Goal: Task Accomplishment & Management: Manage account settings

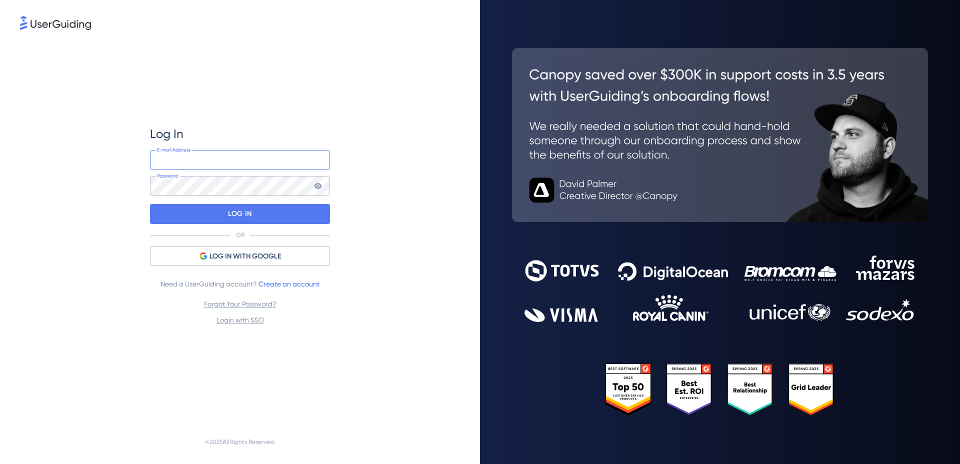
click at [239, 160] on input "email" at bounding box center [240, 160] width 180 height 20
click at [257, 137] on div "Log In" at bounding box center [240, 134] width 180 height 16
click at [255, 156] on input "email" at bounding box center [240, 160] width 180 height 20
type input "[EMAIL_ADDRESS][DOMAIN_NAME]"
drag, startPoint x: 314, startPoint y: 199, endPoint x: 310, endPoint y: 202, distance: 5.4
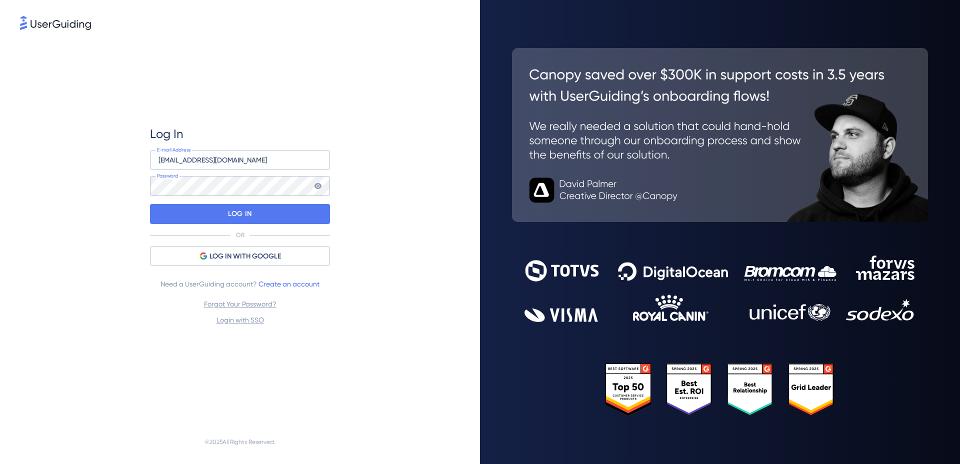
click at [310, 202] on div "Log In [EMAIL_ADDRESS][DOMAIN_NAME] E-mail Address Password LOG IN OR LOG IN WI…" at bounding box center [240, 226] width 180 height 200
click at [308, 207] on div "LOG IN" at bounding box center [240, 214] width 180 height 20
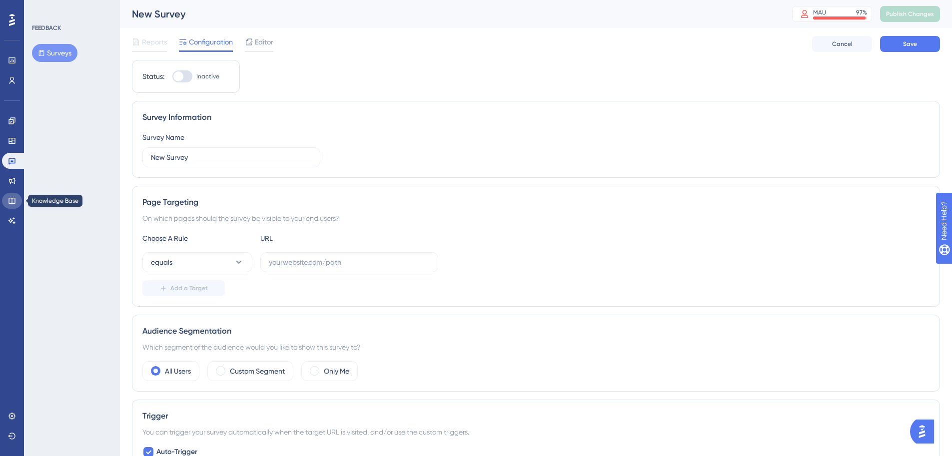
click at [12, 200] on icon at bounding box center [12, 201] width 8 height 8
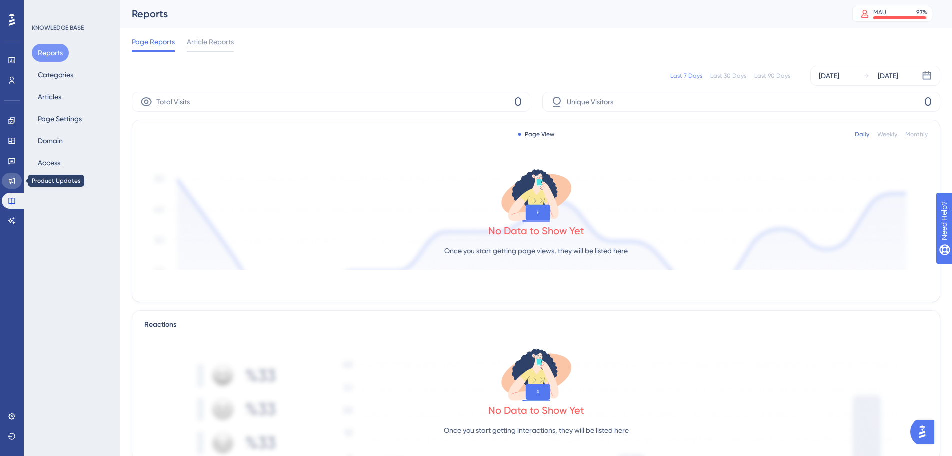
click at [13, 177] on icon at bounding box center [12, 181] width 8 height 8
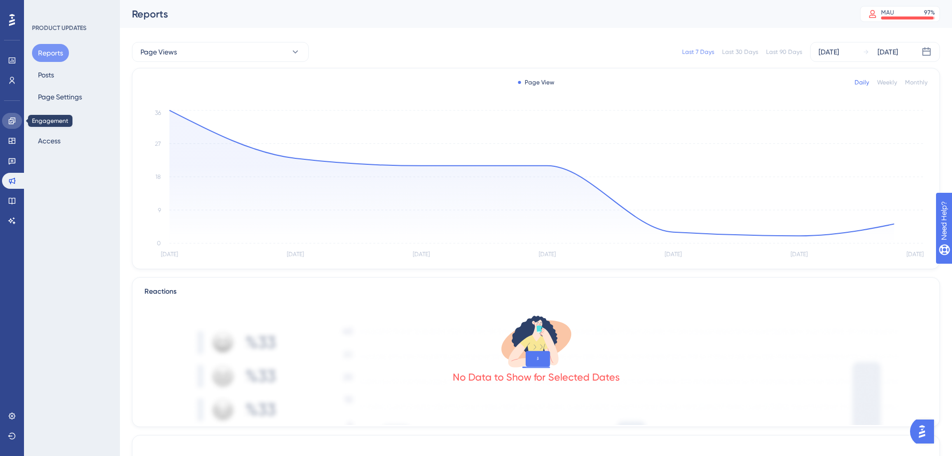
click at [12, 116] on link at bounding box center [12, 121] width 20 height 16
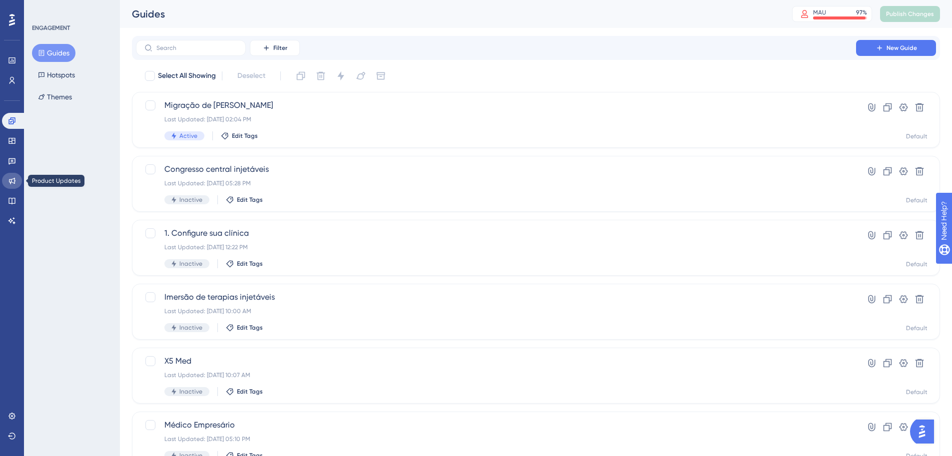
click at [13, 178] on icon at bounding box center [12, 181] width 8 height 8
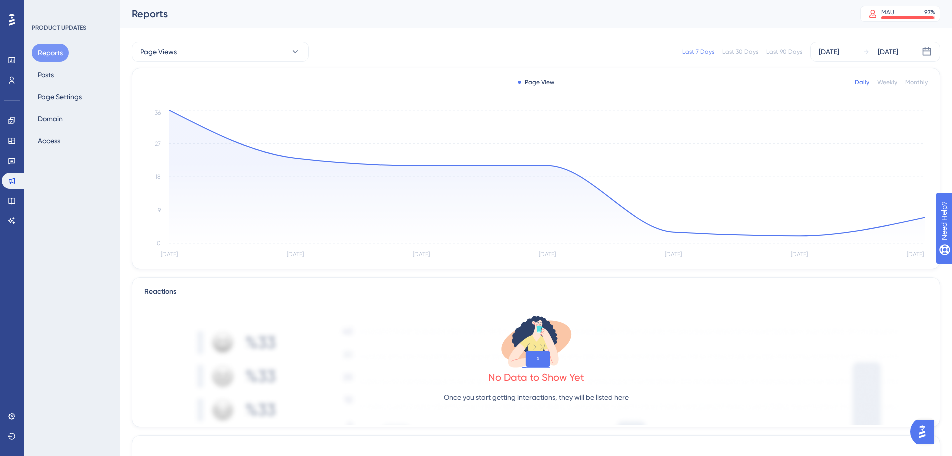
click at [78, 73] on div "Reports Posts Page Settings Domain Access" at bounding box center [72, 97] width 81 height 106
click at [72, 72] on div "Reports Posts Page Settings Domain Access" at bounding box center [72, 97] width 81 height 106
click at [54, 69] on button "Posts" at bounding box center [46, 75] width 28 height 18
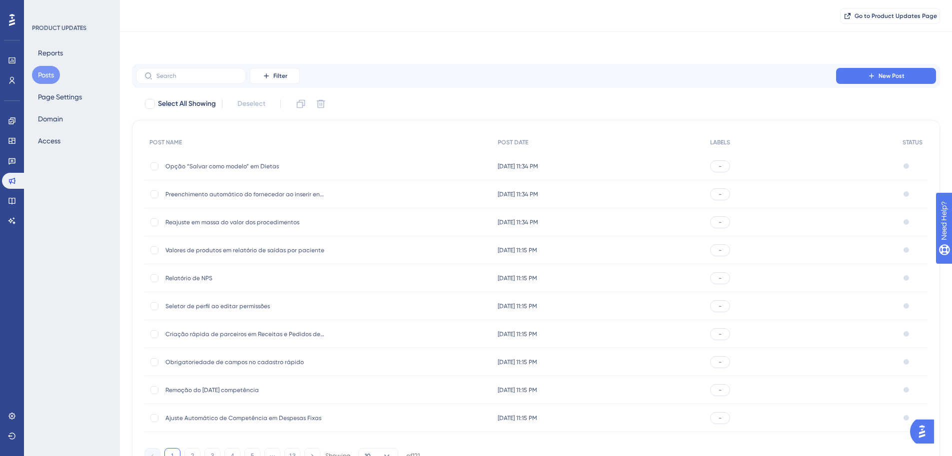
scroll to position [52, 0]
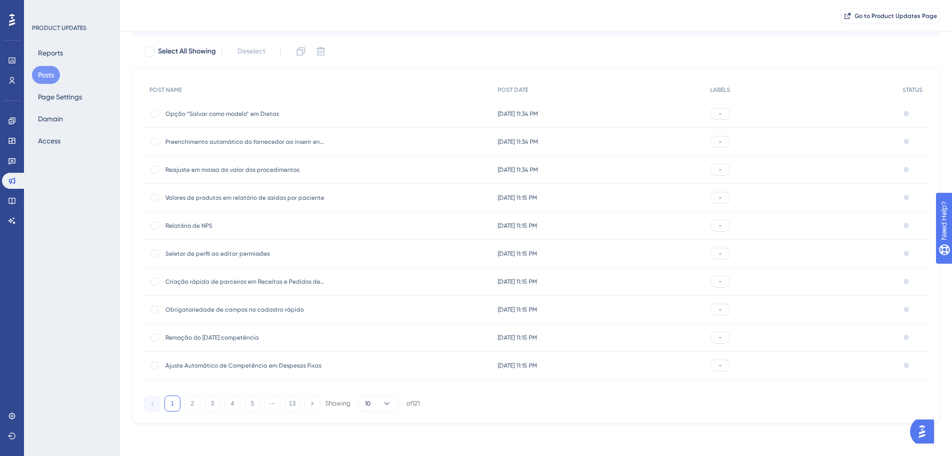
click at [180, 405] on div "1 2 3 4 5 ⋯ 13 Showing 10 of 121" at bounding box center [281, 404] width 275 height 16
click at [191, 404] on button "2" at bounding box center [192, 404] width 16 height 16
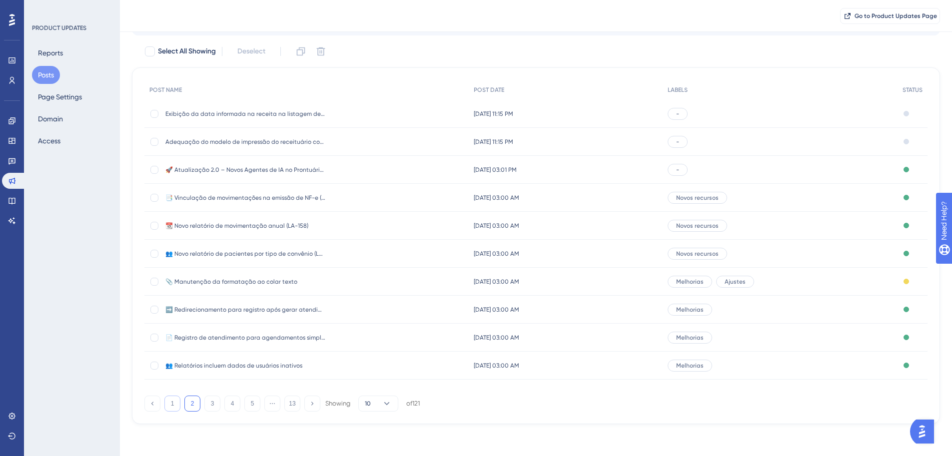
click at [172, 405] on button "1" at bounding box center [172, 404] width 16 height 16
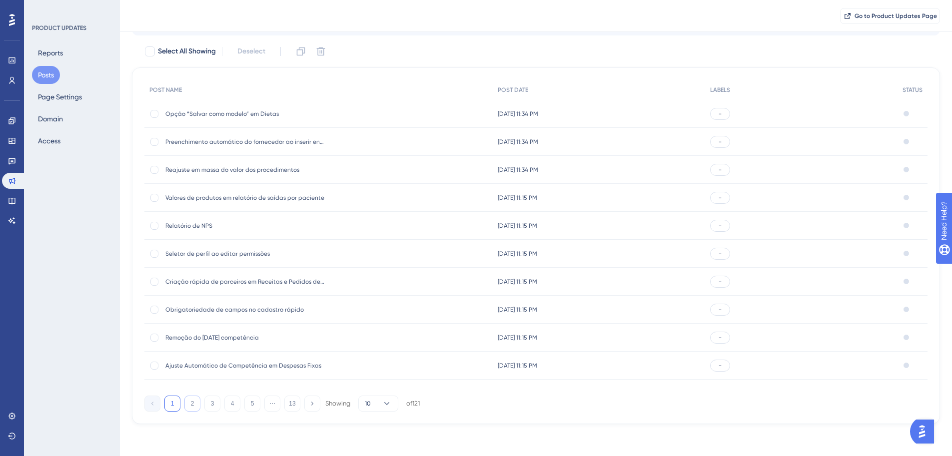
click at [192, 404] on button "2" at bounding box center [192, 404] width 16 height 16
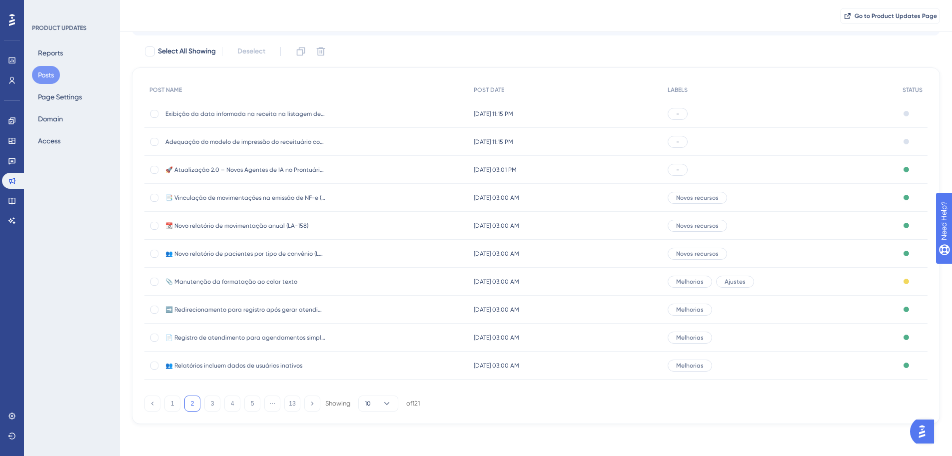
click at [784, 158] on div "-" at bounding box center [780, 170] width 235 height 28
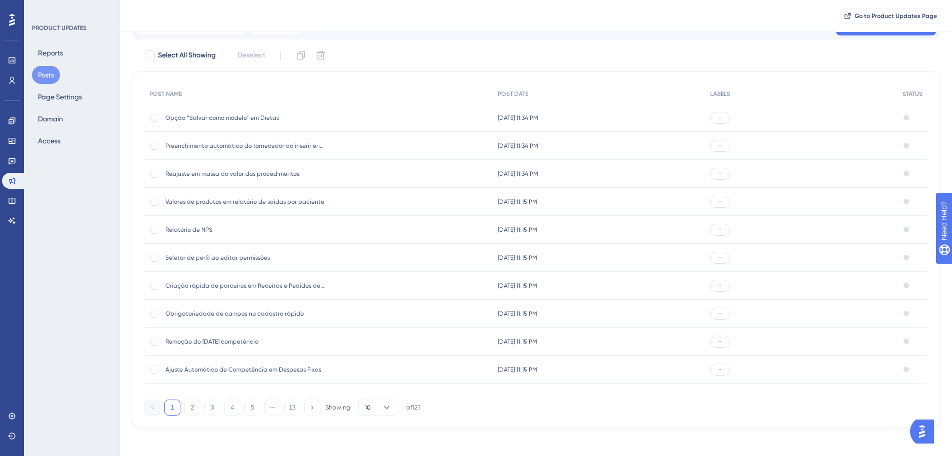
scroll to position [52, 0]
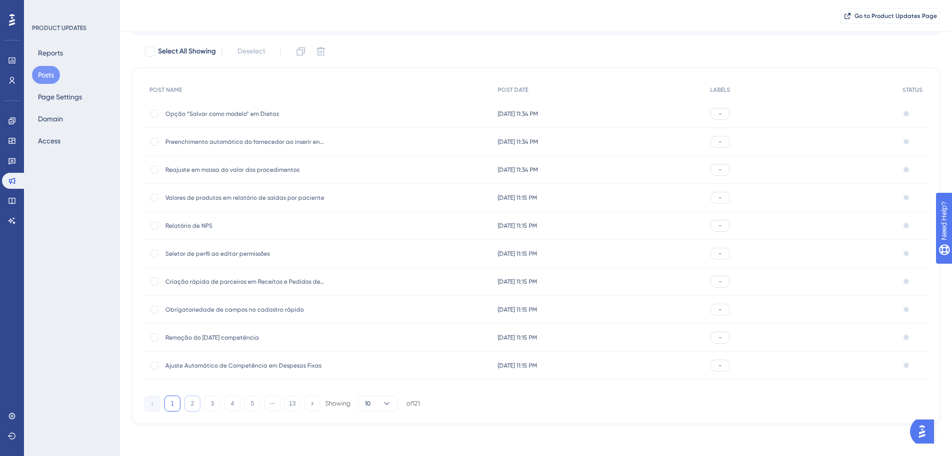
click at [192, 404] on button "2" at bounding box center [192, 404] width 16 height 16
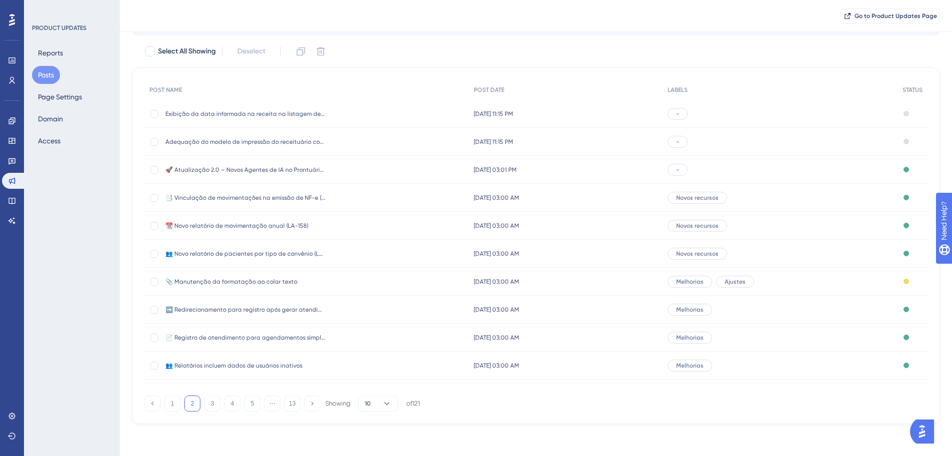
click at [888, 134] on div "-" at bounding box center [780, 142] width 235 height 28
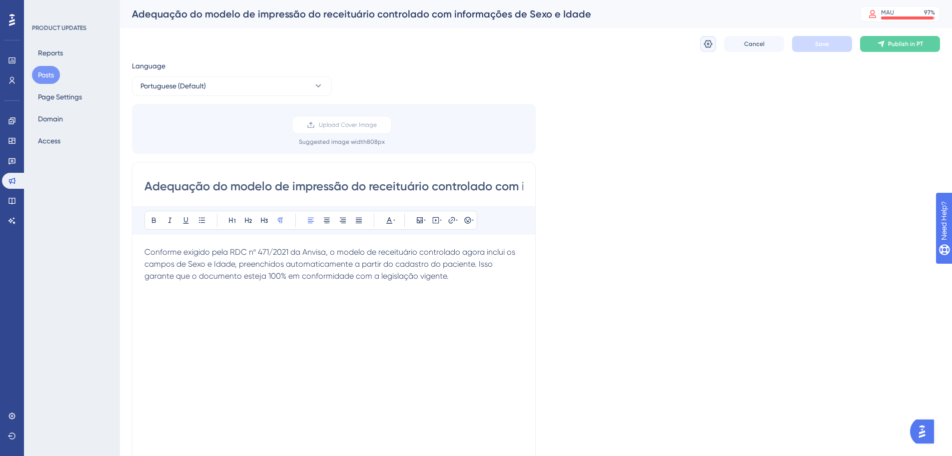
click at [705, 38] on button at bounding box center [708, 44] width 16 height 16
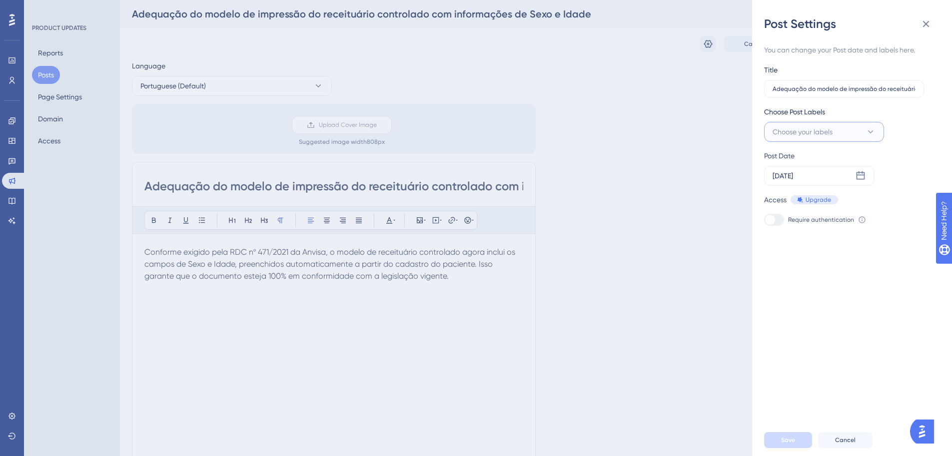
click at [864, 124] on button "Choose your labels" at bounding box center [824, 132] width 120 height 20
drag, startPoint x: 829, startPoint y: 191, endPoint x: 832, endPoint y: 187, distance: 5.3
click at [828, 192] on input "Ajustes" at bounding box center [819, 193] width 40 height 12
click at [775, 193] on div at bounding box center [776, 193] width 8 height 8
checkbox input "true"
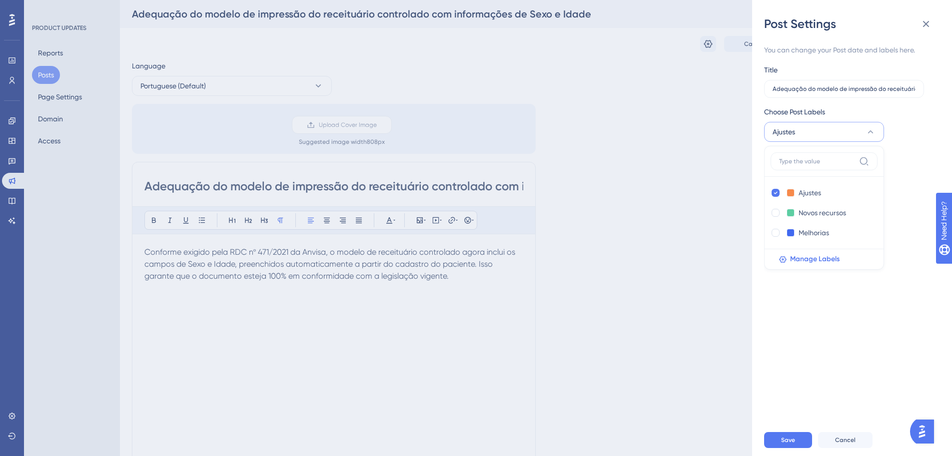
click at [617, 218] on div "Post Settings You can change your Post date and labels here. Title Adequação do…" at bounding box center [476, 228] width 952 height 456
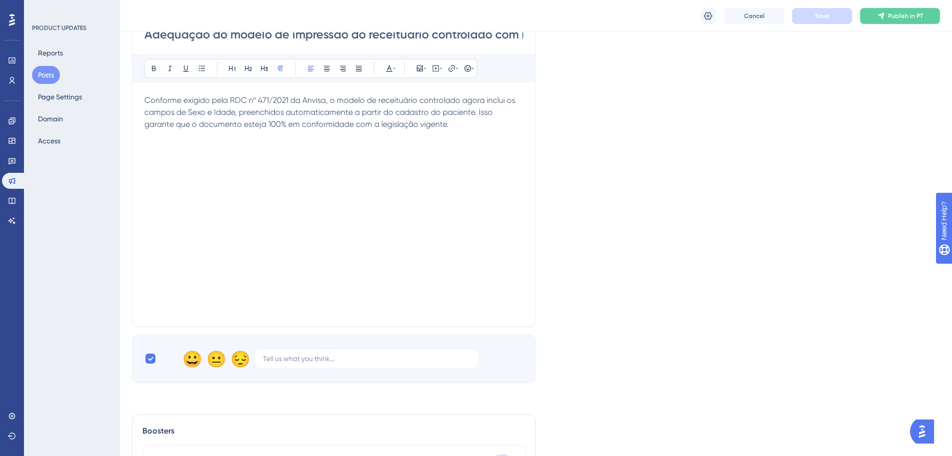
scroll to position [303, 0]
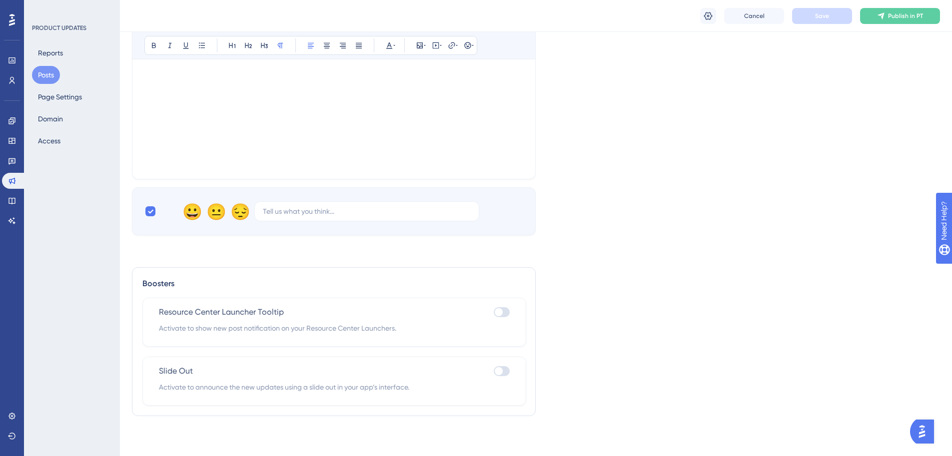
click at [502, 313] on div at bounding box center [499, 312] width 8 height 8
click at [494, 313] on input "checkbox" at bounding box center [493, 312] width 0 height 0
checkbox input "true"
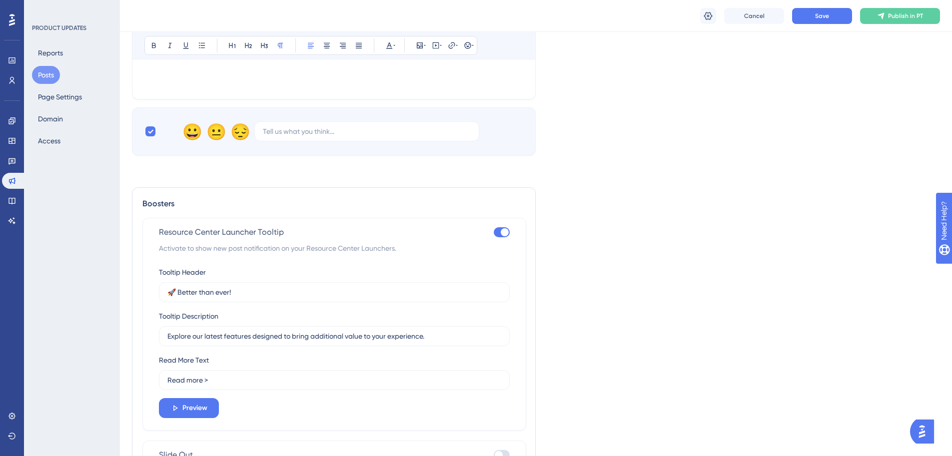
scroll to position [435, 0]
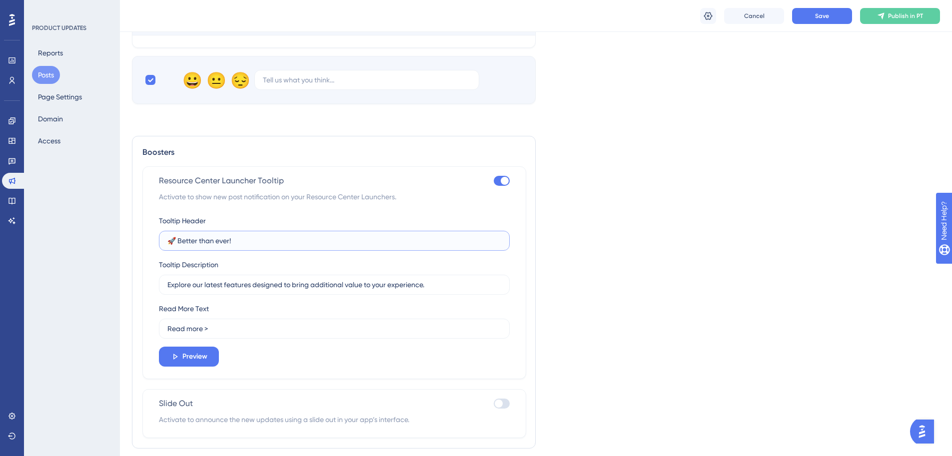
click at [270, 235] on input "🚀 Better than ever!" at bounding box center [334, 240] width 334 height 11
paste input "Ainda melho"
type input "🚀 Ainda melhor!"
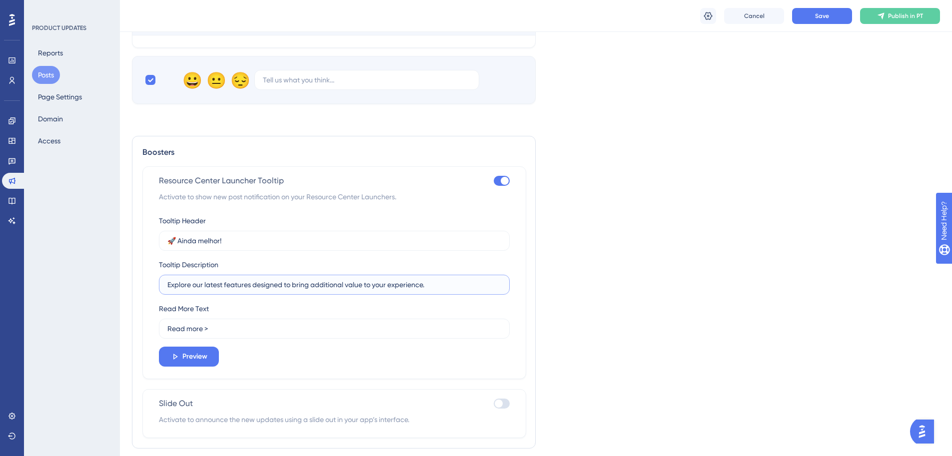
click at [227, 286] on input "Explore our latest features designed to bring additional value to your experien…" at bounding box center [334, 284] width 334 height 11
click at [227, 285] on input "Explore our latest features designed to bring additional value to your experien…" at bounding box center [334, 284] width 334 height 11
paste input "Descubra as novas funcionalidades que preparamos para tornar sua experiência no…"
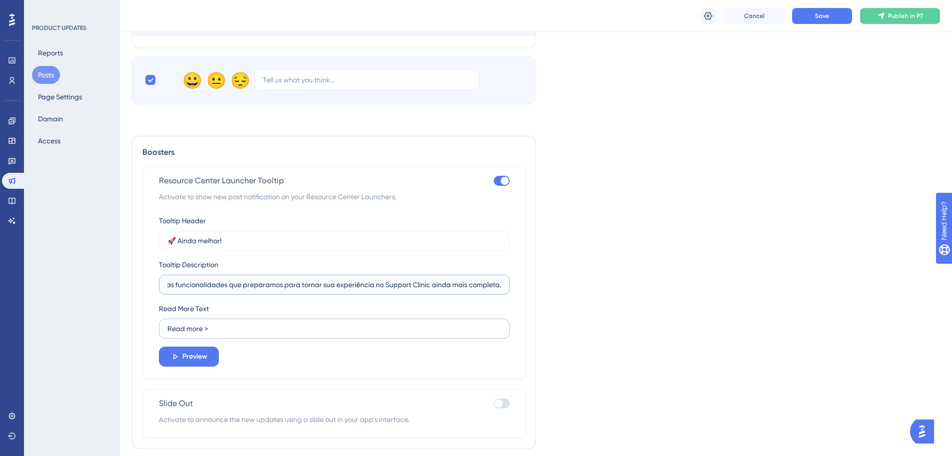
type input "Descubra as novas funcionalidades que preparamos para tornar sua experiência no…"
drag, startPoint x: 199, startPoint y: 328, endPoint x: 136, endPoint y: 330, distance: 63.5
click at [136, 330] on div "Boosters Resource Center Launcher Tooltip Activate to show new post notificatio…" at bounding box center [334, 292] width 404 height 313
type input "Saiba mais >"
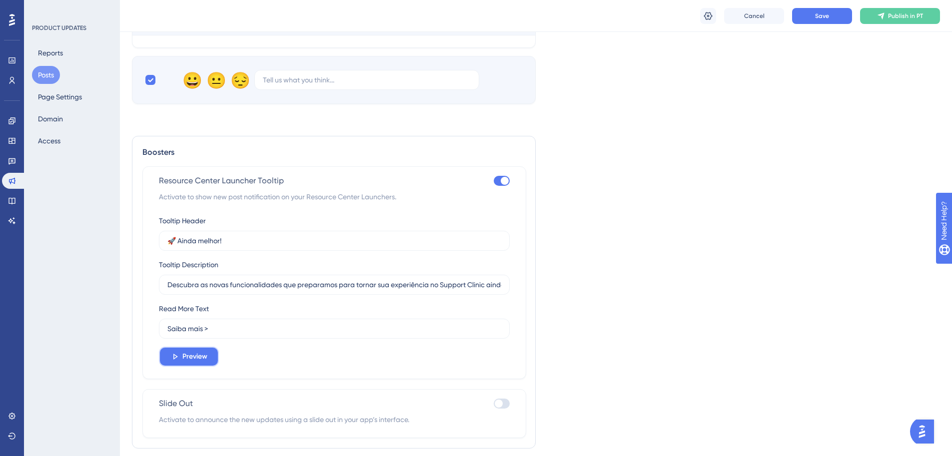
click at [180, 354] on button "Preview" at bounding box center [189, 357] width 60 height 20
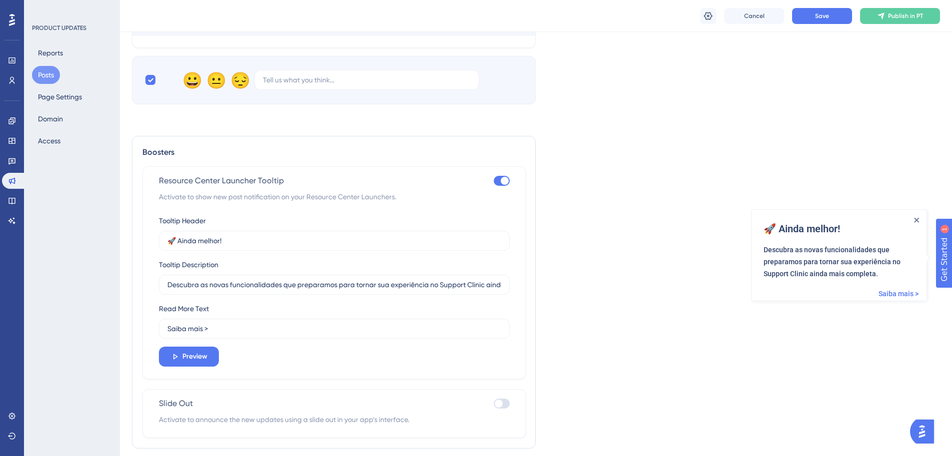
click at [500, 402] on div at bounding box center [499, 404] width 8 height 8
click at [494, 404] on input "checkbox" at bounding box center [493, 404] width 0 height 0
checkbox input "true"
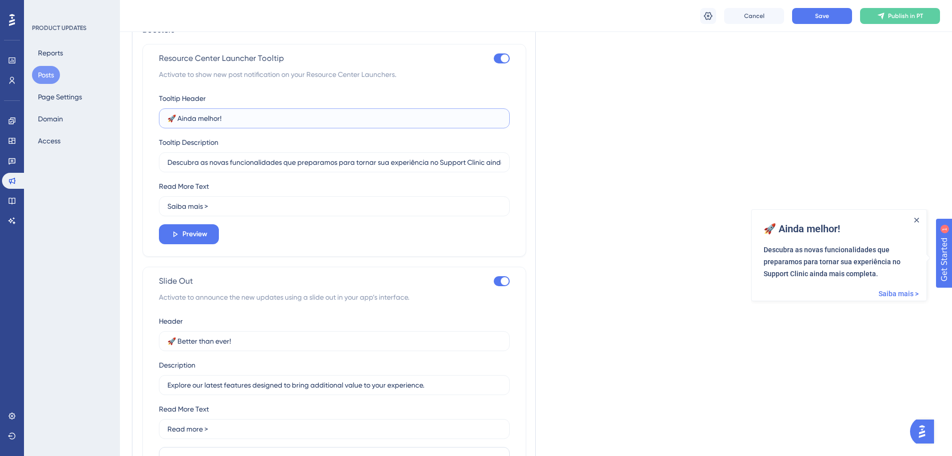
click at [306, 120] on input "🚀 Ainda melhor!" at bounding box center [334, 118] width 334 height 11
click at [253, 336] on input "🚀 Better than ever!" at bounding box center [334, 341] width 334 height 11
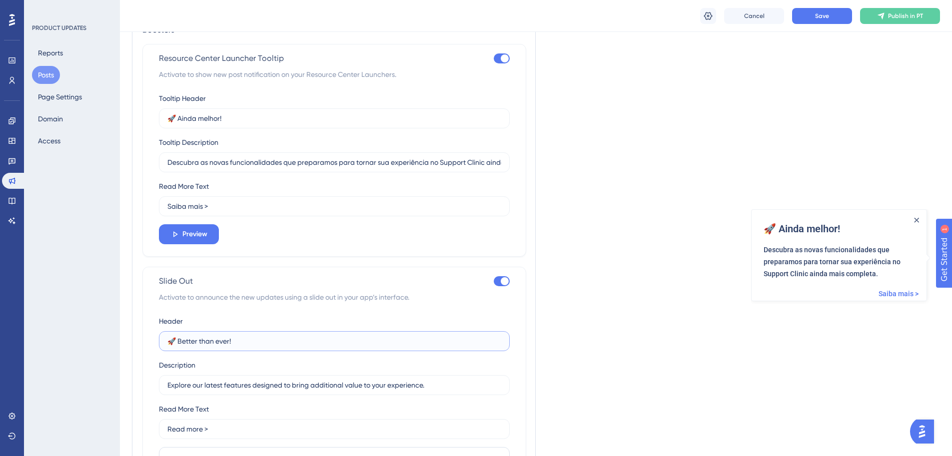
click at [253, 336] on input "🚀 Better than ever!" at bounding box center [334, 341] width 334 height 11
paste input "Ainda melho"
type input "🚀 Ainda melhor!"
click at [284, 162] on input "Descubra as novas funcionalidades que preparamos para tornar sua experiência no…" at bounding box center [334, 162] width 334 height 11
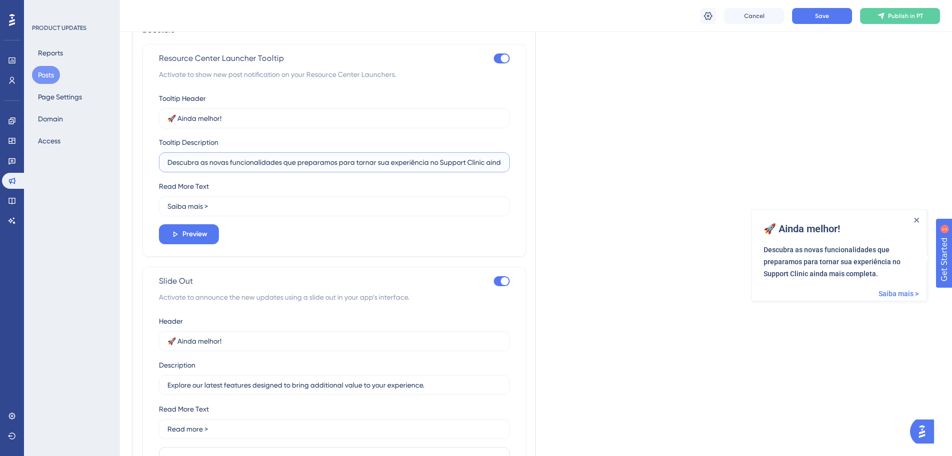
click at [284, 162] on input "Descubra as novas funcionalidades que preparamos para tornar sua experiência no…" at bounding box center [334, 162] width 334 height 11
click at [273, 385] on input "Explore our latest features designed to bring additional value to your experien…" at bounding box center [334, 385] width 334 height 11
paste input "Descubra as novas funcionalidades que preparamos para tornar sua experiência no…"
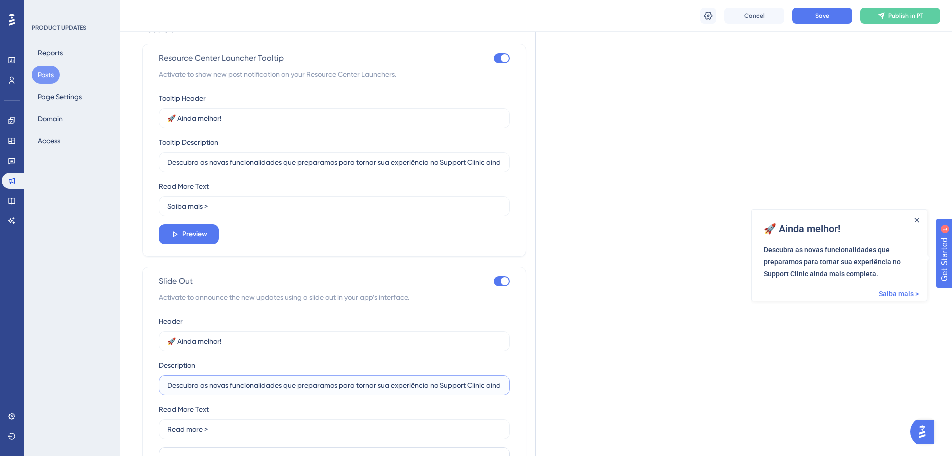
scroll to position [0, 55]
type input "Descubra as novas funcionalidades que preparamos para tornar sua experiência no…"
click at [213, 201] on input "Saiba mais >" at bounding box center [334, 206] width 334 height 11
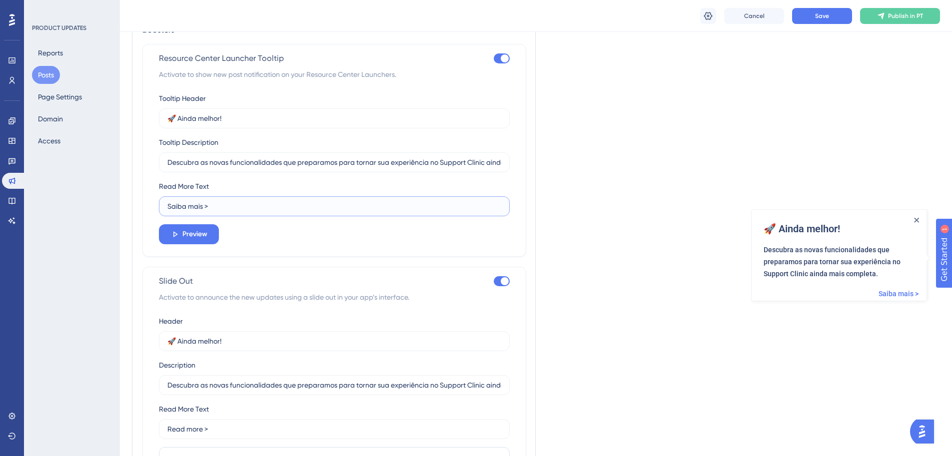
click at [213, 201] on input "Saiba mais >" at bounding box center [334, 206] width 334 height 11
click at [211, 435] on label "Read more >" at bounding box center [334, 429] width 351 height 20
click at [211, 435] on input "Read more >" at bounding box center [334, 429] width 334 height 11
click at [211, 435] on label "Read more >" at bounding box center [334, 429] width 351 height 20
click at [211, 435] on input "Read more >" at bounding box center [334, 429] width 334 height 11
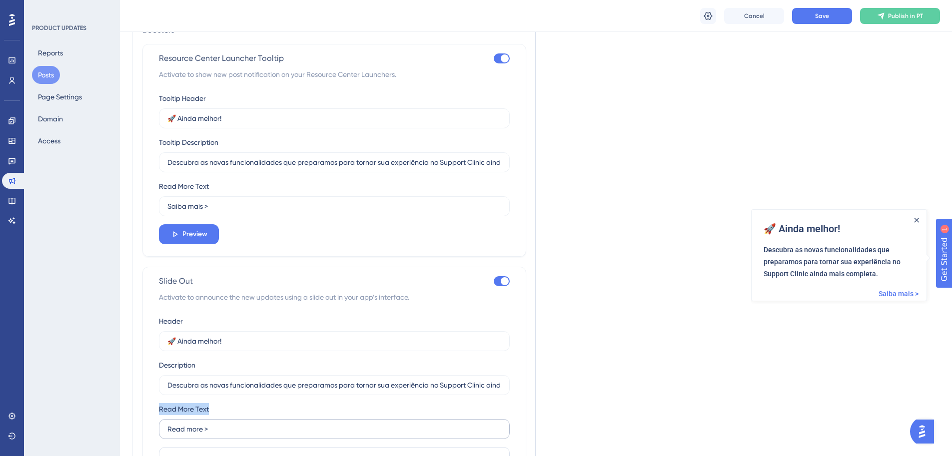
click at [211, 435] on label "Read more >" at bounding box center [334, 429] width 351 height 20
click at [211, 435] on input "Read more >" at bounding box center [334, 429] width 334 height 11
click at [214, 427] on input "Read more >" at bounding box center [334, 429] width 334 height 11
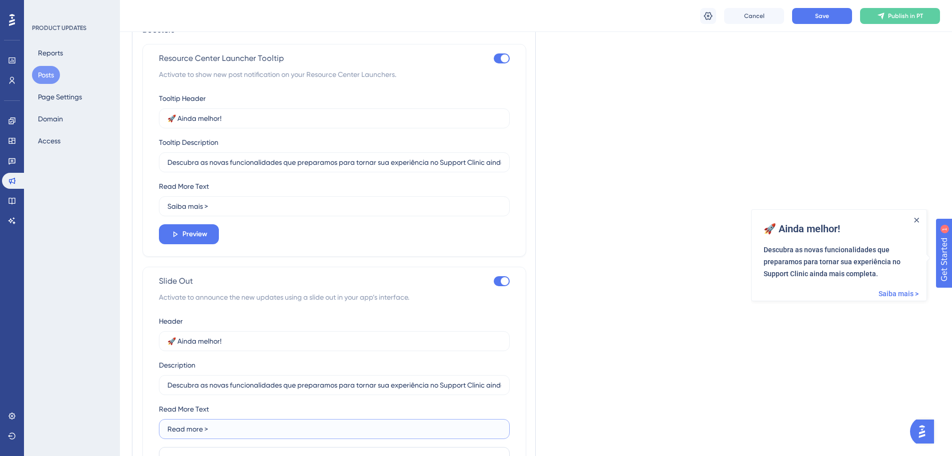
click at [214, 427] on input "Read more >" at bounding box center [334, 429] width 334 height 11
paste input "Saiba mais"
type input "Saiba mais >"
click at [502, 56] on div at bounding box center [505, 58] width 8 height 8
click at [494, 58] on input "checkbox" at bounding box center [493, 58] width 0 height 0
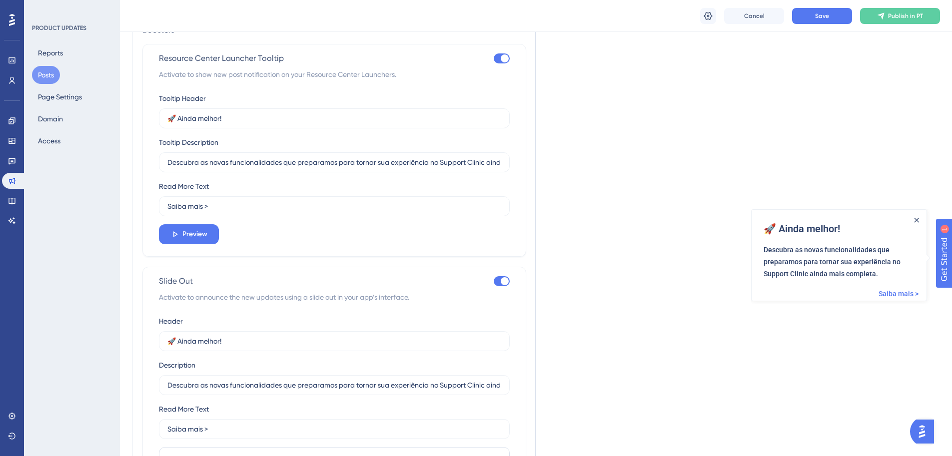
checkbox input "false"
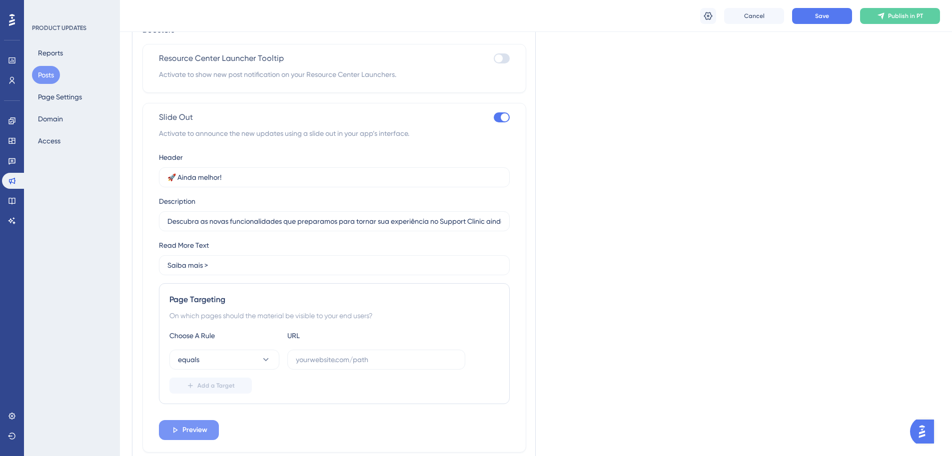
scroll to position [564, 0]
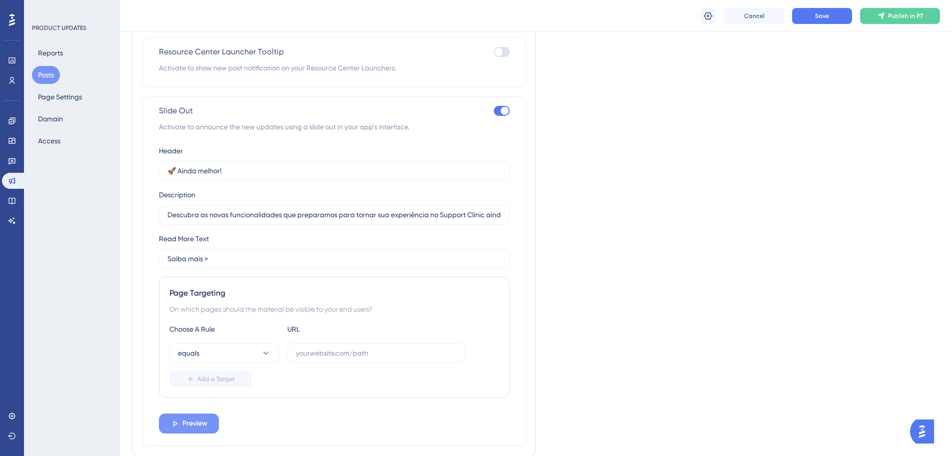
click at [198, 417] on div "Header 🚀 Ainda melhor! Description Descubra as novas funcionalidades que prepar…" at bounding box center [334, 289] width 351 height 289
drag, startPoint x: 506, startPoint y: 110, endPoint x: 503, endPoint y: 85, distance: 25.7
click at [507, 109] on div at bounding box center [505, 111] width 8 height 8
click at [494, 111] on input "checkbox" at bounding box center [493, 111] width 0 height 0
checkbox input "false"
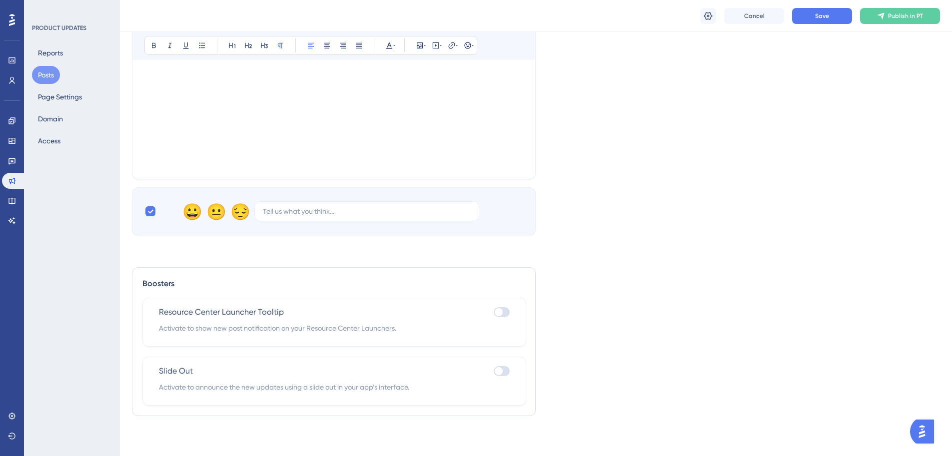
scroll to position [303, 0]
click at [503, 313] on div at bounding box center [502, 312] width 16 height 10
click at [494, 313] on input "checkbox" at bounding box center [493, 312] width 0 height 0
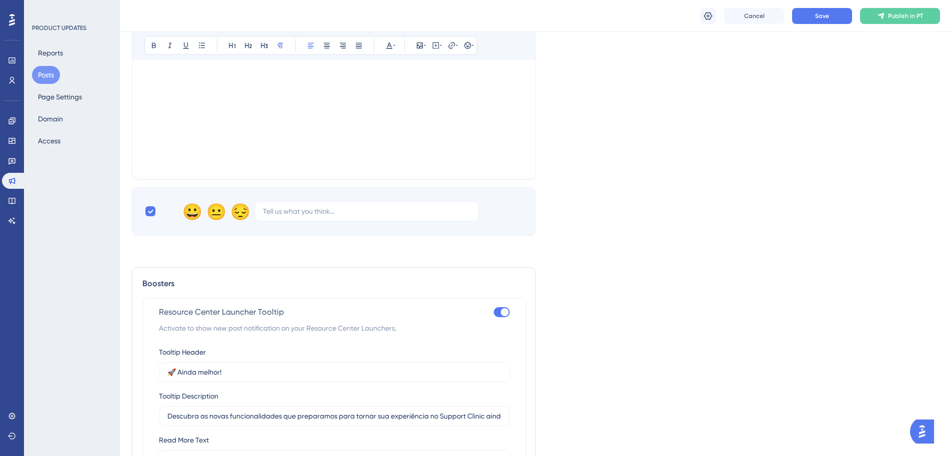
click at [503, 313] on div at bounding box center [505, 312] width 8 height 8
click at [494, 313] on input "checkbox" at bounding box center [493, 312] width 0 height 0
checkbox input "false"
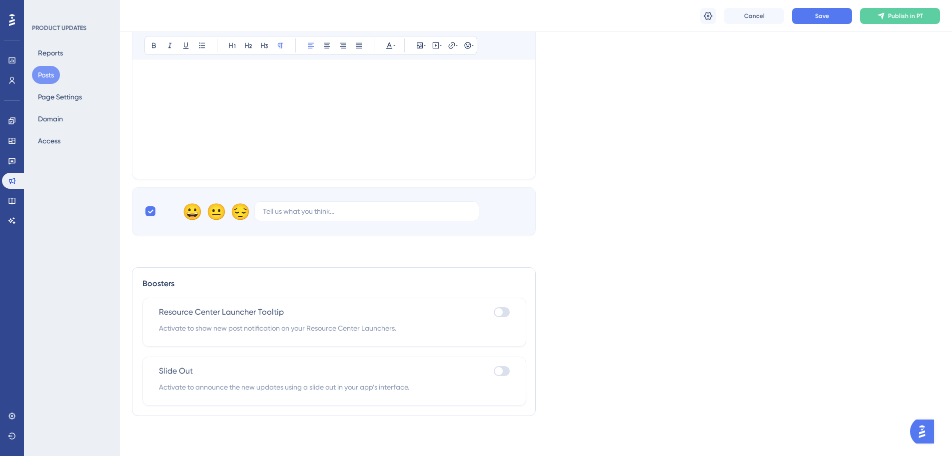
click at [499, 367] on div at bounding box center [499, 371] width 8 height 8
click at [494, 371] on input "checkbox" at bounding box center [493, 371] width 0 height 0
checkbox input "true"
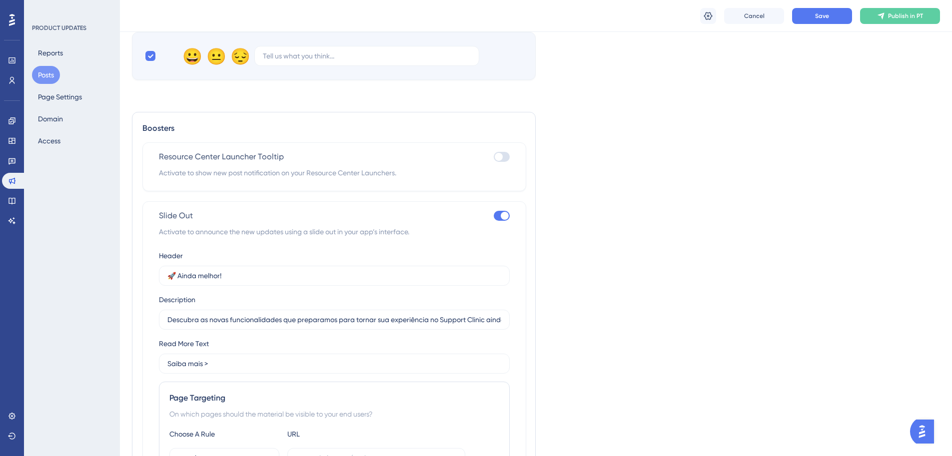
scroll to position [575, 0]
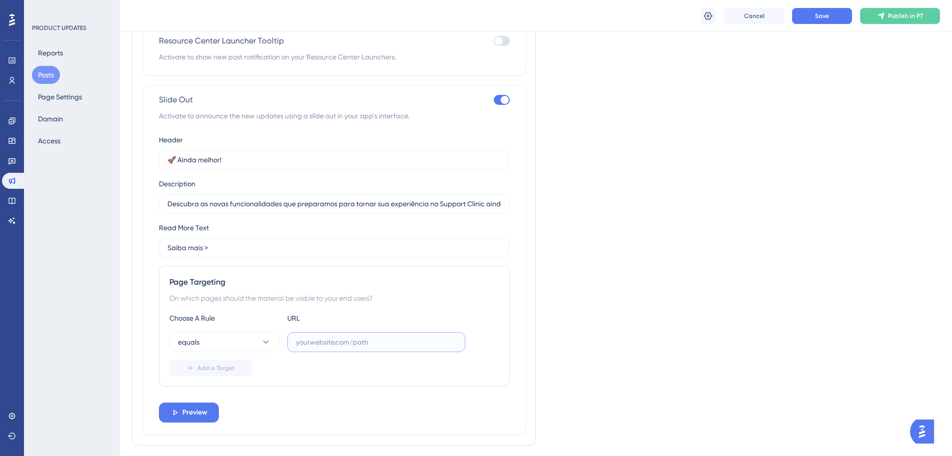
click at [359, 339] on input "text" at bounding box center [376, 342] width 161 height 11
click at [370, 343] on input "text" at bounding box center [376, 342] width 161 height 11
paste input "[URL][DOMAIN_NAME]"
type input "[URL][DOMAIN_NAME]"
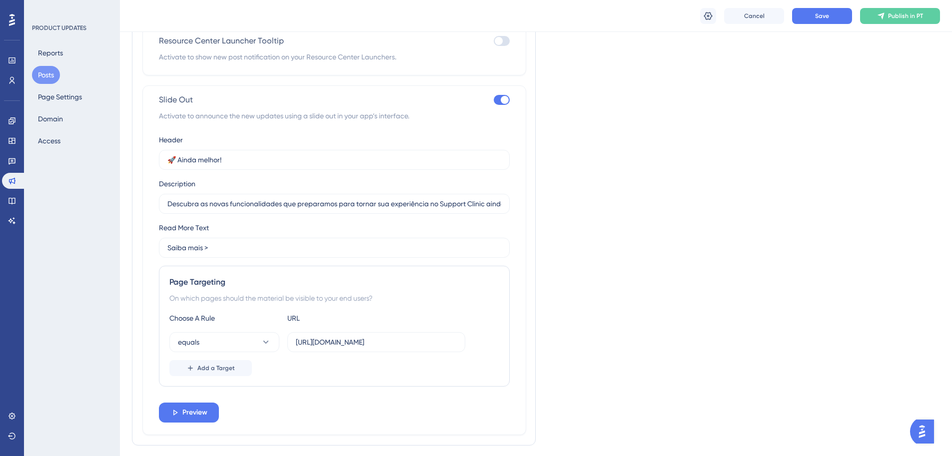
click at [326, 361] on div "Add a Target" at bounding box center [334, 368] width 330 height 16
click at [213, 408] on button "Preview" at bounding box center [189, 413] width 60 height 20
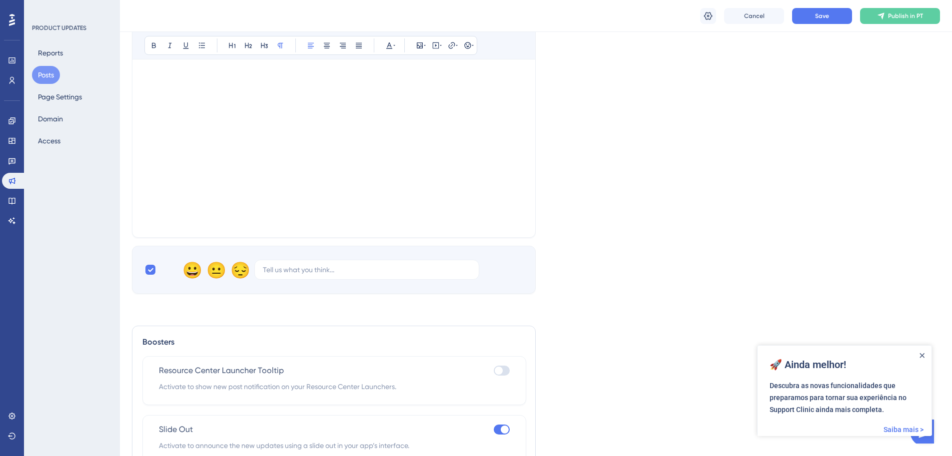
scroll to position [39, 0]
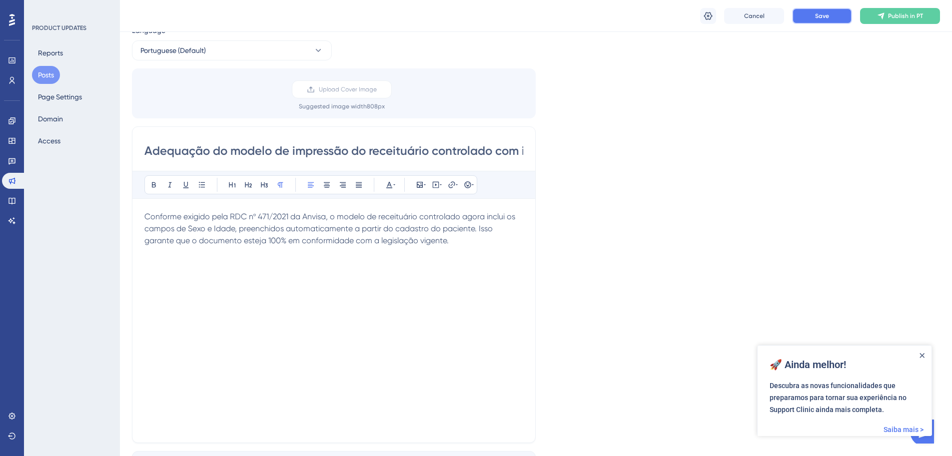
click at [834, 17] on button "Save" at bounding box center [822, 16] width 60 height 16
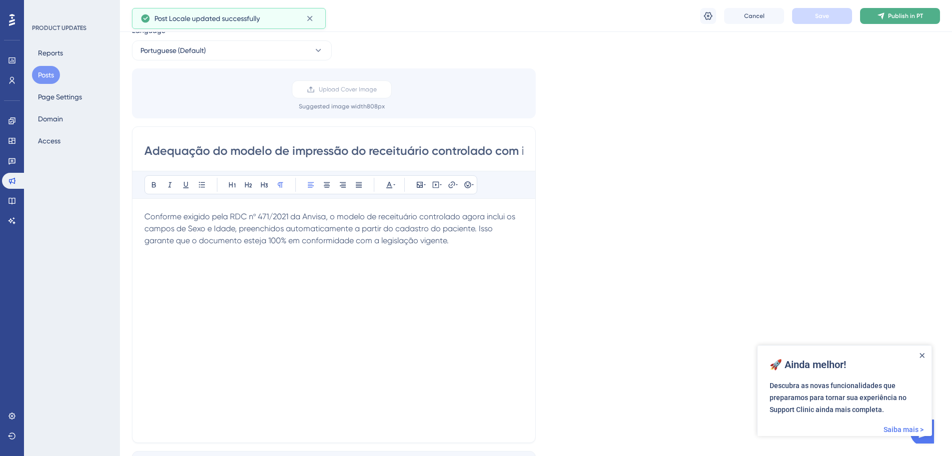
click at [913, 14] on span "Publish in PT" at bounding box center [905, 16] width 35 height 8
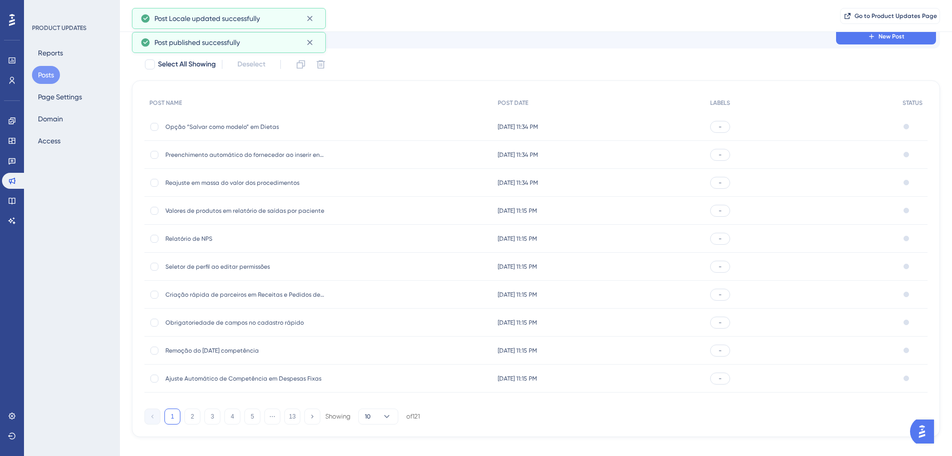
scroll to position [52, 0]
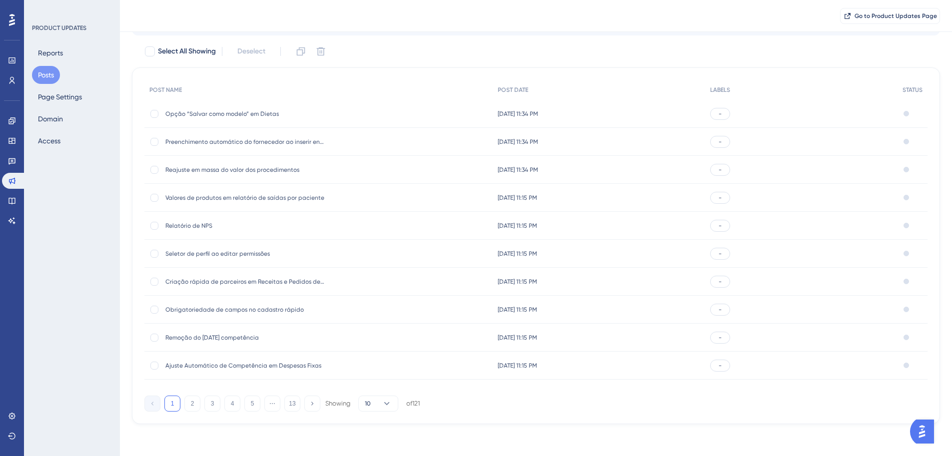
click at [746, 111] on div "-" at bounding box center [801, 114] width 192 height 28
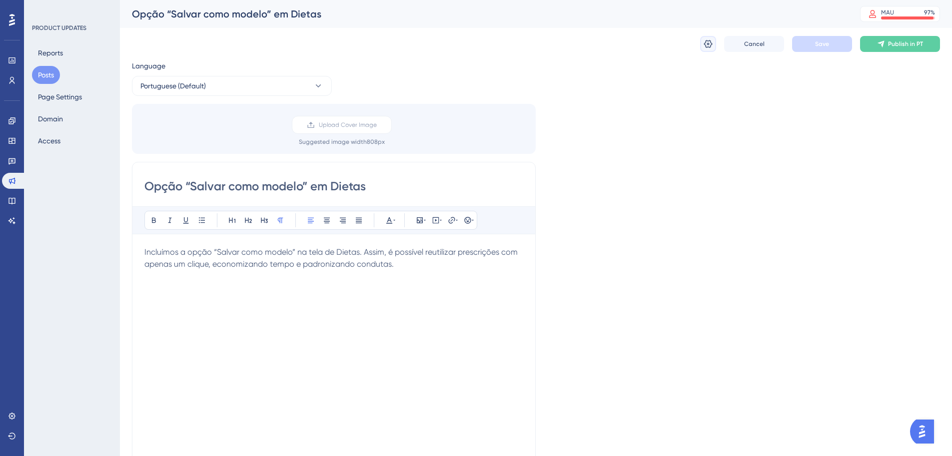
click at [714, 46] on button at bounding box center [708, 44] width 16 height 16
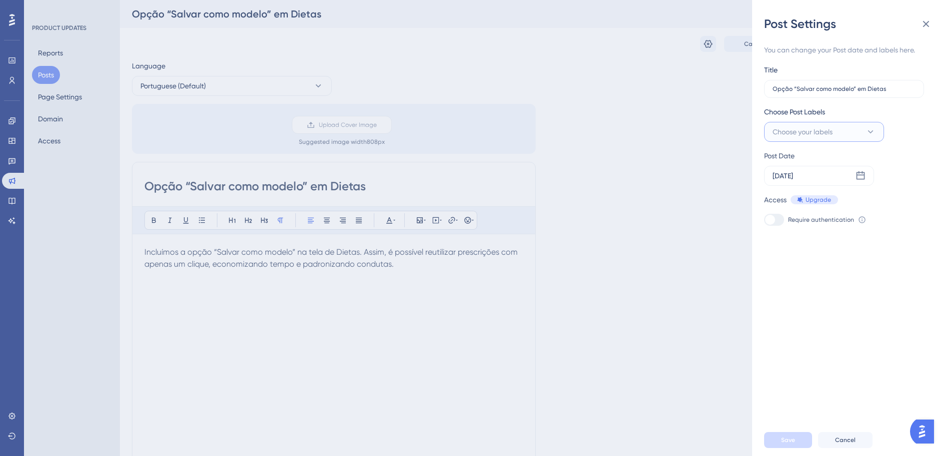
click at [817, 133] on span "Choose your labels" at bounding box center [803, 132] width 60 height 12
click at [838, 191] on input "Ajustes" at bounding box center [819, 193] width 40 height 12
click at [778, 193] on div at bounding box center [776, 193] width 8 height 8
checkbox input "true"
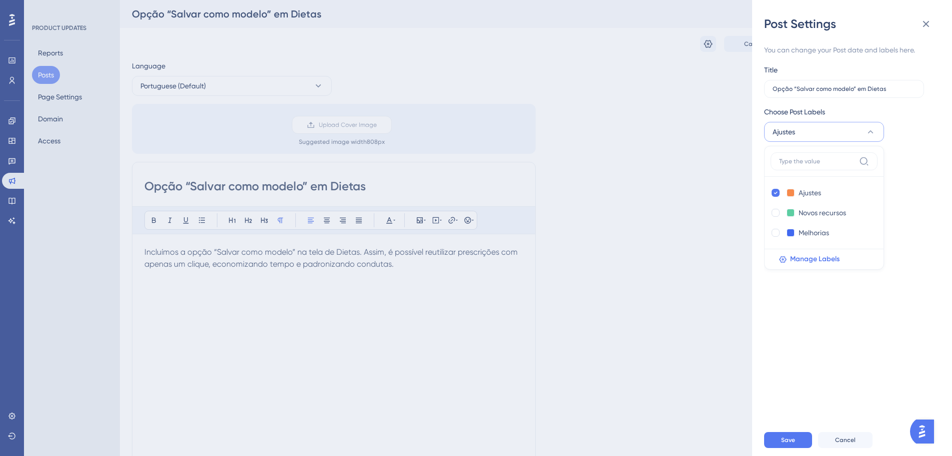
drag, startPoint x: 677, startPoint y: 206, endPoint x: 644, endPoint y: 227, distance: 38.8
click at [677, 206] on div "Post Settings You can change your Post date and labels here. Title Opção “Salva…" at bounding box center [476, 228] width 952 height 456
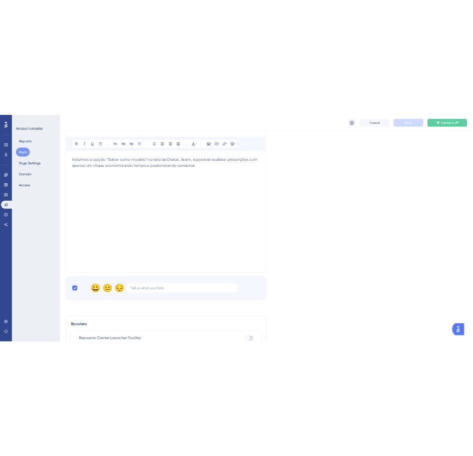
scroll to position [303, 0]
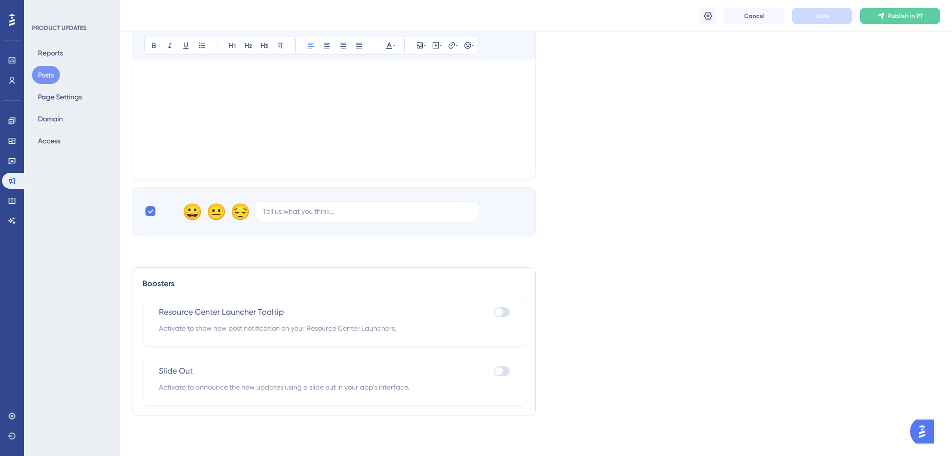
click at [510, 371] on div "Slide Out Activate to announce the new updates using a slide out in your app’s …" at bounding box center [334, 381] width 384 height 49
click at [499, 371] on div at bounding box center [499, 371] width 8 height 8
click at [494, 371] on input "checkbox" at bounding box center [493, 371] width 0 height 0
checkbox input "true"
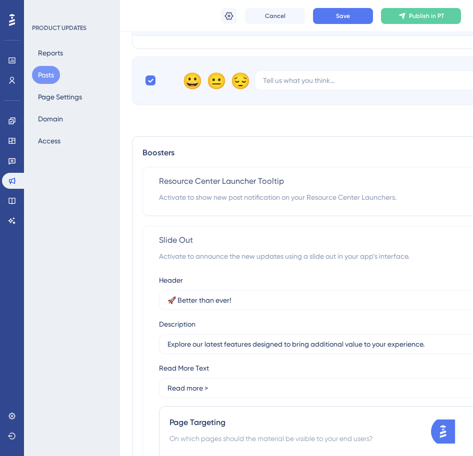
scroll to position [550, 0]
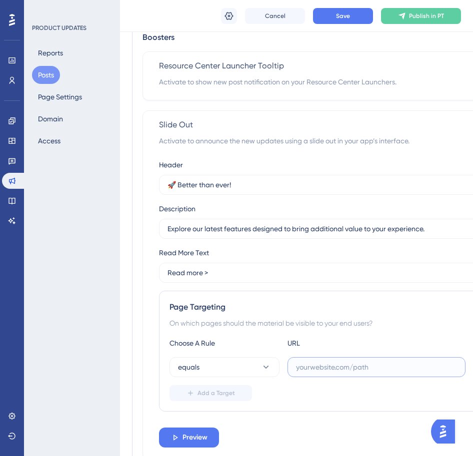
click at [305, 367] on input "text" at bounding box center [376, 367] width 161 height 11
paste input "[URL][DOMAIN_NAME]"
type input "[URL][DOMAIN_NAME]"
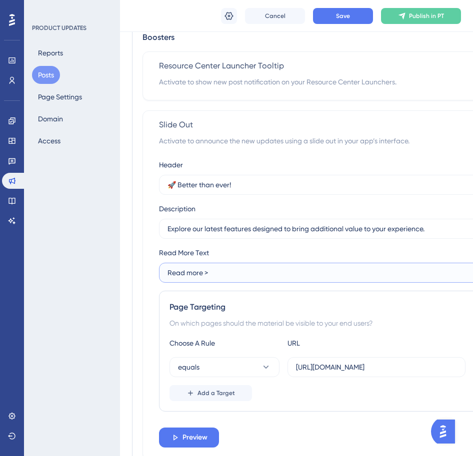
click at [302, 275] on input "Read more >" at bounding box center [334, 272] width 334 height 11
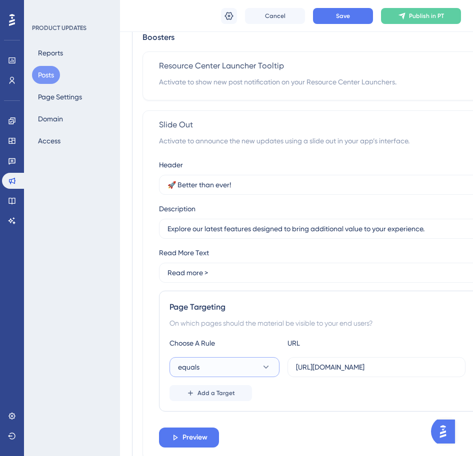
click at [215, 368] on button "equals" at bounding box center [224, 367] width 110 height 20
click at [215, 368] on div "equals equals equals not equals not equals contains contains not contains not c…" at bounding box center [224, 367] width 110 height 20
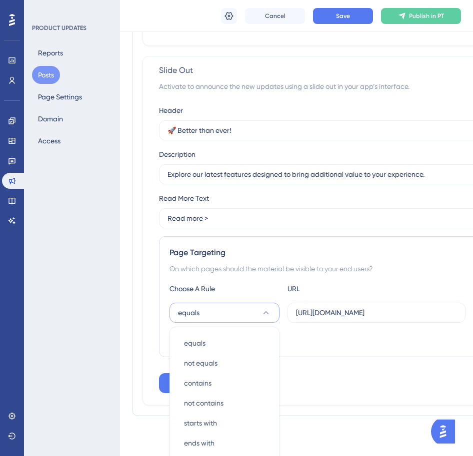
click at [215, 368] on div "Header 🚀 Better than ever! Description Explore our latest features designed to …" at bounding box center [334, 248] width 351 height 289
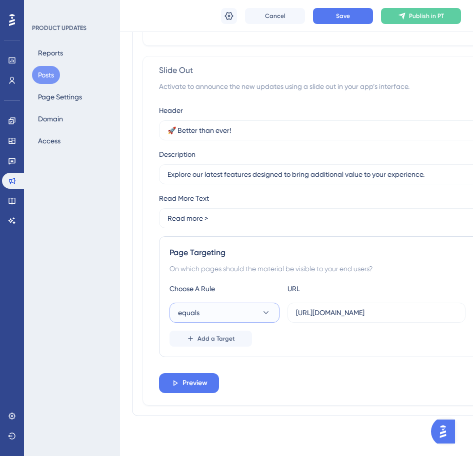
click at [229, 308] on button "equals" at bounding box center [224, 313] width 110 height 20
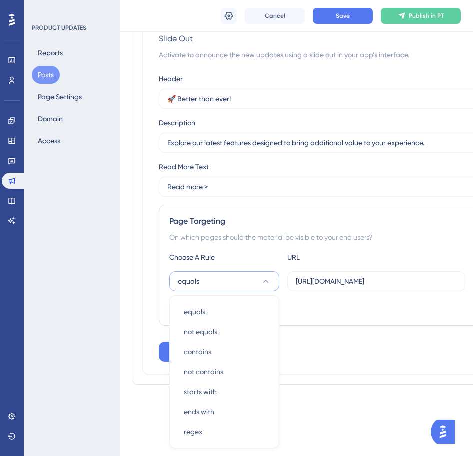
click at [233, 271] on button "equals" at bounding box center [224, 281] width 110 height 20
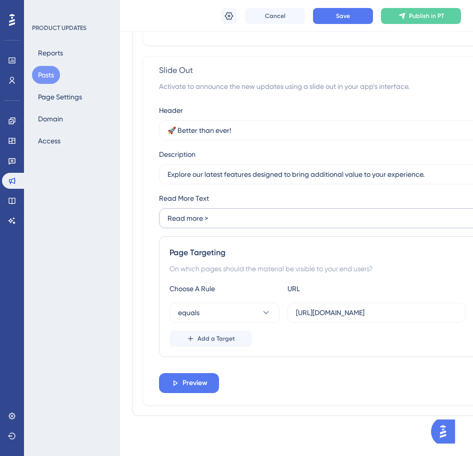
click at [242, 211] on label "Read more >" at bounding box center [334, 218] width 351 height 20
click at [242, 213] on input "Read more >" at bounding box center [334, 218] width 334 height 11
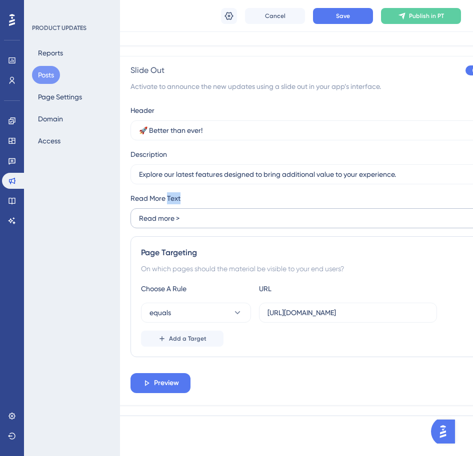
click at [242, 211] on label "Read more >" at bounding box center [305, 218] width 351 height 20
click at [242, 213] on input "Read more >" at bounding box center [306, 218] width 334 height 11
click at [242, 211] on label "Read more >" at bounding box center [305, 218] width 351 height 20
click at [242, 213] on input "Read more >" at bounding box center [306, 218] width 334 height 11
click at [226, 218] on input "Read more >" at bounding box center [306, 218] width 334 height 11
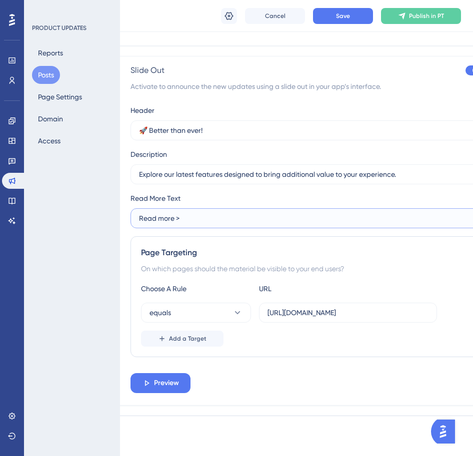
click at [226, 218] on input "Read more >" at bounding box center [306, 218] width 334 height 11
paste input "Saiba mais"
type input "Saiba mais >"
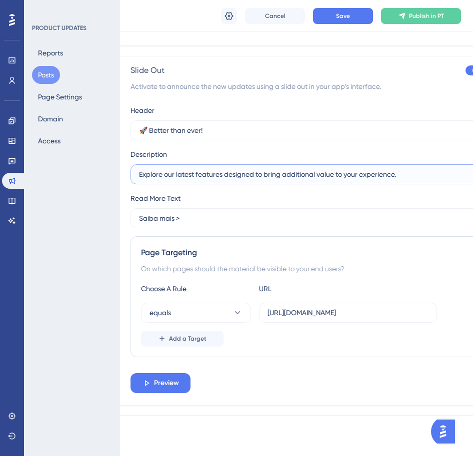
click at [193, 178] on input "Explore our latest features designed to bring additional value to your experien…" at bounding box center [306, 174] width 334 height 11
paste input "Descubra as novas funcionalidades que preparamos para tornar sua experiência no…"
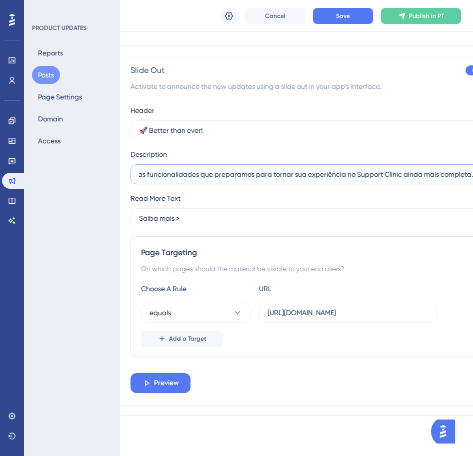
type input "Descubra as novas funcionalidades que preparamos para tornar sua experiência no…"
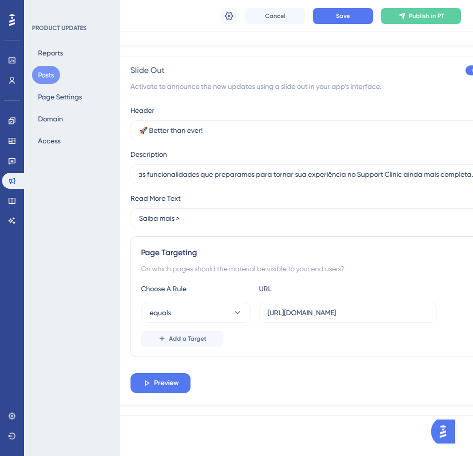
scroll to position [0, 0]
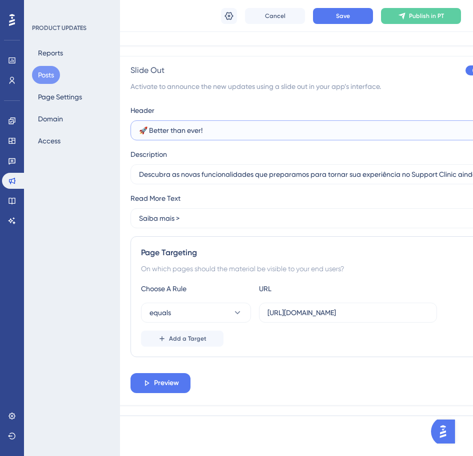
click at [198, 132] on input "🚀 Better than ever!" at bounding box center [306, 130] width 334 height 11
click at [198, 131] on input "🚀 Better than ever!" at bounding box center [306, 130] width 334 height 11
paste input "Ainda melho"
click at [139, 131] on input "Ainda melhor!" at bounding box center [306, 130] width 334 height 11
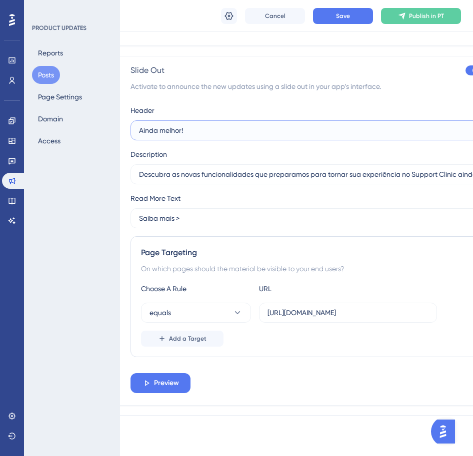
paste input "🚀"
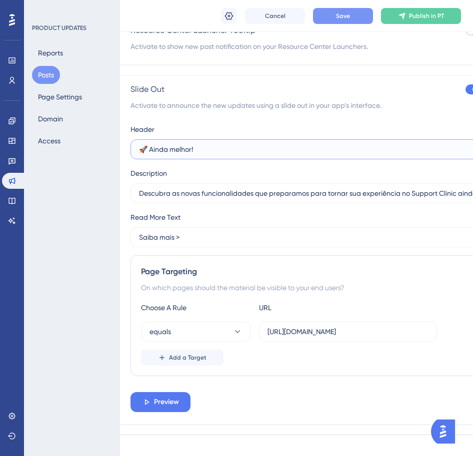
type input "🚀 Ainda melhor!"
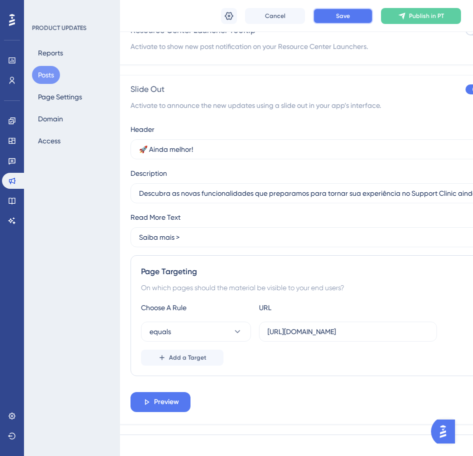
click at [338, 16] on span "Save" at bounding box center [343, 16] width 14 height 8
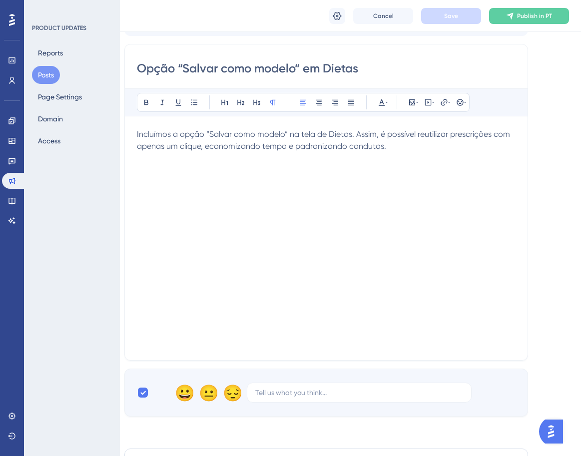
scroll to position [0, 7]
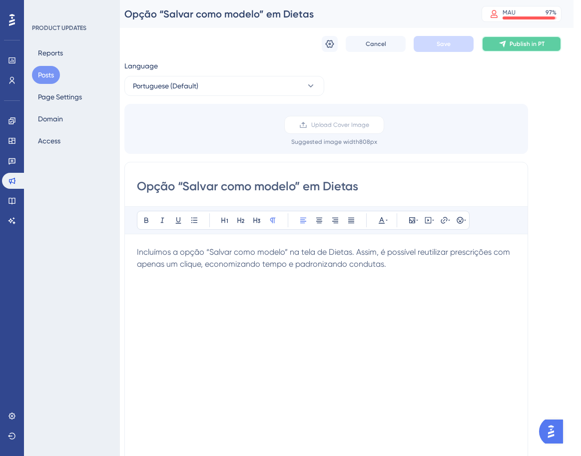
click at [536, 44] on span "Publish in PT" at bounding box center [527, 44] width 35 height 8
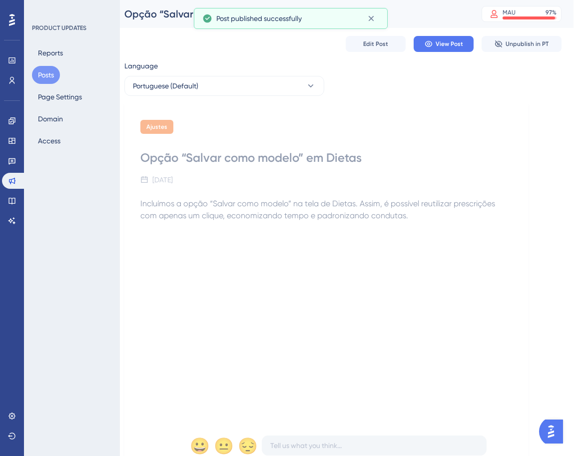
click at [38, 74] on button "Posts" at bounding box center [46, 75] width 28 height 18
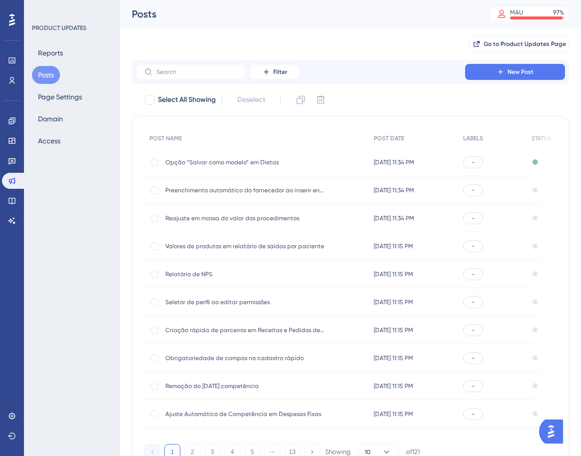
click at [490, 188] on div "-" at bounding box center [492, 190] width 68 height 28
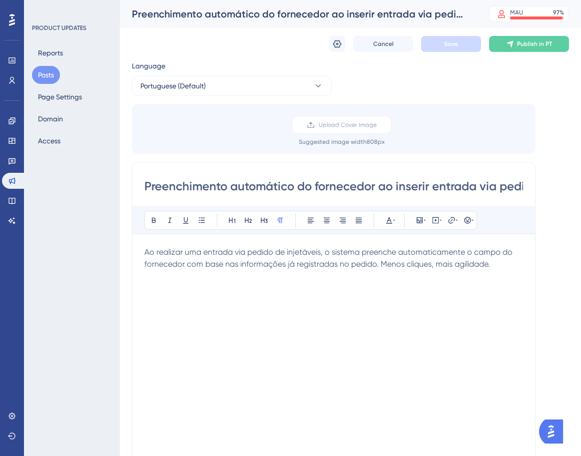
click at [328, 43] on div "Cancel Save Publish in PT" at bounding box center [350, 44] width 437 height 32
click at [333, 43] on icon at bounding box center [337, 44] width 10 height 10
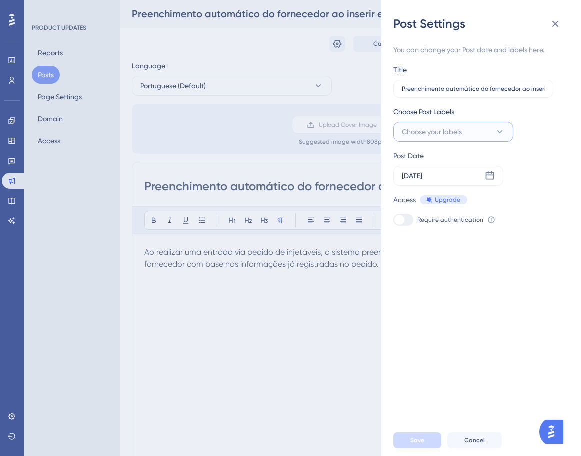
click at [452, 130] on span "Choose your labels" at bounding box center [432, 132] width 60 height 12
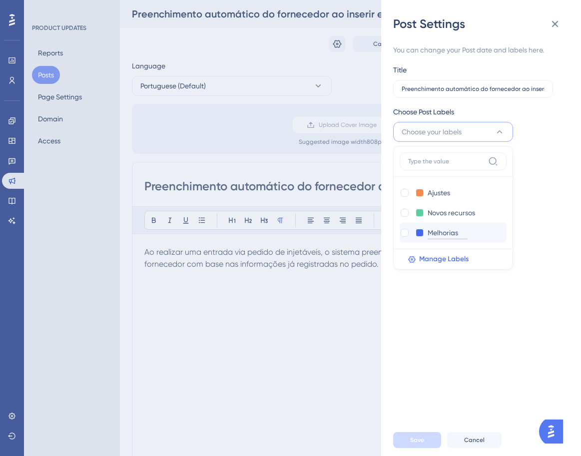
click at [461, 237] on input "Melhorias" at bounding box center [448, 233] width 40 height 12
click at [405, 232] on div at bounding box center [405, 233] width 8 height 8
checkbox input "true"
click at [418, 307] on div "You can change your Post date and labels here. Title Preenchimento automático d…" at bounding box center [485, 228] width 184 height 392
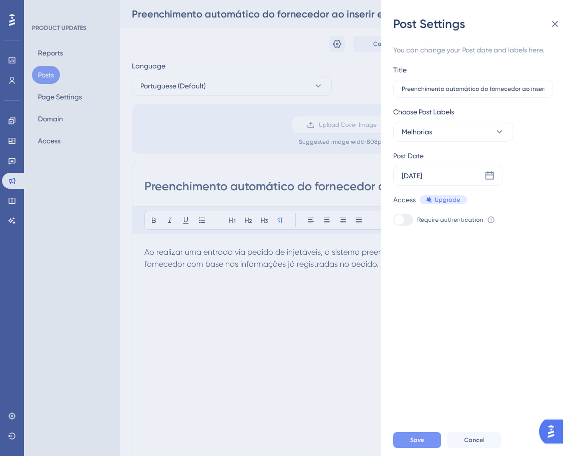
click at [429, 445] on button "Save" at bounding box center [417, 440] width 48 height 16
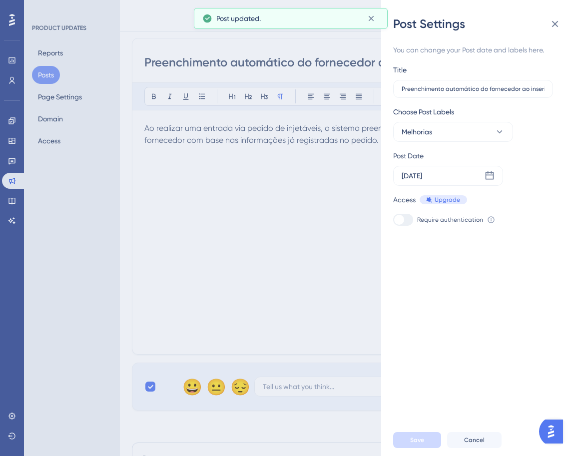
scroll to position [150, 0]
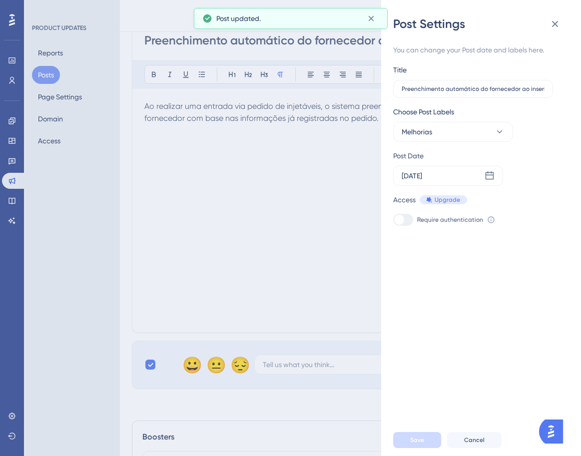
click at [327, 265] on div "Post Settings You can change your Post date and labels here. Title Preenchiment…" at bounding box center [290, 228] width 581 height 456
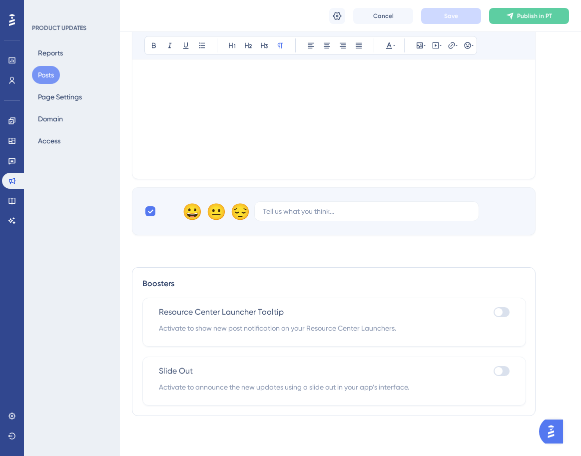
scroll to position [267, 0]
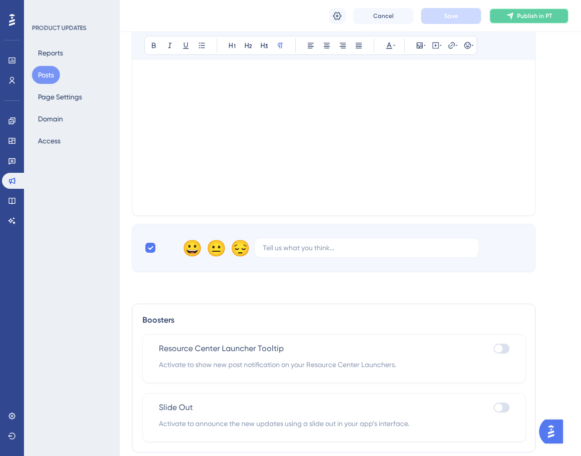
click at [531, 13] on span "Publish in PT" at bounding box center [534, 16] width 35 height 8
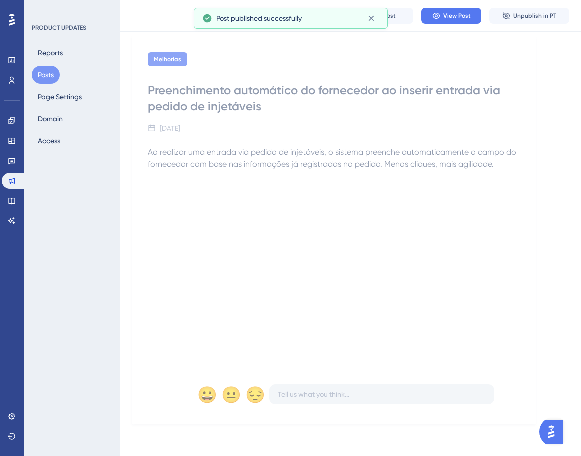
scroll to position [71, 0]
click at [55, 78] on button "Posts" at bounding box center [46, 75] width 28 height 18
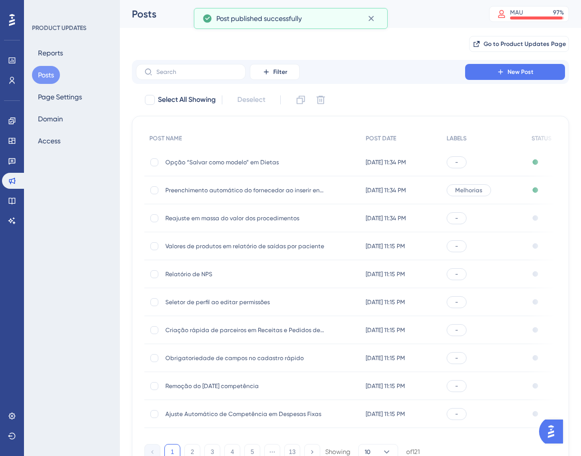
click at [458, 159] on span "-" at bounding box center [456, 162] width 3 height 8
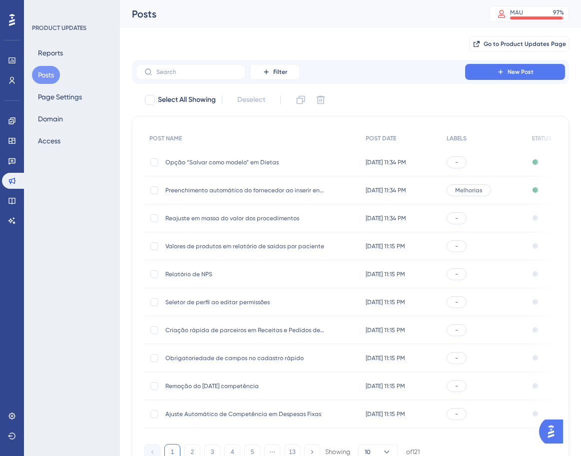
click at [467, 216] on div "-" at bounding box center [457, 218] width 20 height 12
click at [463, 156] on div "-" at bounding box center [457, 162] width 20 height 12
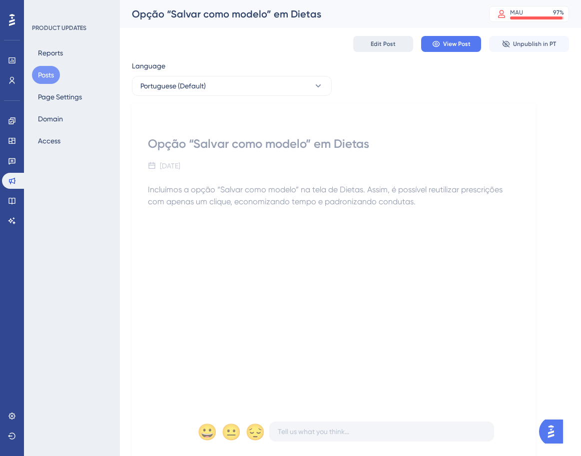
click at [393, 44] on span "Edit Post" at bounding box center [383, 44] width 25 height 8
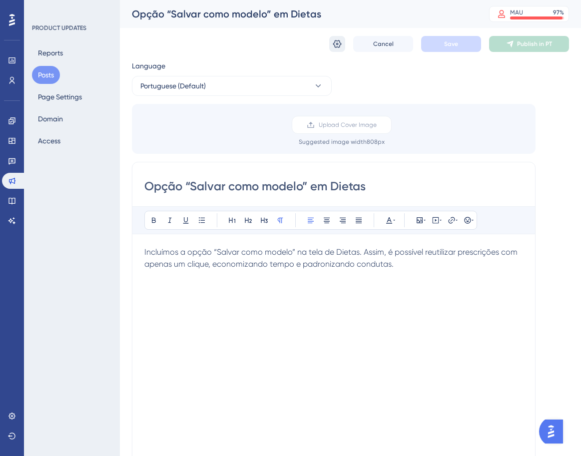
click at [333, 45] on icon at bounding box center [337, 44] width 10 height 10
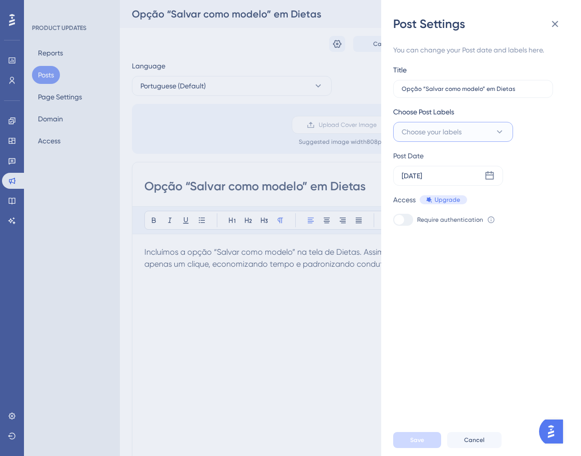
click at [493, 129] on button "Choose your labels" at bounding box center [453, 132] width 120 height 20
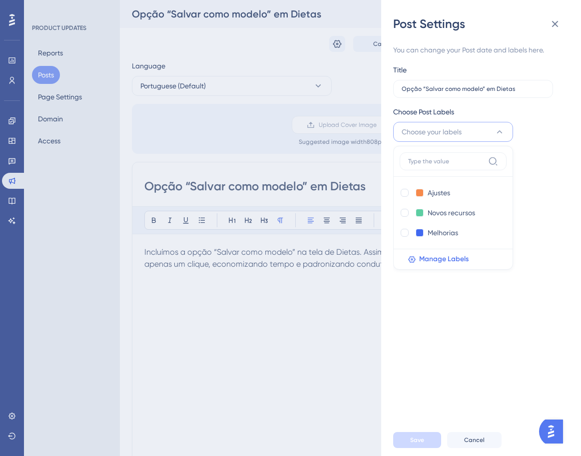
click at [399, 194] on div "Ajustes Ajustes Novos recursos Novos recursos Melhorias Melhorias Manage Labels" at bounding box center [453, 208] width 120 height 124
click at [402, 192] on div at bounding box center [405, 193] width 8 height 8
checkbox input "true"
click at [415, 444] on span "Save" at bounding box center [417, 440] width 14 height 8
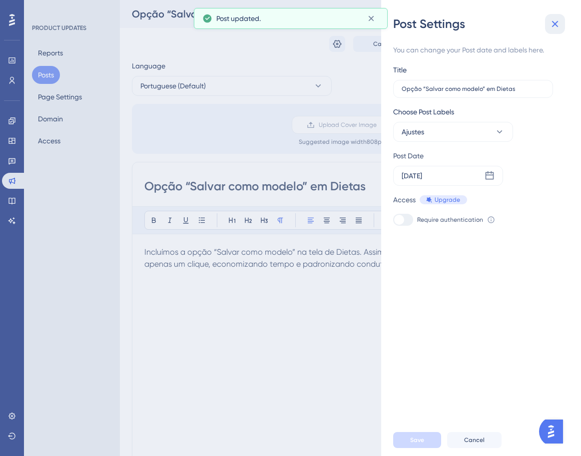
click at [553, 23] on icon at bounding box center [555, 24] width 12 height 12
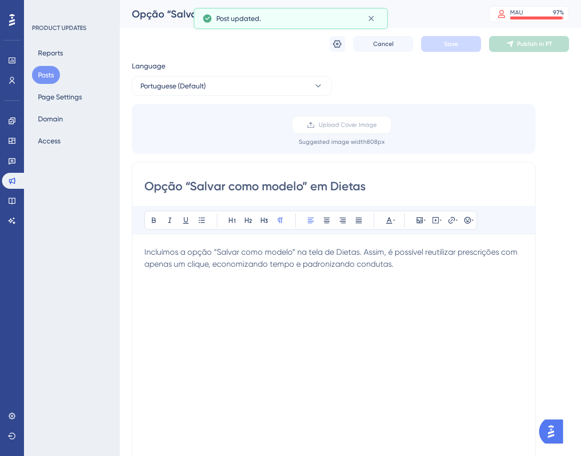
click at [37, 70] on button "Posts" at bounding box center [46, 75] width 28 height 18
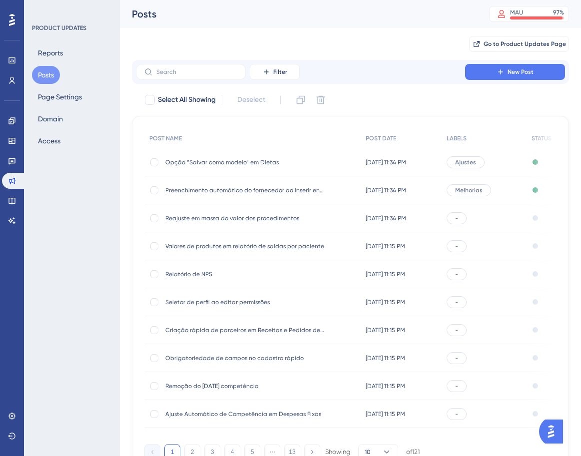
click at [501, 217] on div "-" at bounding box center [484, 218] width 85 height 28
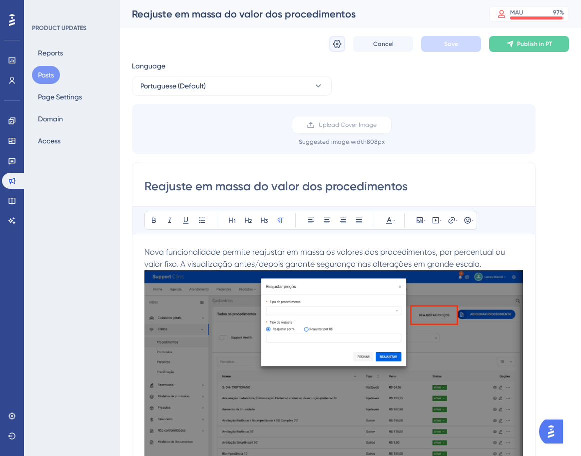
click at [342, 42] on icon at bounding box center [337, 44] width 10 height 10
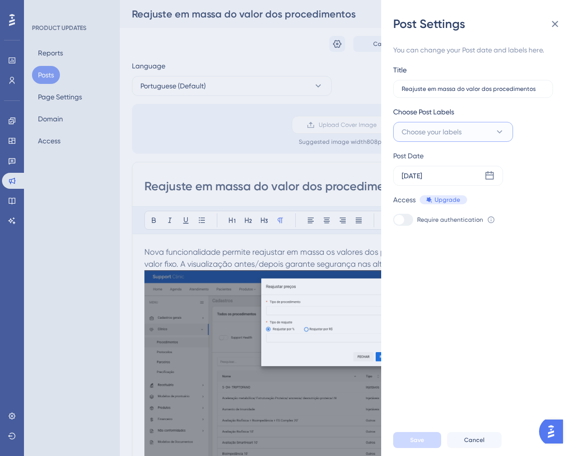
click at [501, 132] on icon at bounding box center [500, 132] width 10 height 10
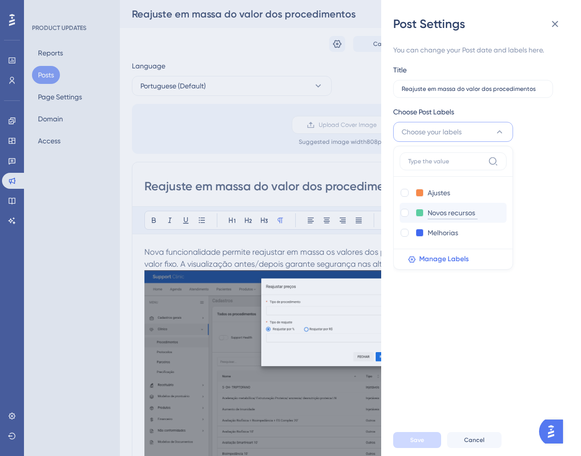
click at [450, 215] on input "Novos recursos" at bounding box center [453, 213] width 50 height 12
click at [403, 213] on div at bounding box center [405, 213] width 8 height 8
checkbox input "true"
click at [416, 444] on span "Save" at bounding box center [417, 440] width 14 height 8
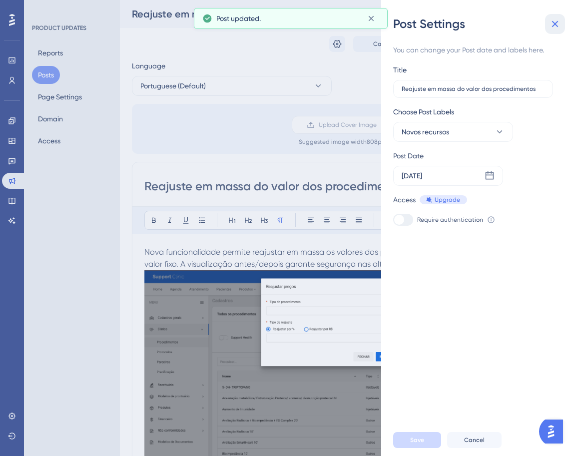
click at [558, 20] on icon at bounding box center [555, 24] width 12 height 12
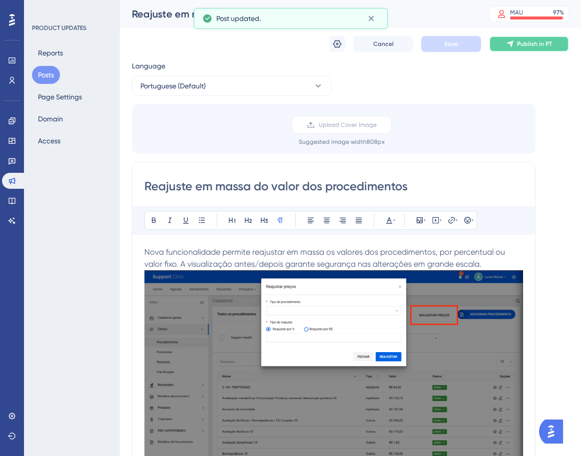
click at [536, 41] on span "Publish in PT" at bounding box center [534, 44] width 35 height 8
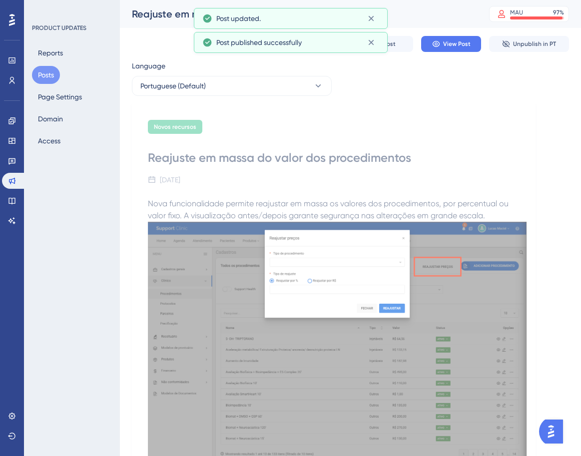
click at [50, 76] on button "Posts" at bounding box center [46, 75] width 28 height 18
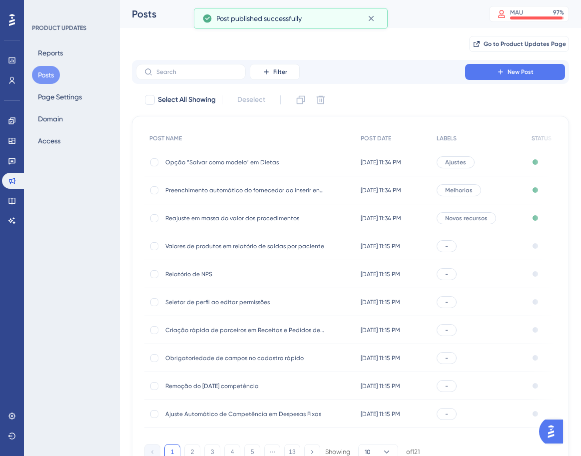
click at [473, 246] on div "-" at bounding box center [479, 246] width 95 height 28
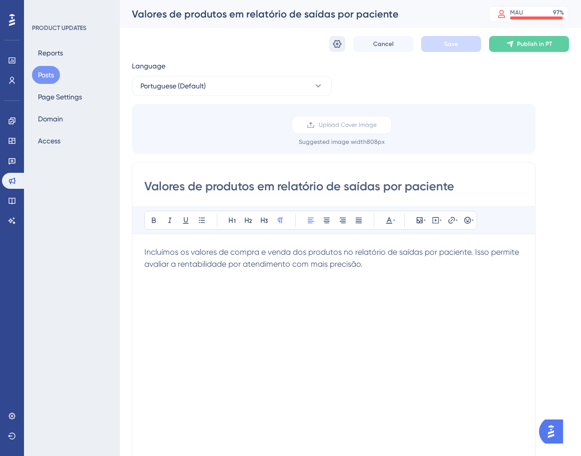
click at [337, 43] on icon at bounding box center [337, 44] width 8 height 8
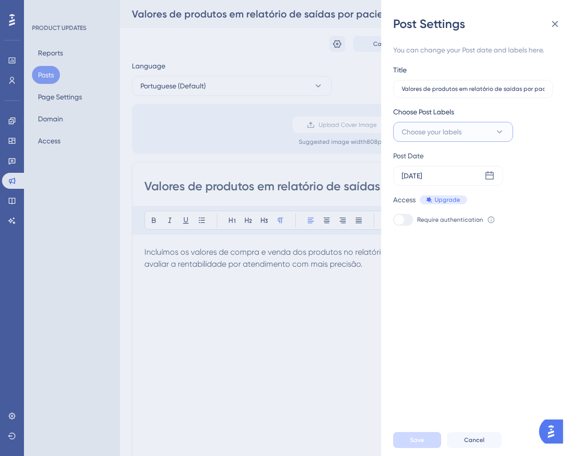
click at [481, 133] on button "Choose your labels" at bounding box center [453, 132] width 120 height 20
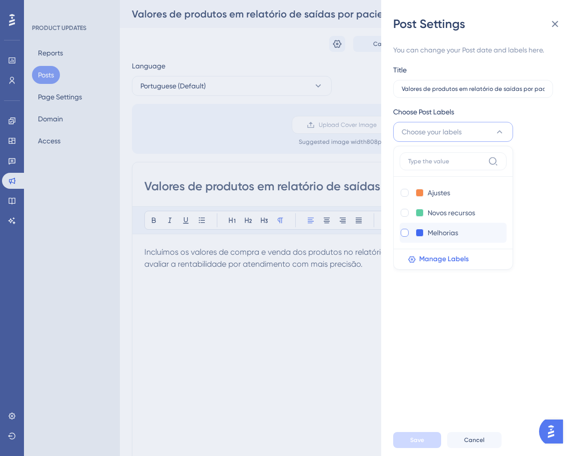
click at [406, 231] on div at bounding box center [405, 233] width 8 height 8
checkbox input "true"
click at [418, 372] on div "You can change your Post date and labels here. Title Valores de produtos em rel…" at bounding box center [485, 228] width 184 height 392
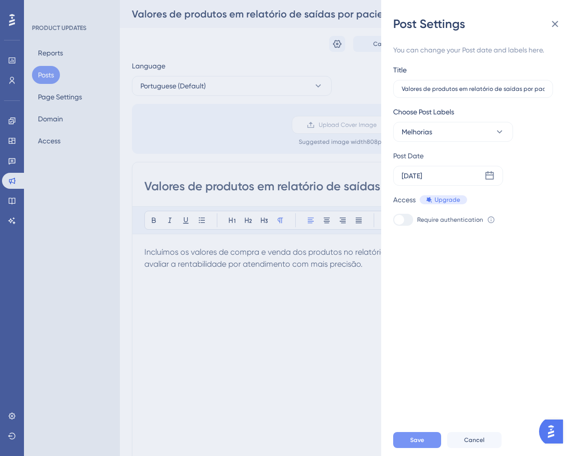
click at [417, 444] on span "Save" at bounding box center [417, 440] width 14 height 8
click at [550, 16] on button at bounding box center [555, 24] width 20 height 20
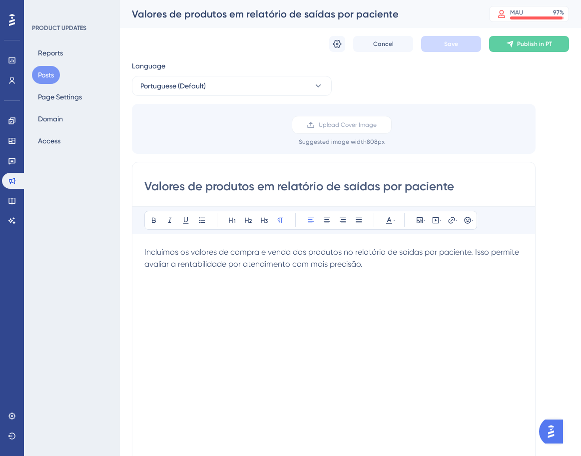
click at [537, 33] on div "Cancel Save Publish in PT" at bounding box center [350, 44] width 437 height 32
click at [532, 40] on span "Publish in PT" at bounding box center [534, 44] width 35 height 8
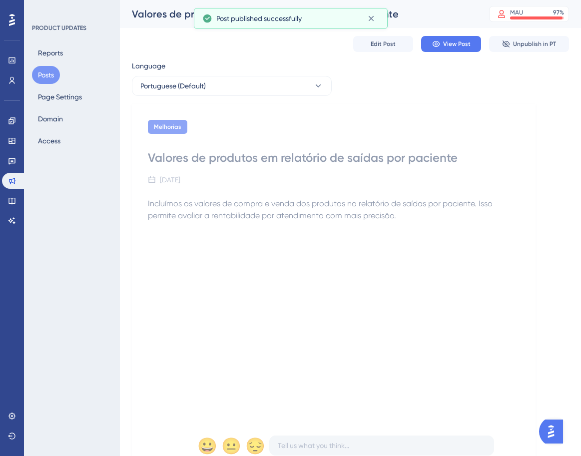
click at [50, 70] on button "Posts" at bounding box center [46, 75] width 28 height 18
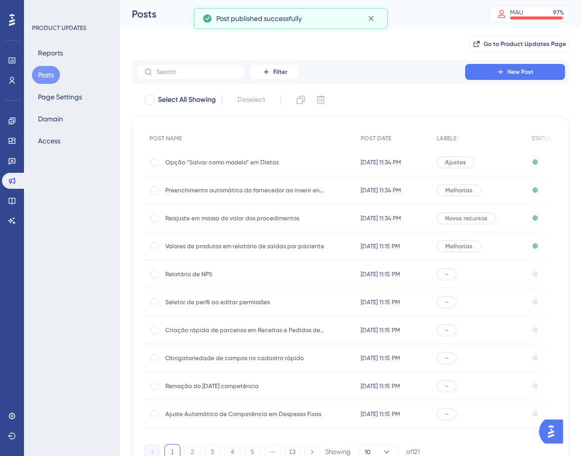
click at [490, 277] on div "-" at bounding box center [479, 274] width 95 height 28
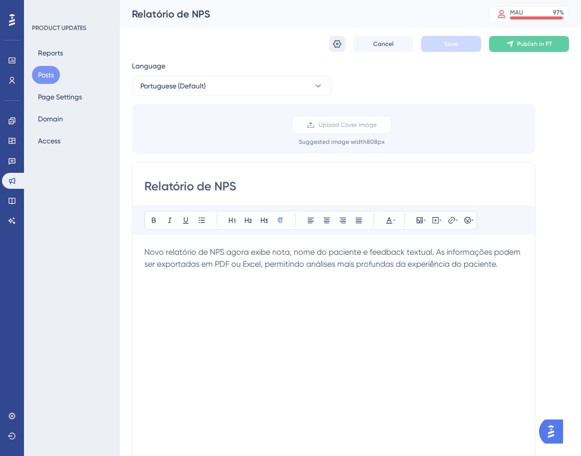
click at [342, 49] on button at bounding box center [337, 44] width 16 height 16
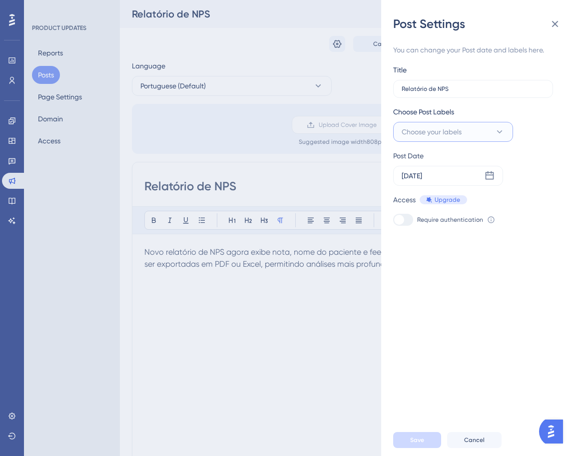
click at [445, 135] on span "Choose your labels" at bounding box center [432, 132] width 60 height 12
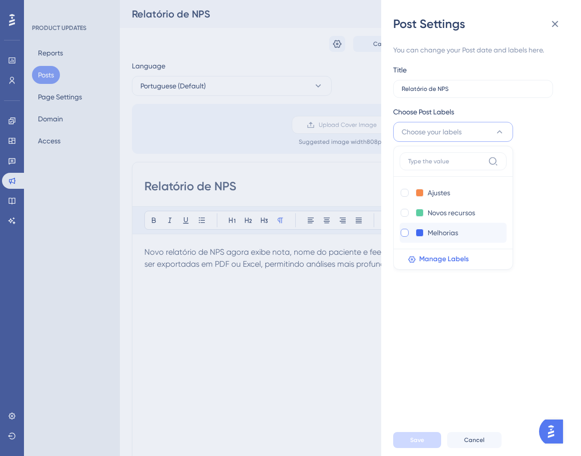
click at [410, 232] on label at bounding box center [406, 233] width 12 height 10
checkbox input "true"
click at [418, 448] on button "Save" at bounding box center [417, 440] width 48 height 16
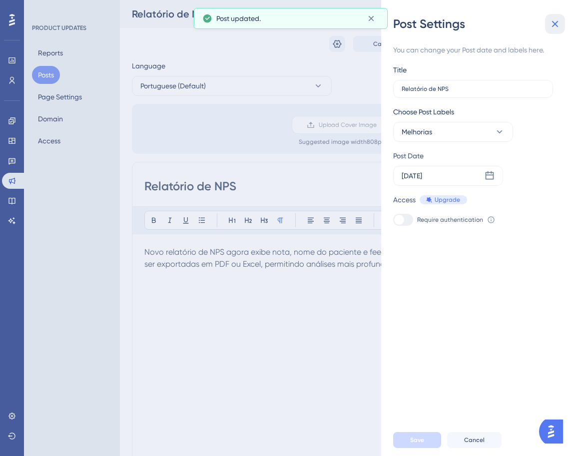
click at [554, 21] on icon at bounding box center [555, 24] width 12 height 12
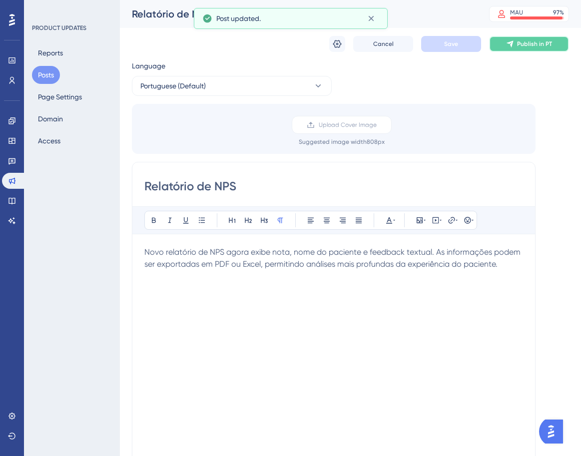
click at [537, 46] on span "Publish in PT" at bounding box center [534, 44] width 35 height 8
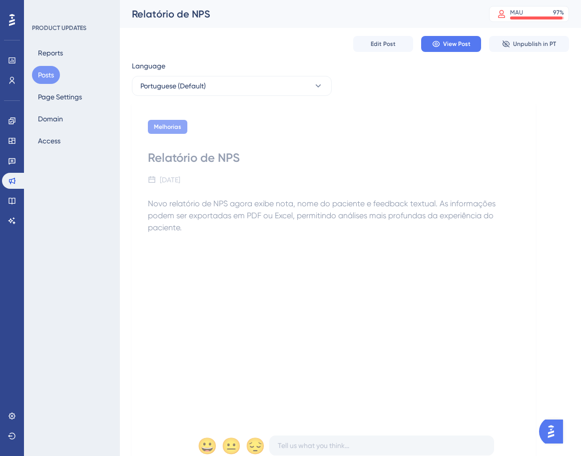
click at [48, 72] on button "Posts" at bounding box center [46, 75] width 28 height 18
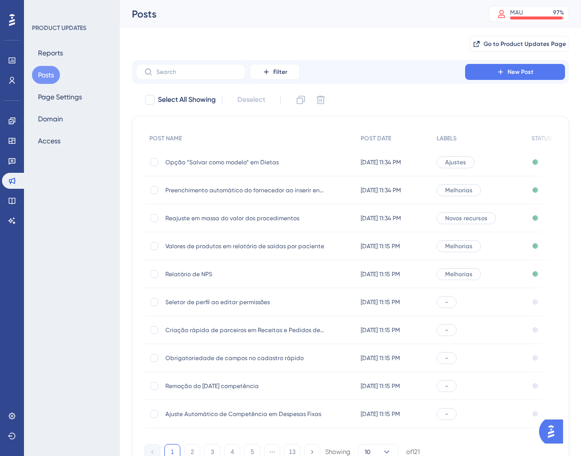
click at [502, 303] on div "-" at bounding box center [479, 302] width 95 height 28
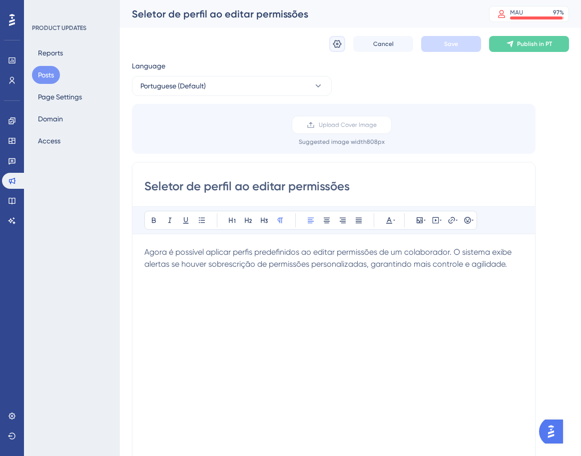
click at [340, 44] on icon at bounding box center [337, 44] width 8 height 8
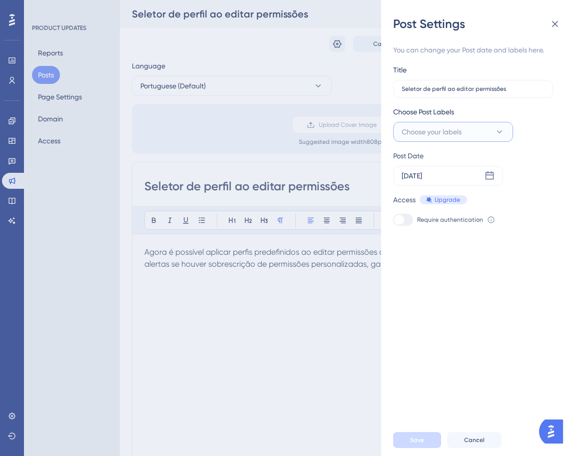
click at [503, 128] on icon at bounding box center [500, 132] width 10 height 10
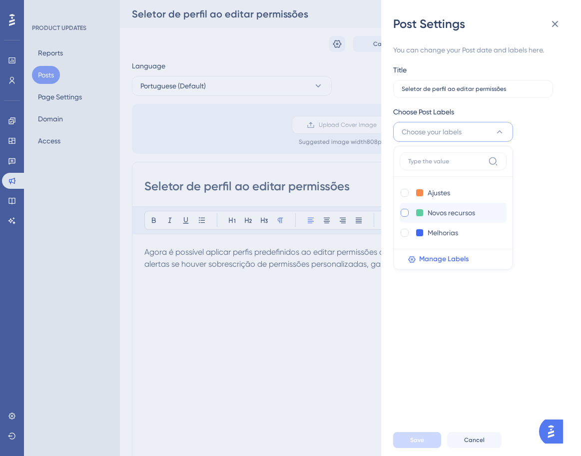
click at [410, 212] on label at bounding box center [406, 213] width 12 height 10
checkbox input "true"
click at [433, 448] on button "Save" at bounding box center [417, 440] width 48 height 16
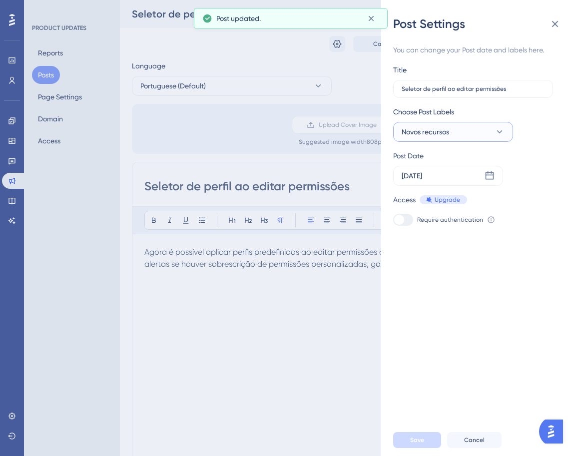
click at [505, 135] on button "Novos recursos" at bounding box center [453, 132] width 120 height 20
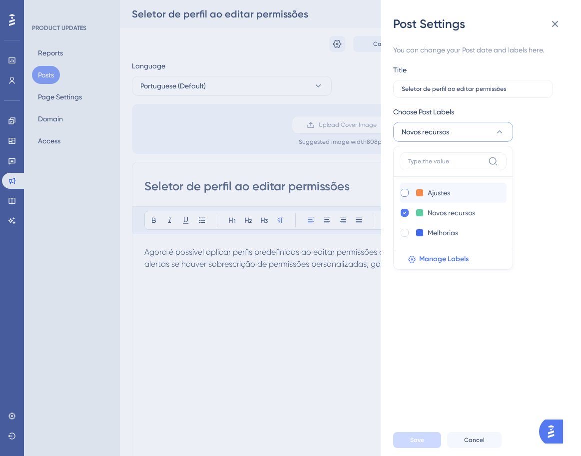
click at [404, 191] on div at bounding box center [405, 193] width 8 height 8
checkbox input "true"
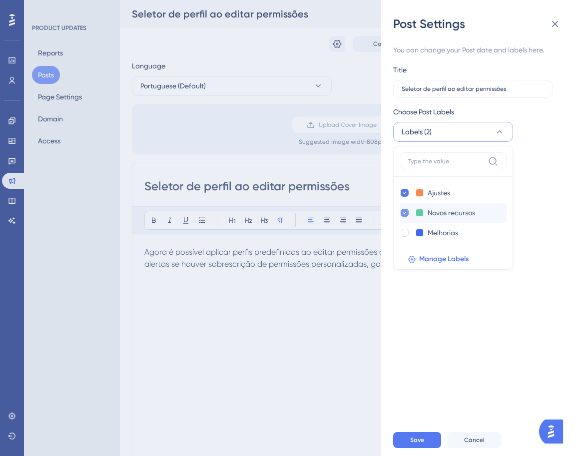
click at [405, 212] on icon at bounding box center [404, 213] width 3 height 2
checkbox input "false"
click at [416, 444] on span "Save" at bounding box center [417, 440] width 14 height 8
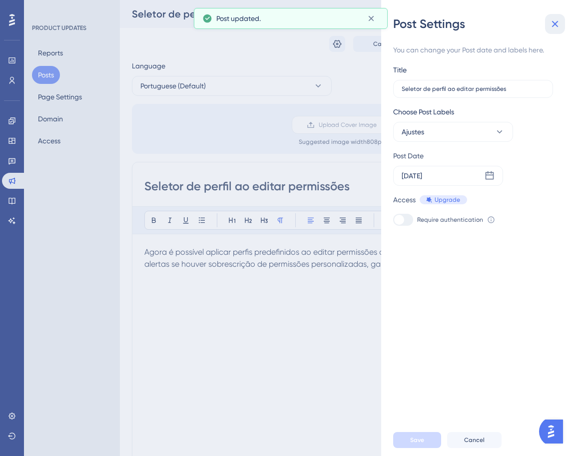
click at [559, 22] on icon at bounding box center [555, 24] width 12 height 12
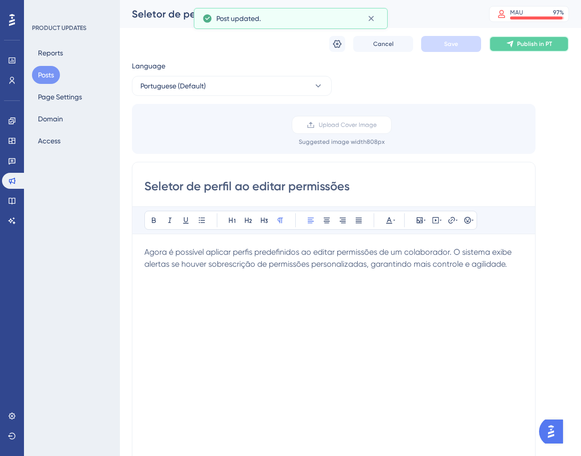
click at [534, 45] on span "Publish in PT" at bounding box center [534, 44] width 35 height 8
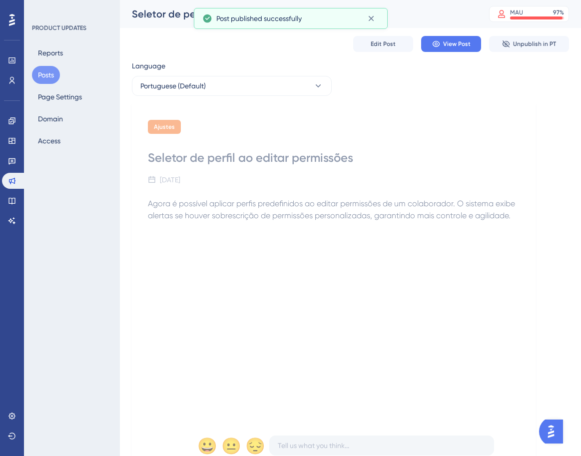
click at [49, 75] on button "Posts" at bounding box center [46, 75] width 28 height 18
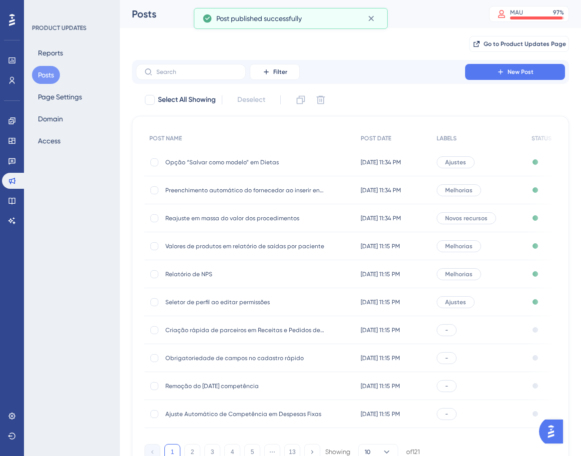
click at [496, 323] on div "-" at bounding box center [479, 330] width 95 height 28
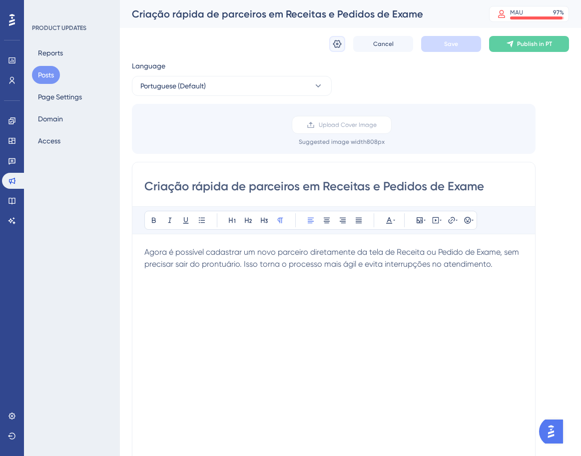
click at [336, 40] on icon at bounding box center [337, 44] width 8 height 8
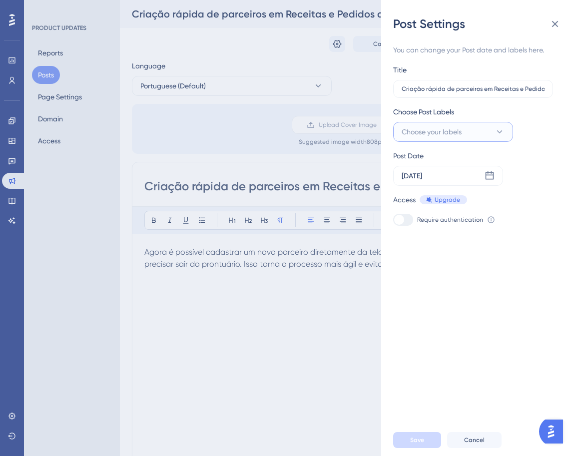
click at [500, 134] on icon at bounding box center [500, 132] width 10 height 10
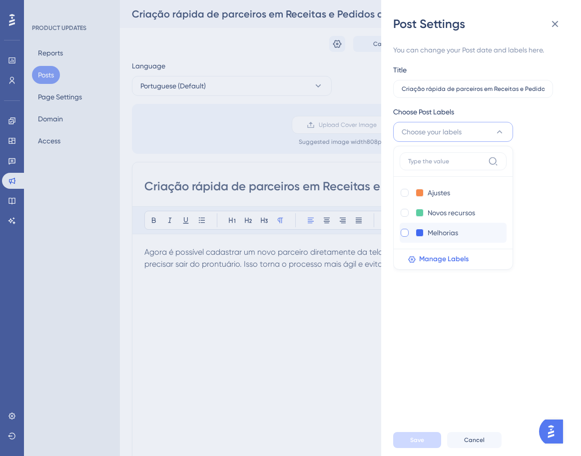
click at [407, 232] on div at bounding box center [405, 233] width 8 height 8
checkbox input "true"
click at [416, 444] on span "Save" at bounding box center [417, 440] width 14 height 8
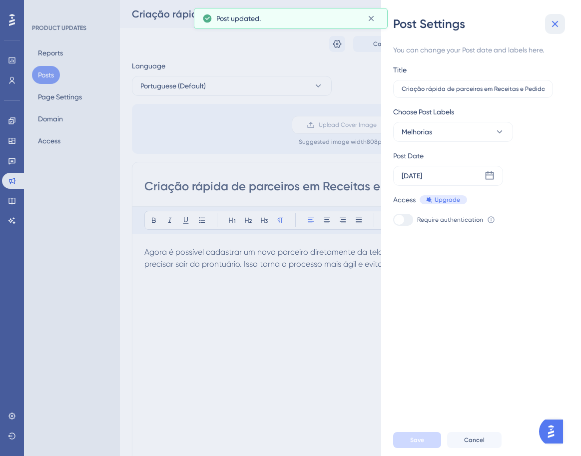
click at [559, 23] on icon at bounding box center [555, 24] width 12 height 12
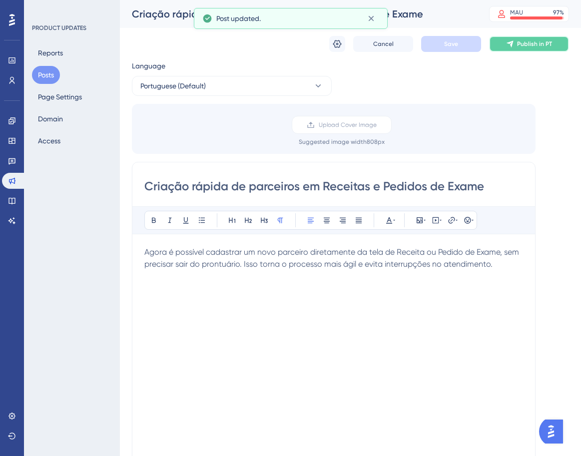
click at [553, 39] on button "Publish in PT" at bounding box center [529, 44] width 80 height 16
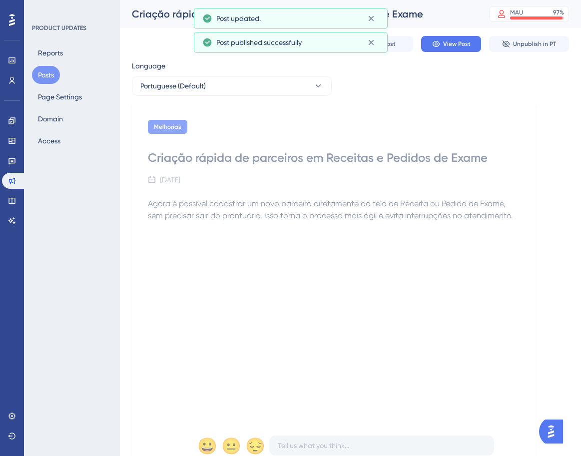
click at [52, 71] on button "Posts" at bounding box center [46, 75] width 28 height 18
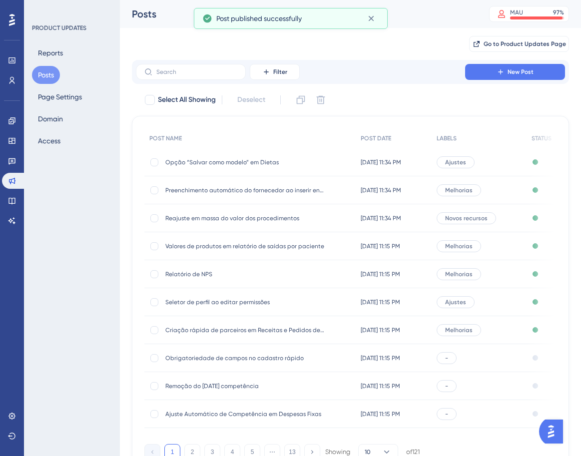
click at [457, 363] on div "-" at bounding box center [447, 358] width 20 height 12
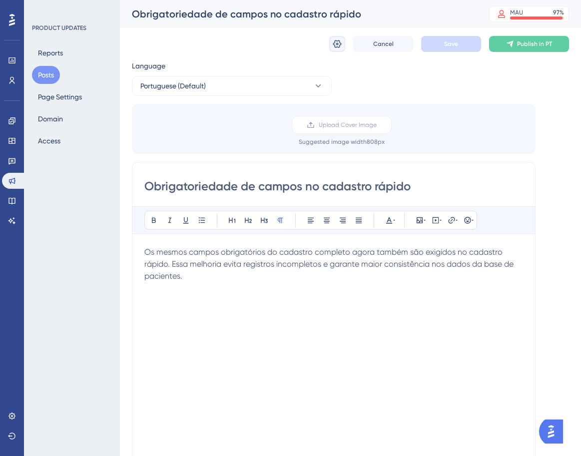
click at [336, 44] on icon at bounding box center [337, 44] width 8 height 8
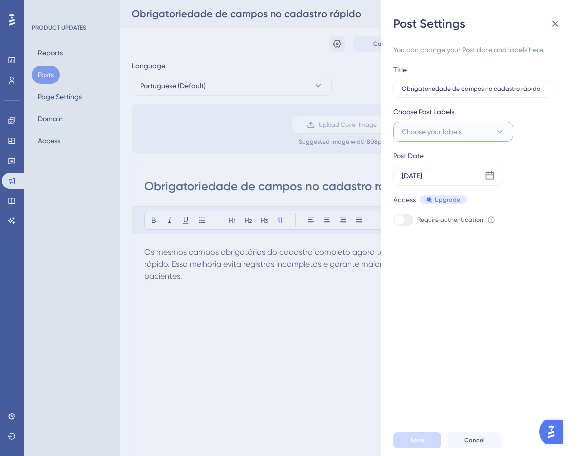
click at [498, 133] on icon at bounding box center [500, 132] width 10 height 10
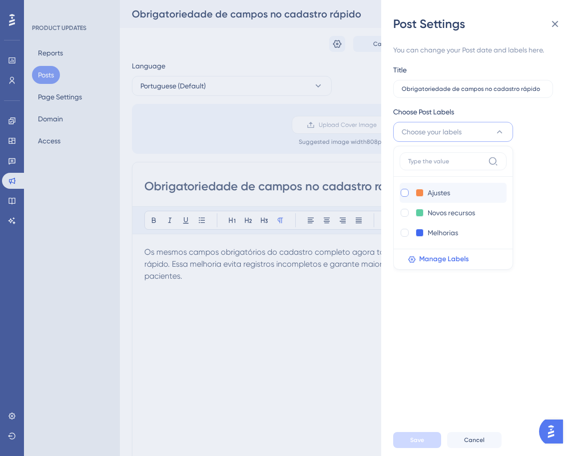
click at [403, 192] on div at bounding box center [405, 193] width 8 height 8
checkbox input "true"
click at [411, 443] on button "Save" at bounding box center [417, 440] width 48 height 16
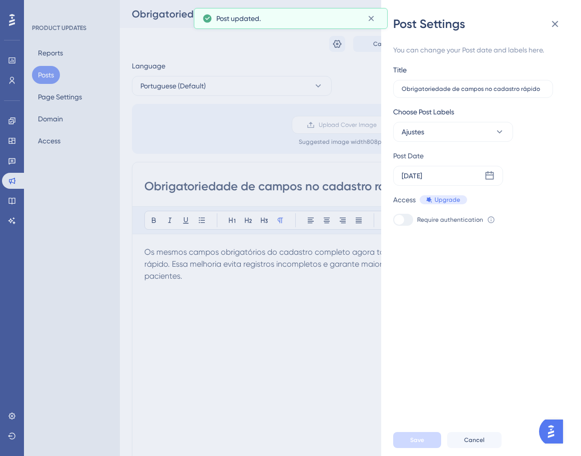
click at [566, 12] on div "Post Settings You can change your Post date and labels here. Title Obrigatoried…" at bounding box center [481, 228] width 200 height 456
click at [557, 21] on icon at bounding box center [555, 24] width 6 height 6
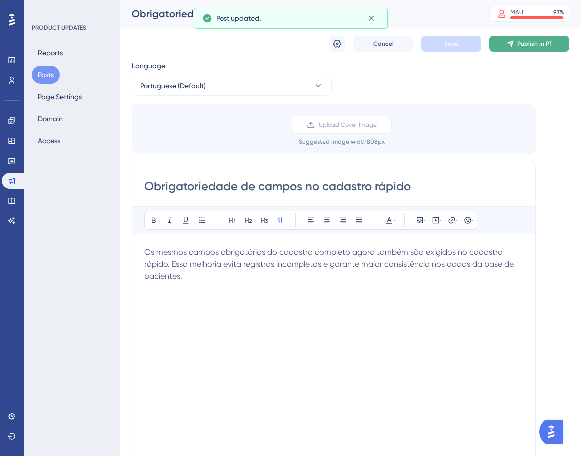
click at [534, 43] on span "Publish in PT" at bounding box center [534, 44] width 35 height 8
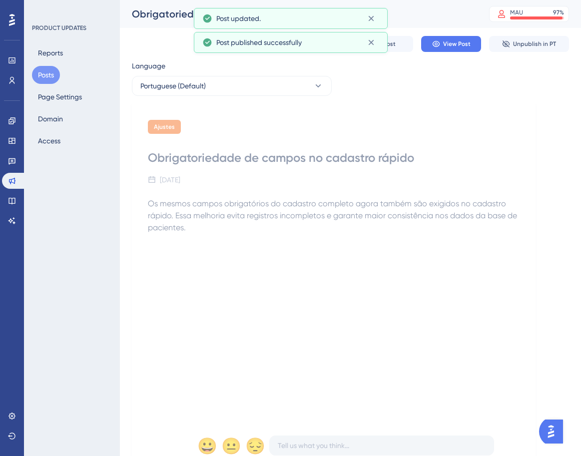
click at [48, 73] on button "Posts" at bounding box center [46, 75] width 28 height 18
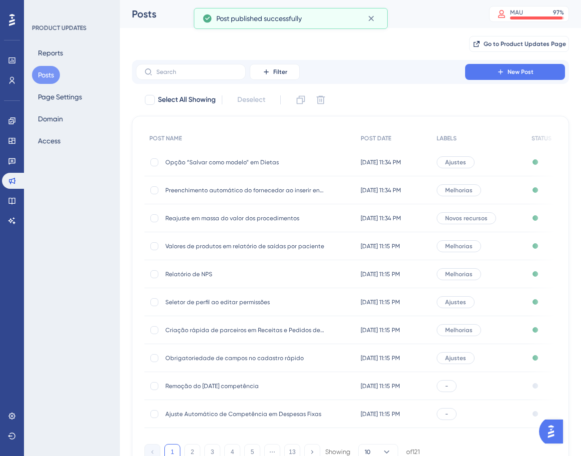
click at [457, 380] on div "-" at bounding box center [447, 386] width 20 height 12
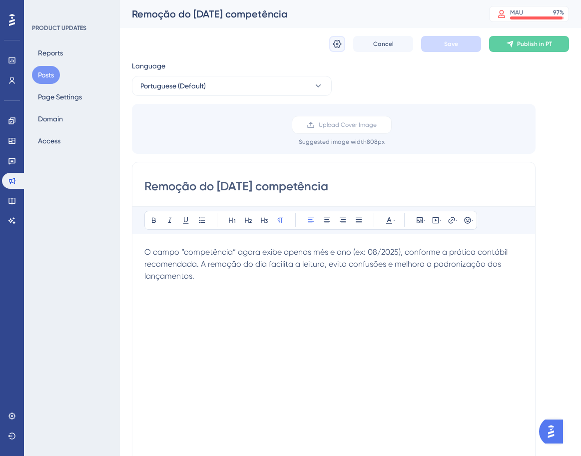
click at [341, 39] on icon at bounding box center [337, 44] width 10 height 10
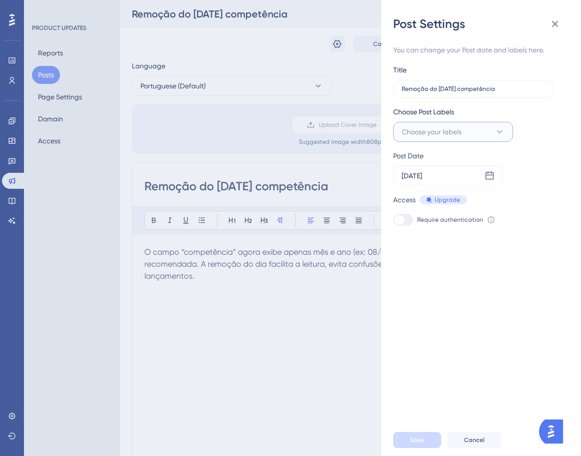
click at [505, 131] on button "Choose your labels" at bounding box center [453, 132] width 120 height 20
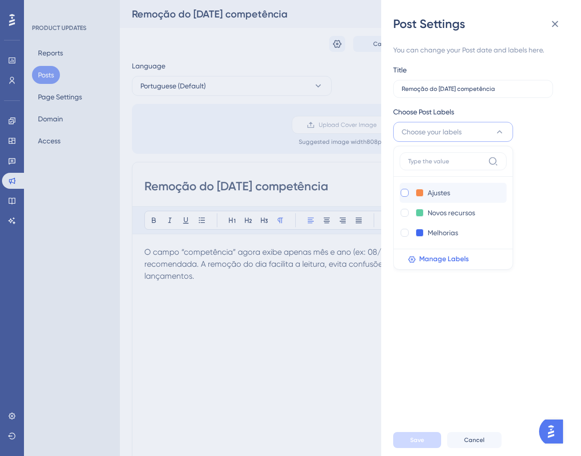
click at [405, 193] on div at bounding box center [405, 193] width 8 height 8
checkbox input "true"
click at [414, 444] on span "Save" at bounding box center [417, 440] width 14 height 8
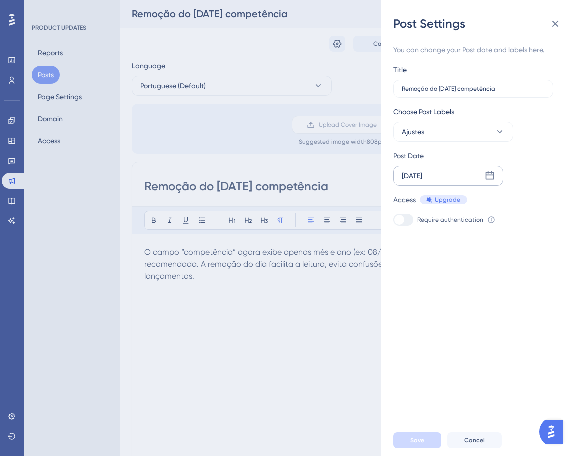
click at [495, 175] on div "[DATE]" at bounding box center [448, 176] width 110 height 20
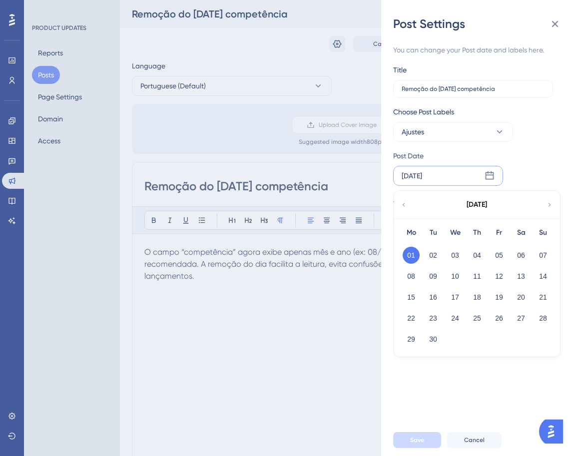
click at [483, 203] on div "[DATE]" at bounding box center [477, 205] width 20 height 12
click at [553, 206] on icon at bounding box center [549, 204] width 7 height 9
click at [405, 203] on icon at bounding box center [403, 204] width 7 height 9
click at [411, 321] on button "22" at bounding box center [411, 318] width 17 height 17
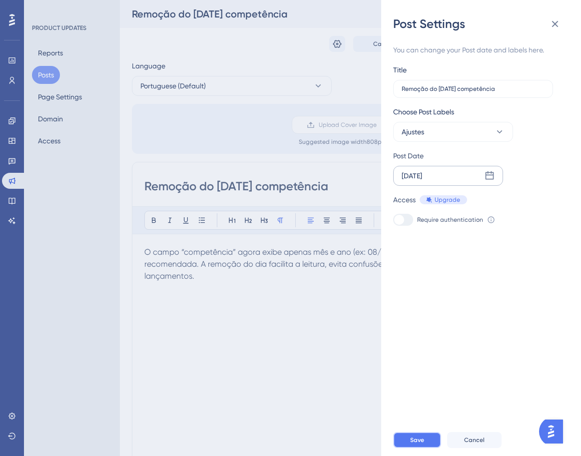
click at [418, 443] on span "Save" at bounding box center [417, 440] width 14 height 8
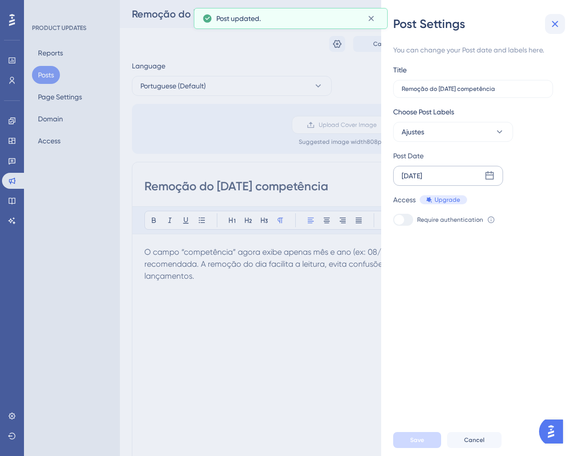
click at [549, 21] on icon at bounding box center [555, 24] width 12 height 12
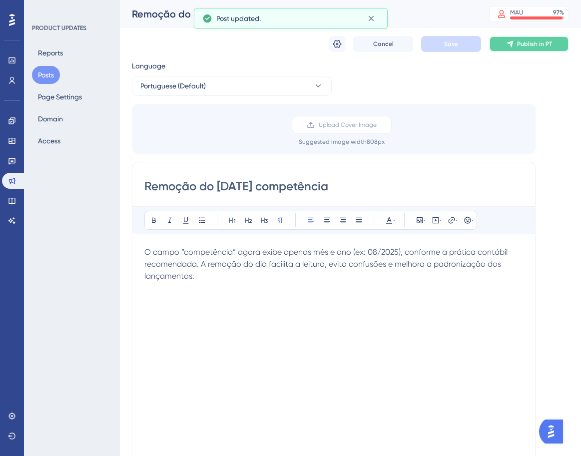
click at [526, 43] on span "Publish in PT" at bounding box center [534, 44] width 35 height 8
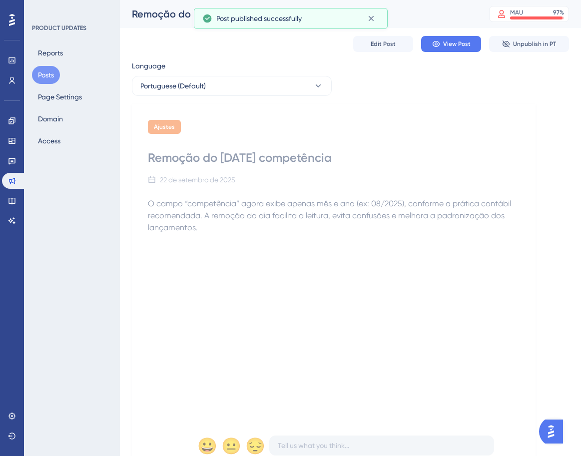
click at [54, 73] on button "Posts" at bounding box center [46, 75] width 28 height 18
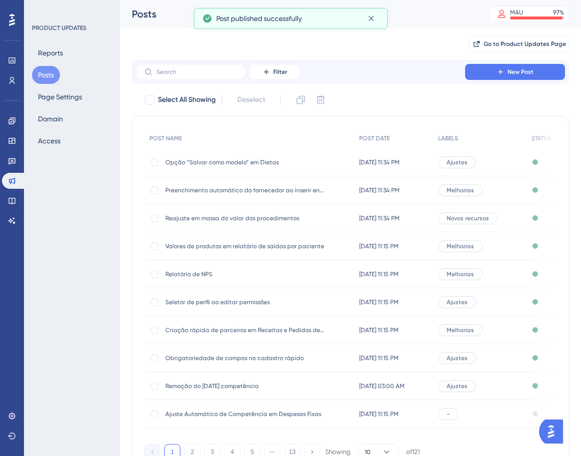
click at [465, 159] on span "Ajustes" at bounding box center [457, 162] width 21 height 8
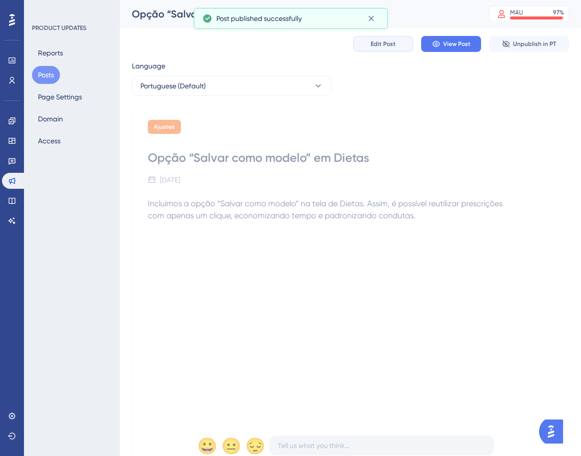
click at [383, 46] on span "Edit Post" at bounding box center [383, 44] width 25 height 8
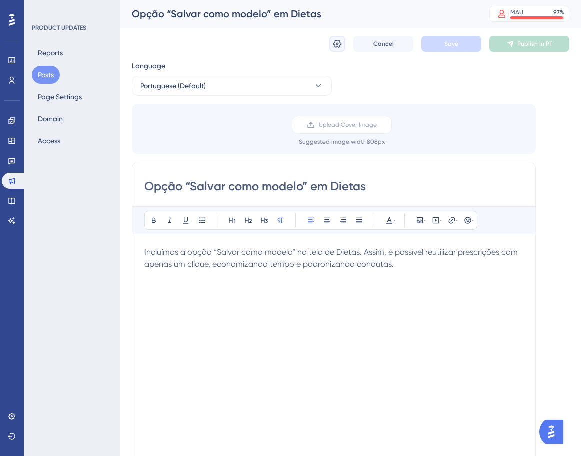
click at [339, 47] on icon at bounding box center [337, 44] width 8 height 8
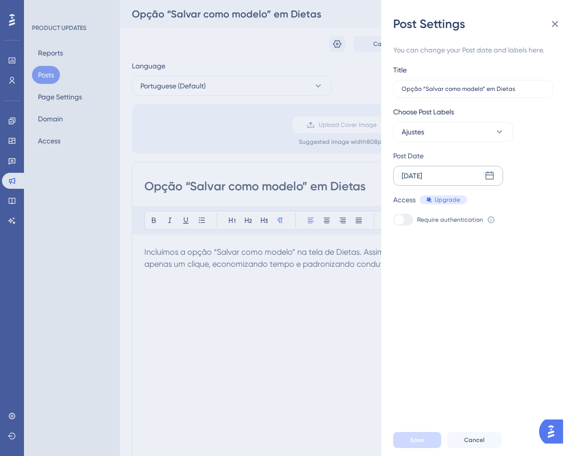
click at [462, 177] on div "[DATE]" at bounding box center [448, 176] width 110 height 20
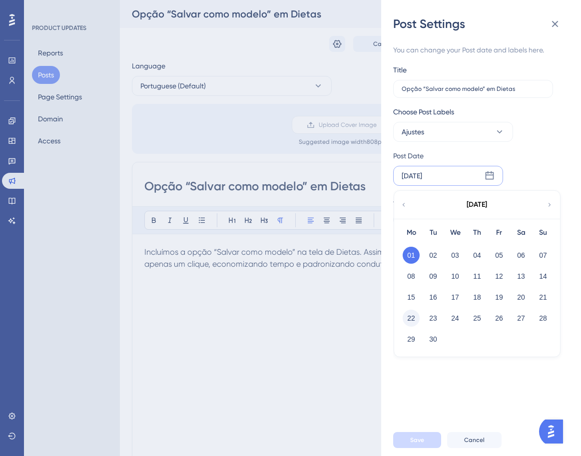
click at [416, 320] on button "22" at bounding box center [411, 318] width 17 height 17
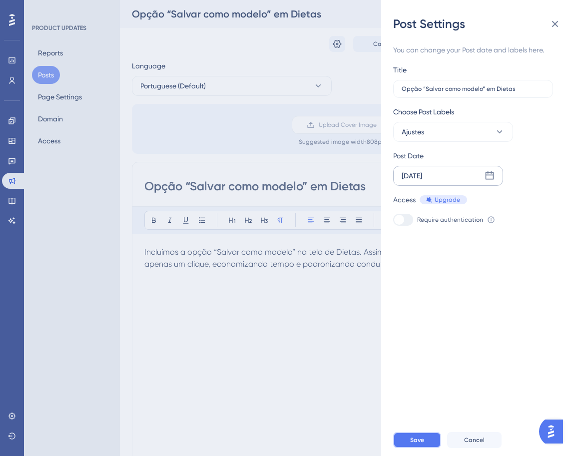
click at [418, 443] on button "Save" at bounding box center [417, 440] width 48 height 16
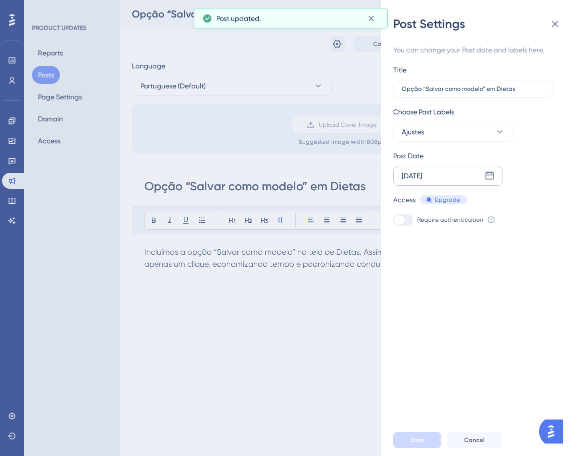
click at [359, 245] on div "Post Settings You can change your Post date and labels here. Title Opção “Salva…" at bounding box center [290, 228] width 581 height 456
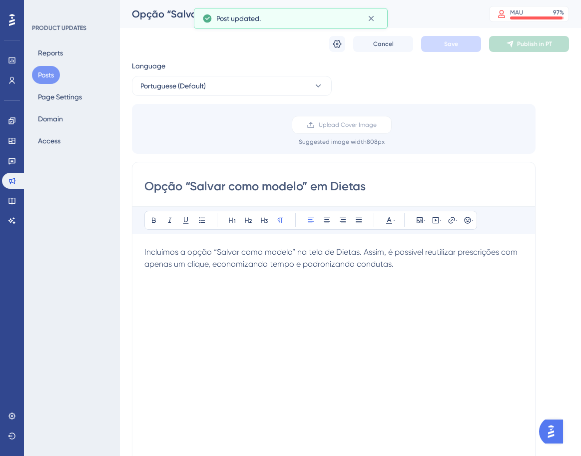
click at [52, 72] on button "Posts" at bounding box center [46, 75] width 28 height 18
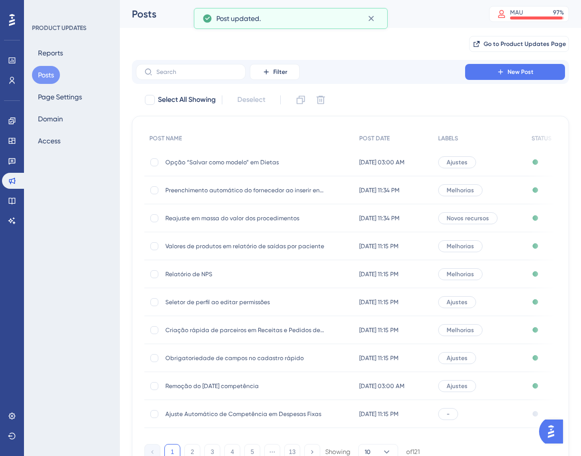
click at [489, 187] on div "Melhorias" at bounding box center [479, 190] width 93 height 28
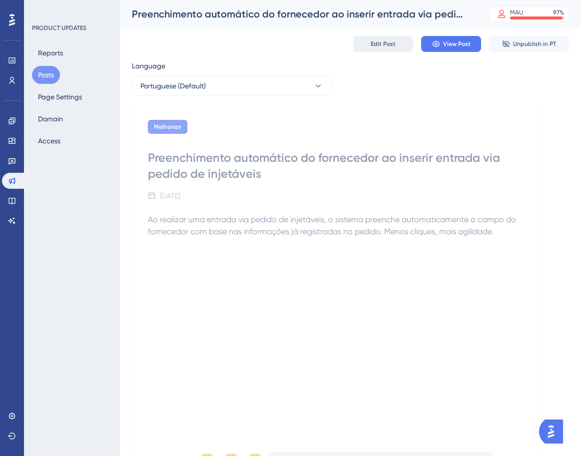
click at [386, 41] on span "Edit Post" at bounding box center [383, 44] width 25 height 8
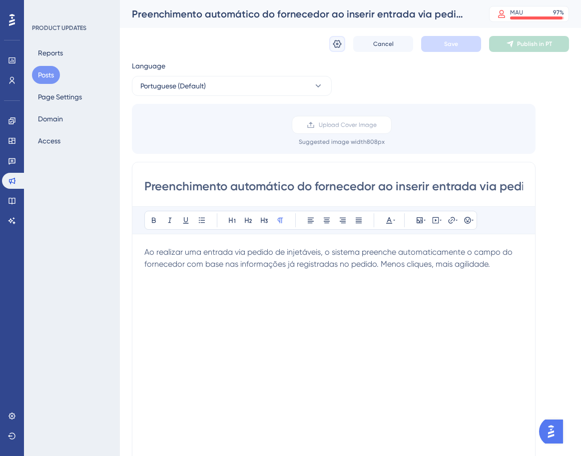
click at [337, 42] on icon at bounding box center [337, 44] width 10 height 10
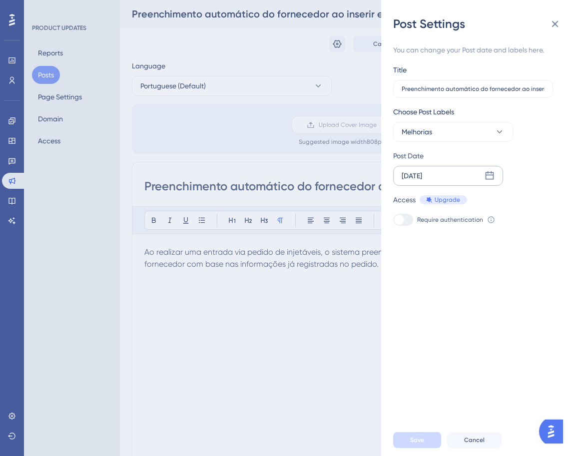
drag, startPoint x: 483, startPoint y: 175, endPoint x: 480, endPoint y: 183, distance: 8.4
click at [483, 175] on div "[DATE]" at bounding box center [448, 176] width 110 height 20
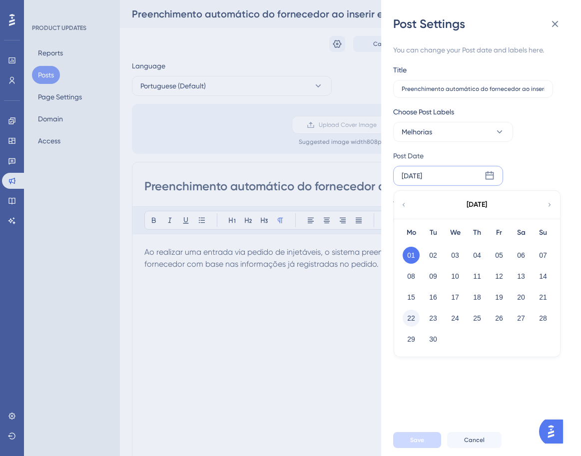
click at [412, 318] on button "22" at bounding box center [411, 318] width 17 height 17
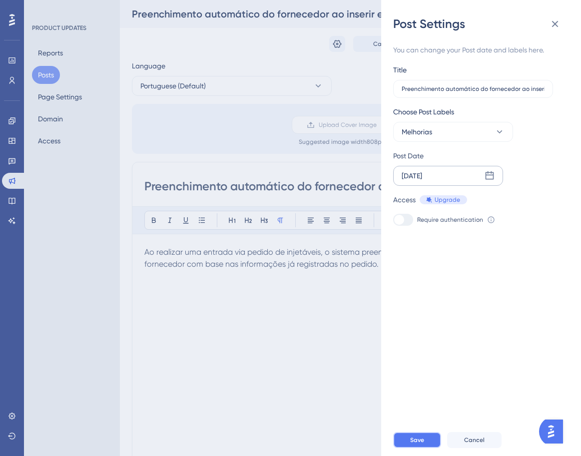
click at [421, 444] on span "Save" at bounding box center [417, 440] width 14 height 8
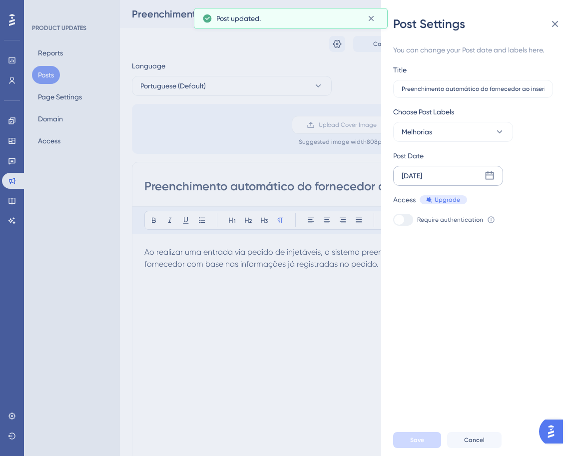
click at [57, 70] on div "Post Settings You can change your Post date and labels here. Title Preenchiment…" at bounding box center [290, 228] width 581 height 456
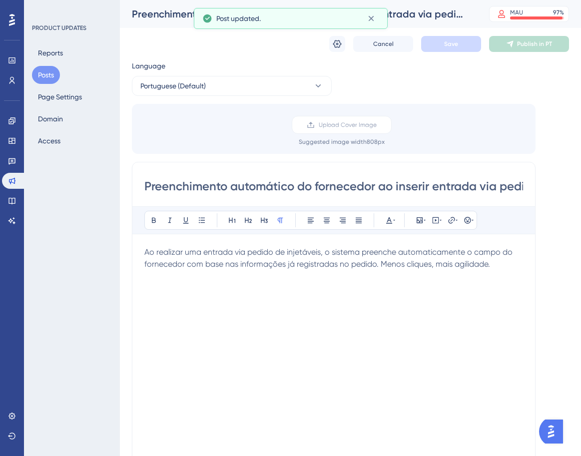
click at [54, 73] on button "Posts" at bounding box center [46, 75] width 28 height 18
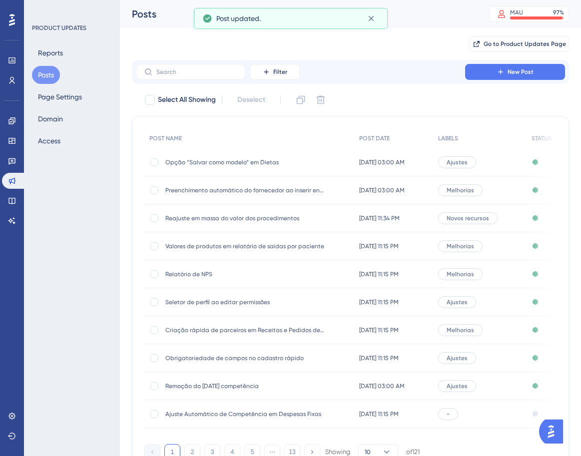
click at [491, 211] on div "Novos recursos" at bounding box center [479, 218] width 93 height 28
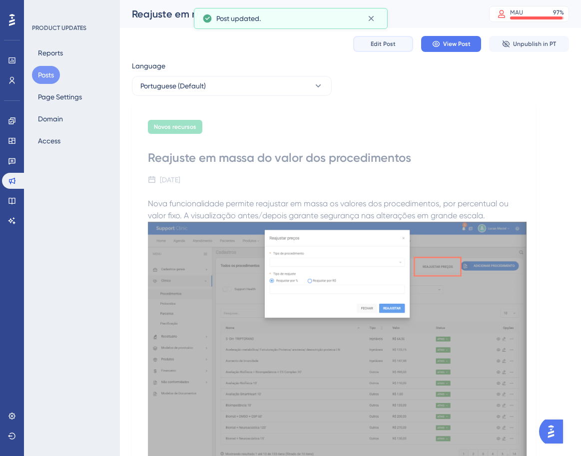
click at [375, 44] on span "Edit Post" at bounding box center [383, 44] width 25 height 8
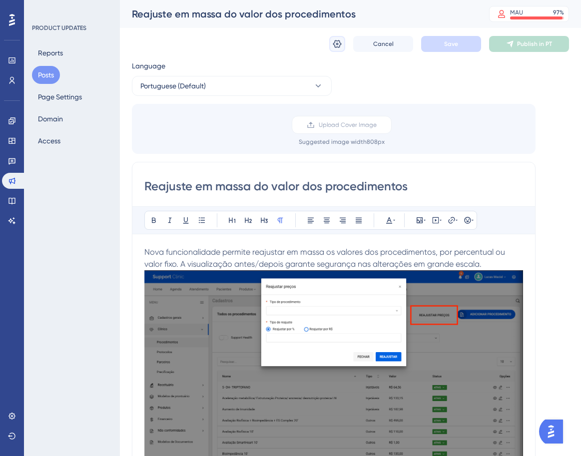
click at [333, 47] on icon at bounding box center [337, 44] width 10 height 10
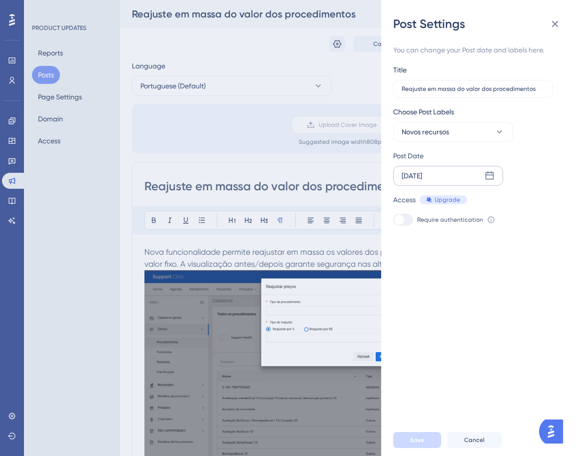
click at [448, 173] on div "[DATE]" at bounding box center [448, 176] width 110 height 20
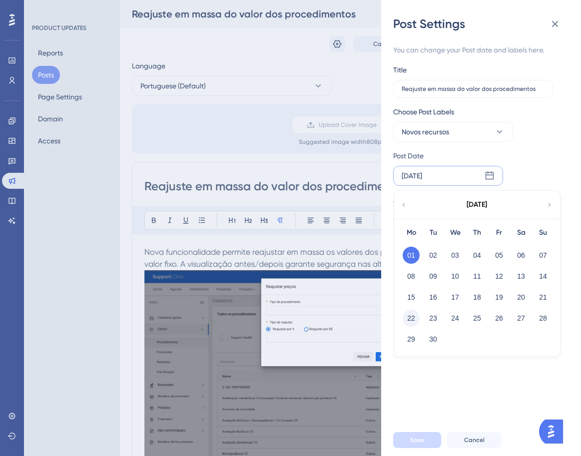
click at [416, 320] on button "22" at bounding box center [411, 318] width 17 height 17
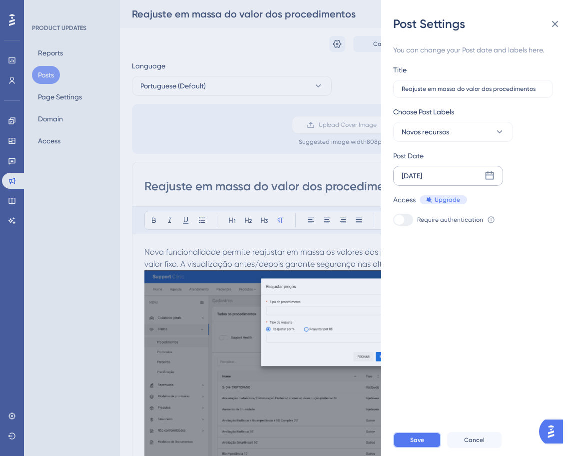
click at [418, 444] on span "Save" at bounding box center [417, 440] width 14 height 8
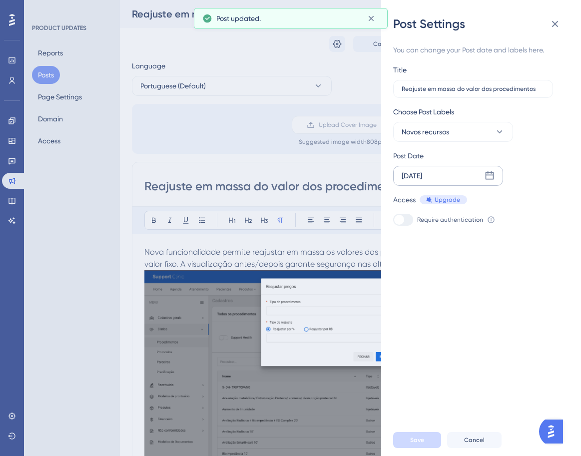
drag, startPoint x: 208, startPoint y: 137, endPoint x: 138, endPoint y: 103, distance: 77.8
click at [208, 137] on div "Post Settings You can change your Post date and labels here. Title Reajuste em …" at bounding box center [290, 228] width 581 height 456
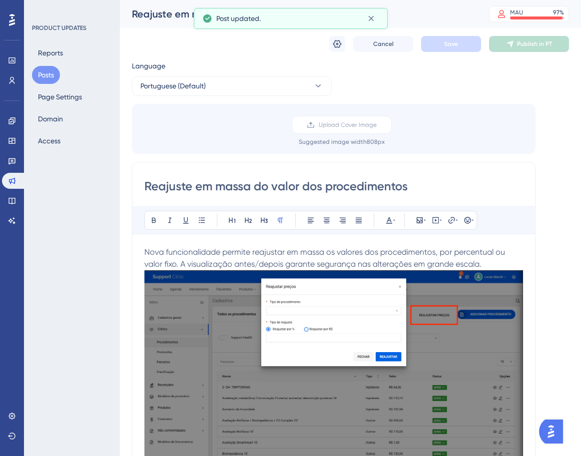
click at [56, 77] on button "Posts" at bounding box center [46, 75] width 28 height 18
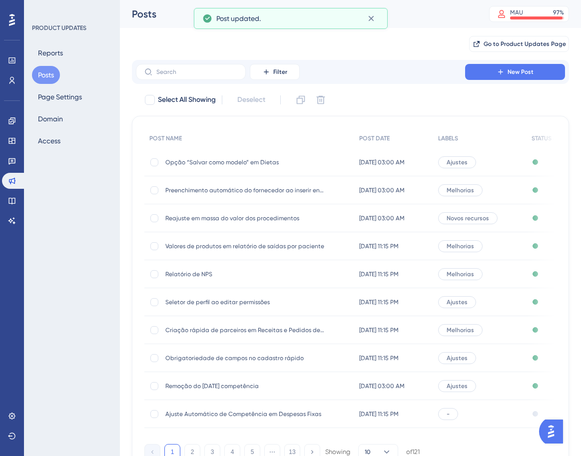
click at [483, 272] on div "Melhorias" at bounding box center [460, 274] width 44 height 12
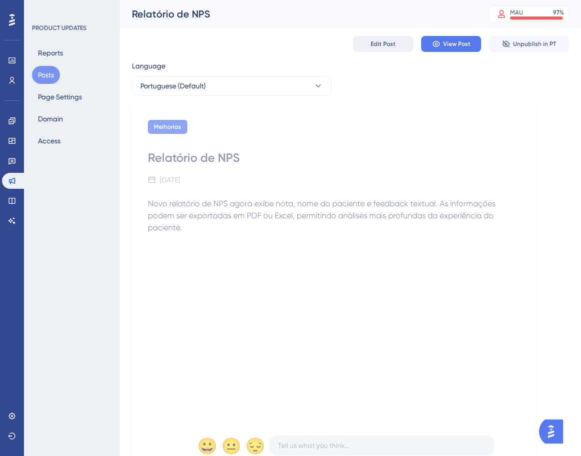
click at [385, 44] on span "Edit Post" at bounding box center [383, 44] width 25 height 8
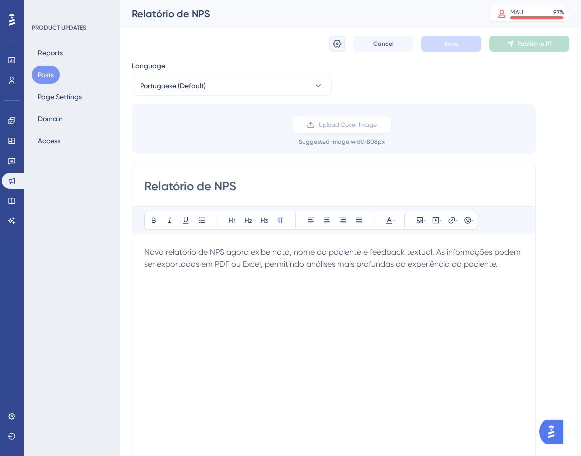
click at [341, 44] on icon at bounding box center [337, 44] width 8 height 8
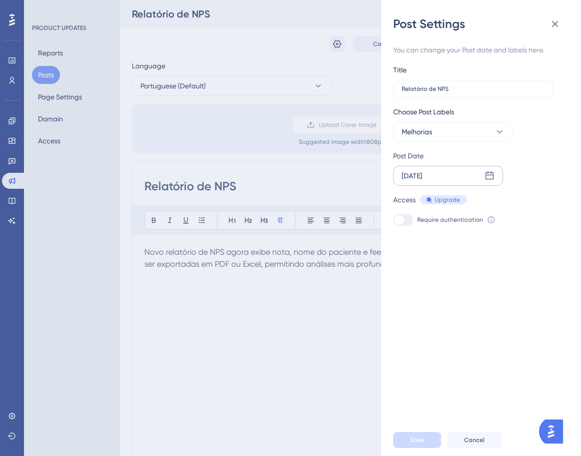
click at [468, 180] on div "[DATE]" at bounding box center [448, 176] width 110 height 20
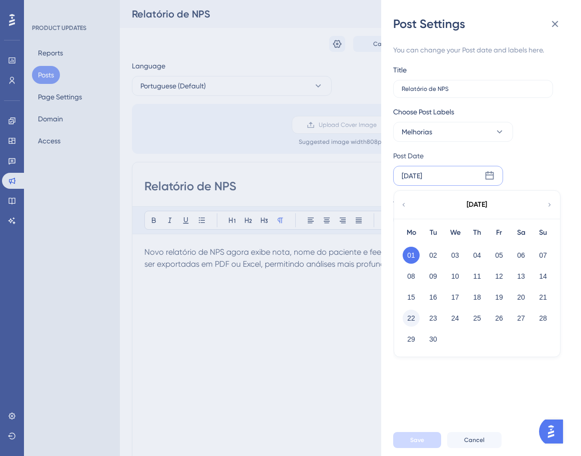
click at [415, 317] on button "22" at bounding box center [411, 318] width 17 height 17
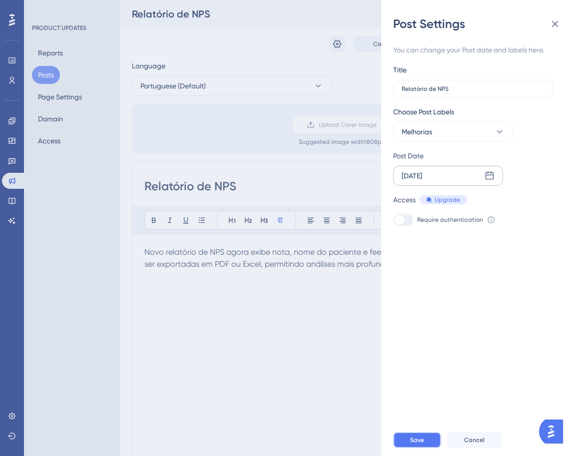
click at [414, 442] on button "Save" at bounding box center [417, 440] width 48 height 16
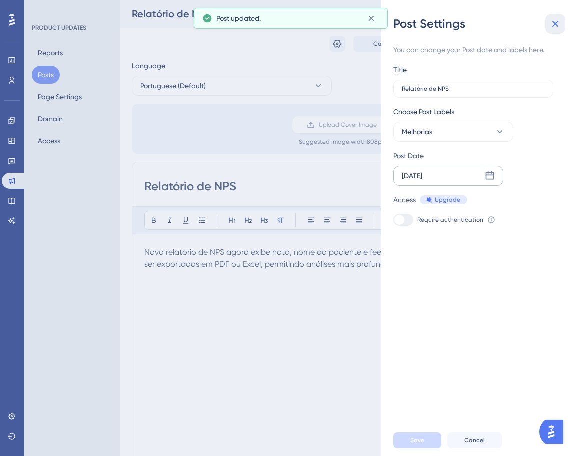
click at [560, 23] on icon at bounding box center [555, 24] width 12 height 12
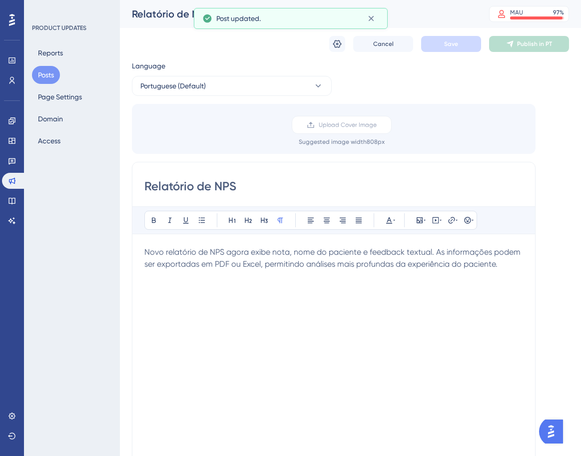
click at [41, 72] on button "Posts" at bounding box center [46, 75] width 28 height 18
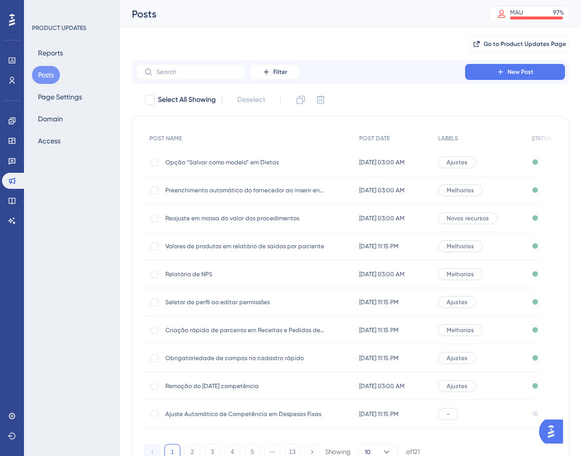
click at [483, 272] on div "Melhorias" at bounding box center [460, 274] width 44 height 12
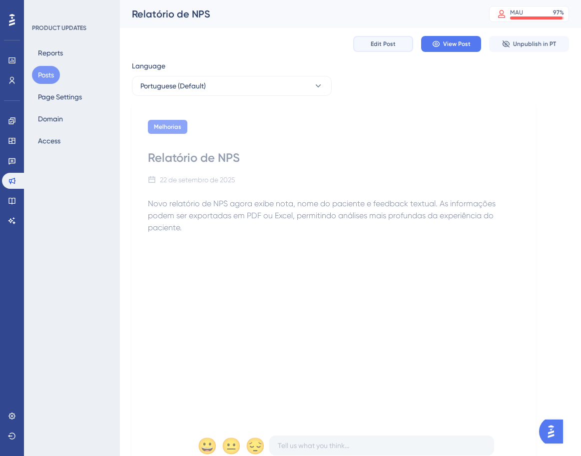
click at [387, 41] on span "Edit Post" at bounding box center [383, 44] width 25 height 8
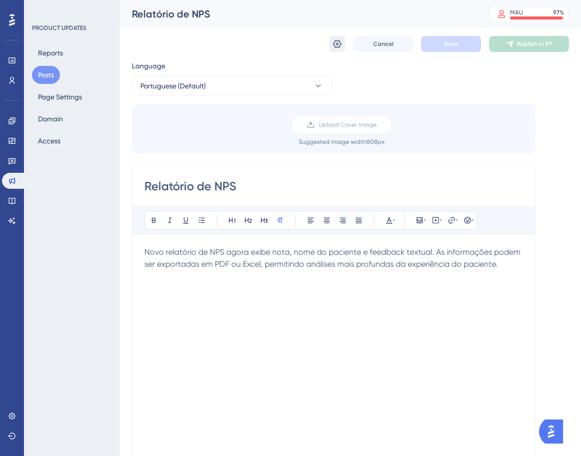
click at [342, 46] on icon at bounding box center [337, 44] width 10 height 10
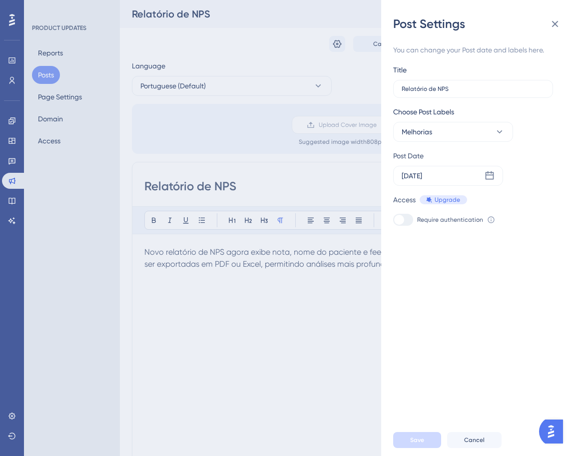
drag, startPoint x: 287, startPoint y: 326, endPoint x: 287, endPoint y: 333, distance: 6.5
click at [287, 327] on div "Post Settings You can change your Post date and labels here. Title Relatório de…" at bounding box center [290, 228] width 581 height 456
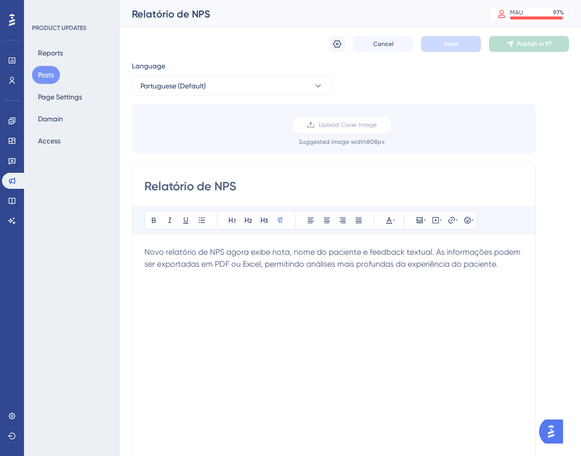
click at [47, 77] on button "Posts" at bounding box center [46, 75] width 28 height 18
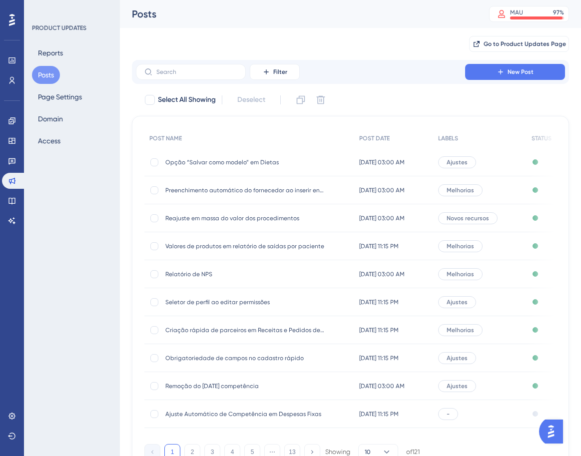
click at [483, 300] on div "Ajustes" at bounding box center [479, 302] width 93 height 28
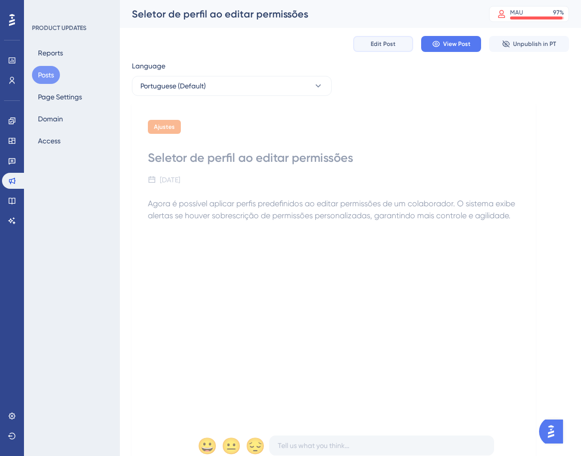
click at [394, 40] on span "Edit Post" at bounding box center [383, 44] width 25 height 8
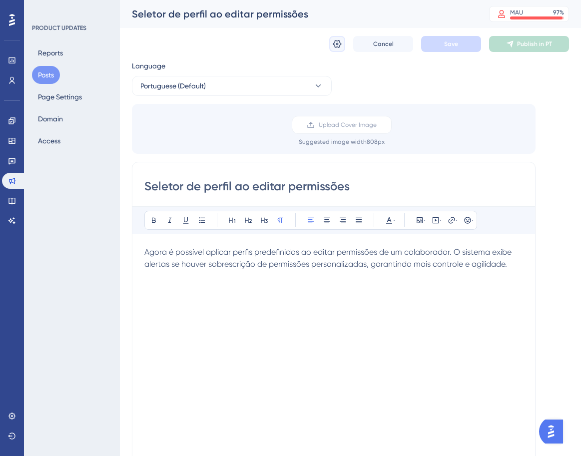
click at [338, 41] on icon at bounding box center [337, 44] width 10 height 10
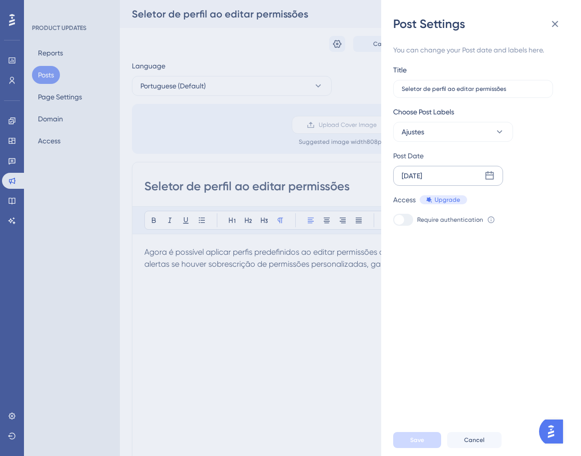
click at [474, 175] on div "[DATE]" at bounding box center [448, 176] width 110 height 20
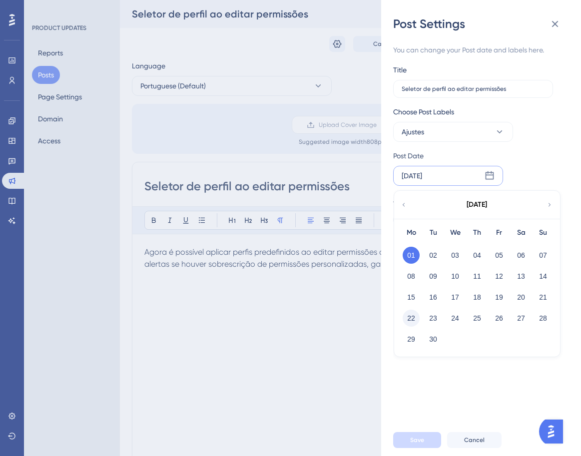
click at [409, 314] on button "22" at bounding box center [411, 318] width 17 height 17
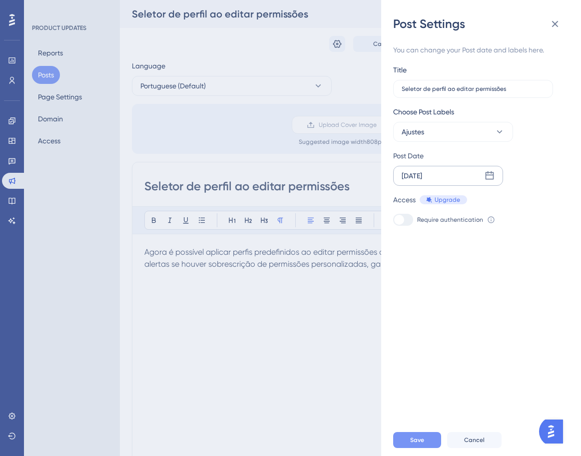
click at [420, 448] on button "Save" at bounding box center [417, 440] width 48 height 16
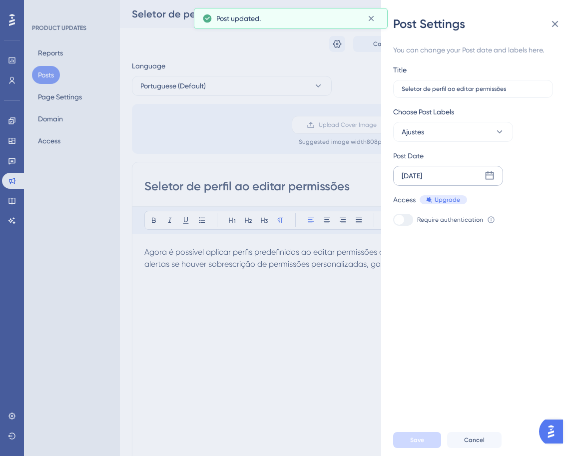
click at [90, 90] on div "Post Settings You can change your Post date and labels here. Title Seletor de p…" at bounding box center [290, 228] width 581 height 456
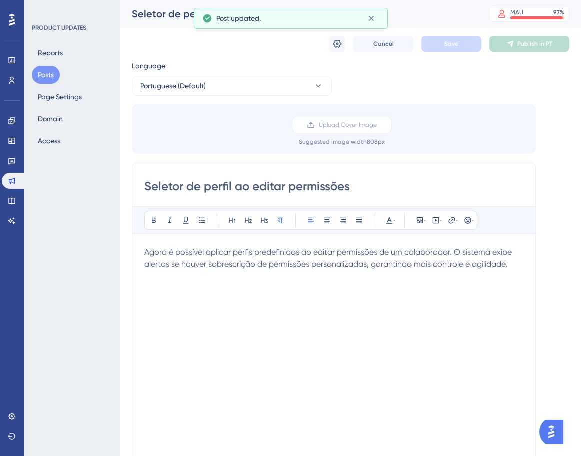
click at [44, 72] on button "Posts" at bounding box center [46, 75] width 28 height 18
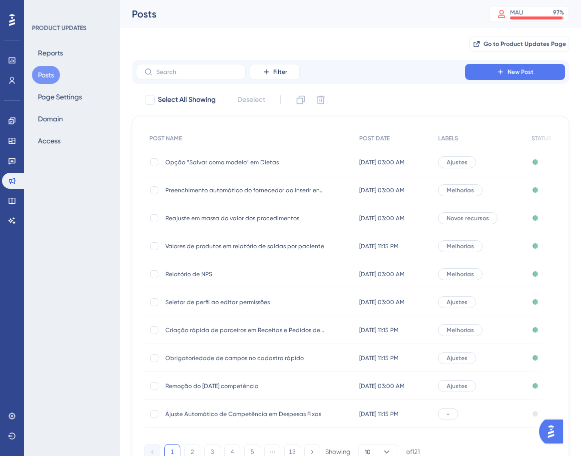
click at [468, 358] on span "Ajustes" at bounding box center [457, 358] width 21 height 8
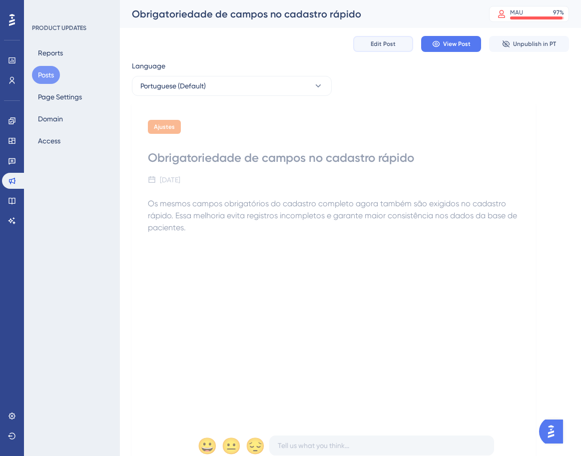
click at [385, 42] on span "Edit Post" at bounding box center [383, 44] width 25 height 8
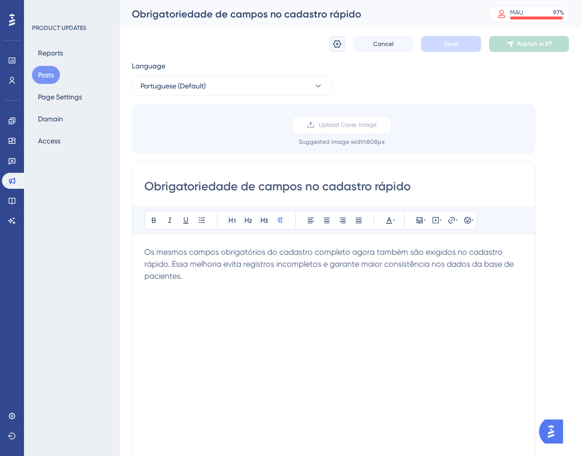
click at [343, 45] on button at bounding box center [337, 44] width 16 height 16
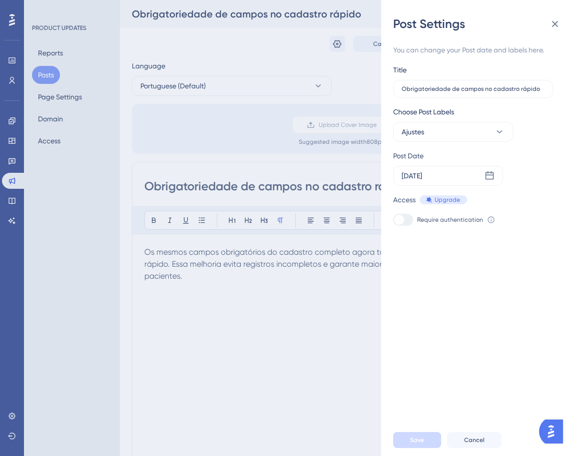
click at [506, 180] on div "Post Date [DATE]" at bounding box center [474, 168] width 163 height 36
click at [489, 174] on icon at bounding box center [490, 176] width 10 height 10
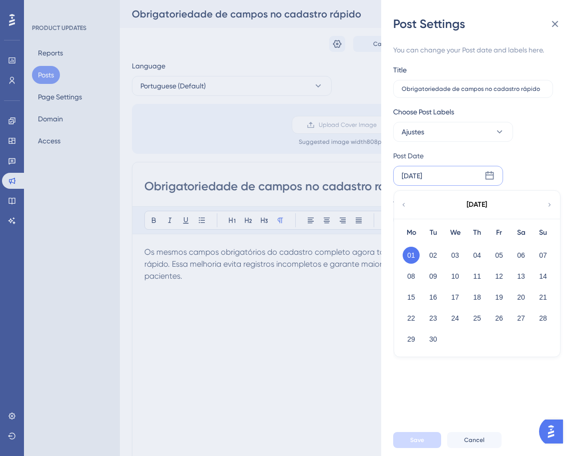
click at [412, 319] on button "22" at bounding box center [411, 318] width 17 height 17
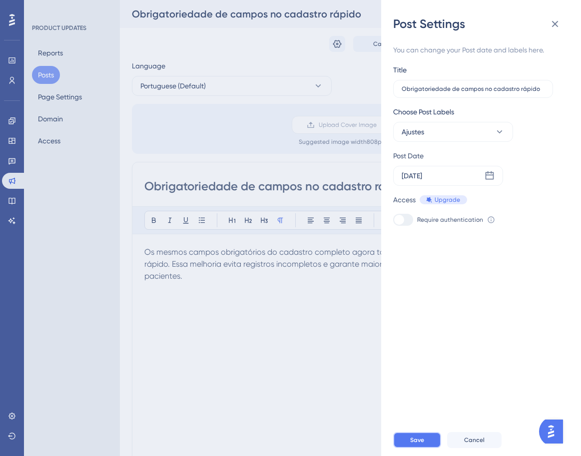
click at [423, 444] on span "Save" at bounding box center [417, 440] width 14 height 8
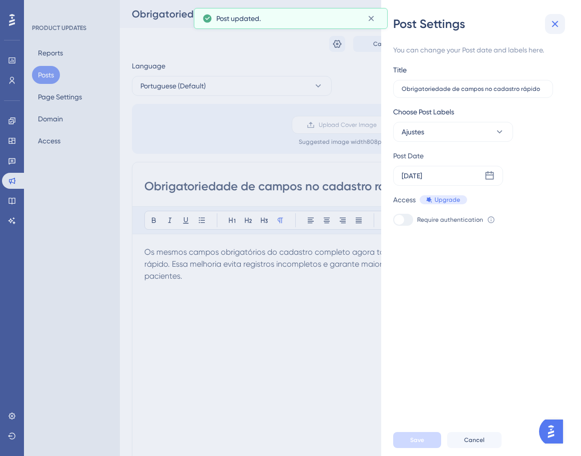
click at [557, 22] on icon at bounding box center [555, 24] width 6 height 6
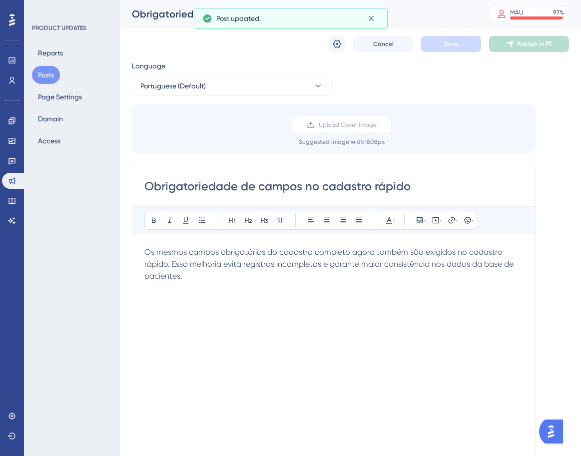
click at [29, 73] on div "PRODUCT UPDATES Reports Posts Page Settings Domain Access" at bounding box center [72, 228] width 96 height 456
click at [44, 72] on button "Posts" at bounding box center [46, 75] width 28 height 18
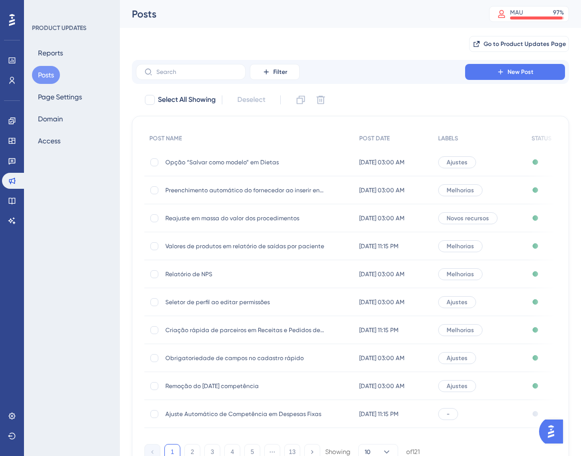
click at [475, 385] on div "Ajustes" at bounding box center [457, 386] width 38 height 12
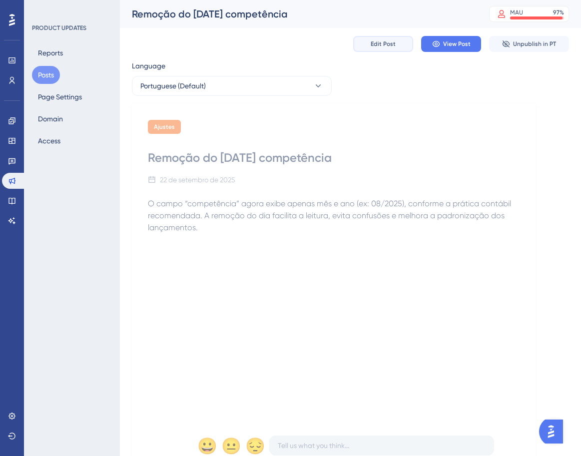
click at [401, 37] on button "Edit Post" at bounding box center [383, 44] width 60 height 16
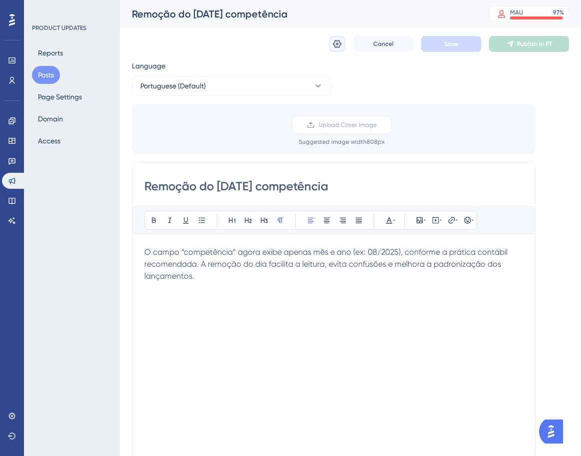
click at [338, 44] on icon at bounding box center [337, 44] width 10 height 10
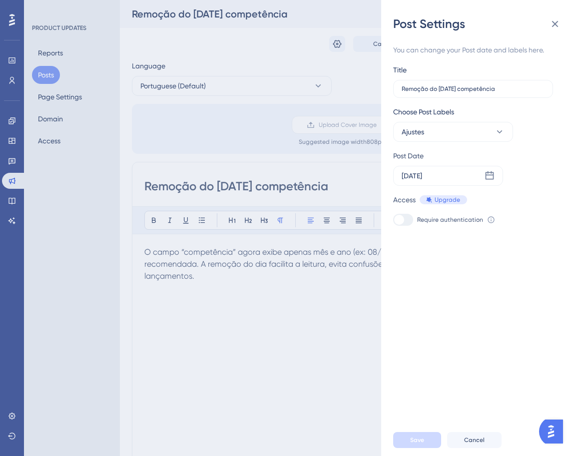
click at [301, 290] on div "Post Settings You can change your Post date and labels here. Title Remoção do […" at bounding box center [290, 228] width 581 height 456
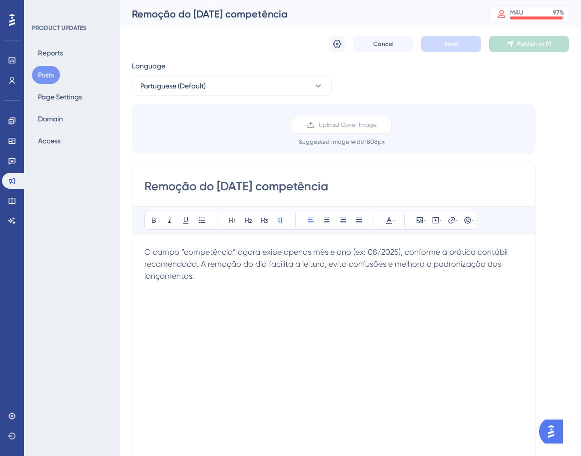
click at [42, 73] on button "Posts" at bounding box center [46, 75] width 28 height 18
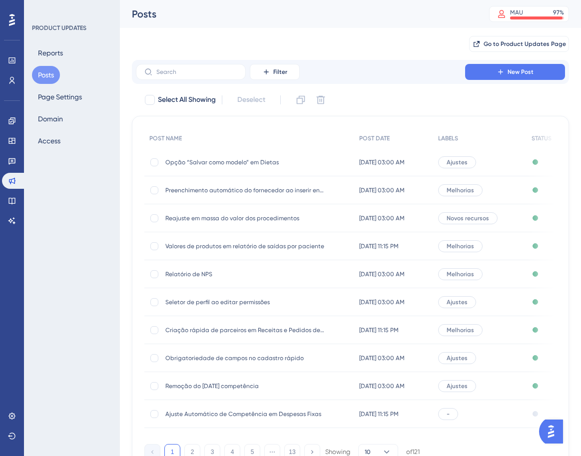
click at [474, 411] on div "-" at bounding box center [479, 414] width 93 height 28
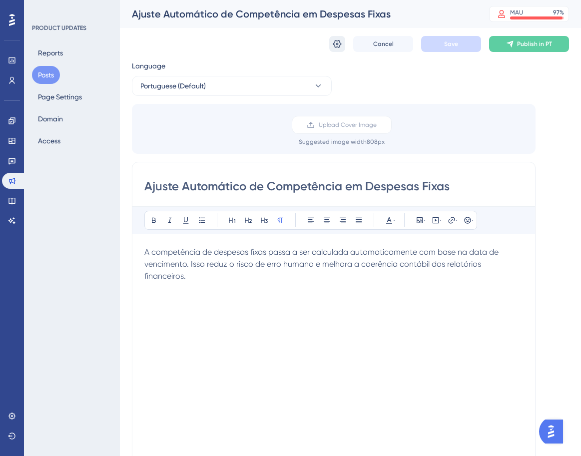
click at [337, 40] on icon at bounding box center [337, 44] width 10 height 10
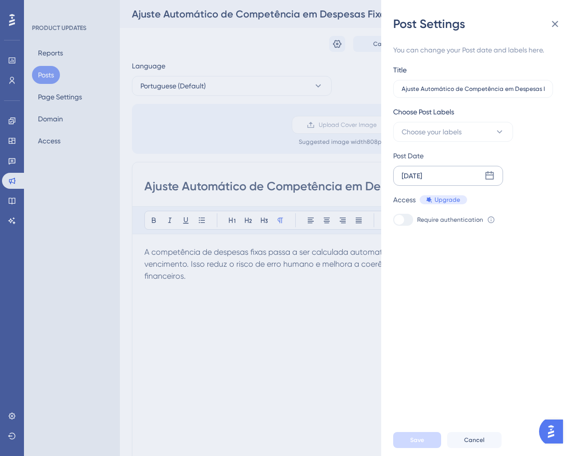
click at [493, 177] on icon at bounding box center [490, 176] width 10 height 10
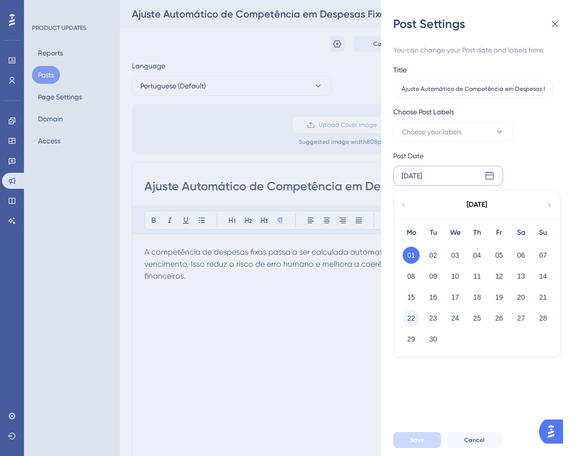
click at [409, 318] on button "22" at bounding box center [411, 318] width 17 height 17
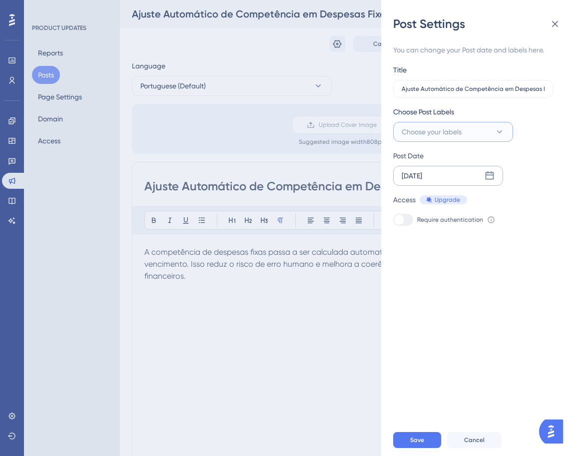
click at [498, 127] on icon at bounding box center [500, 132] width 10 height 10
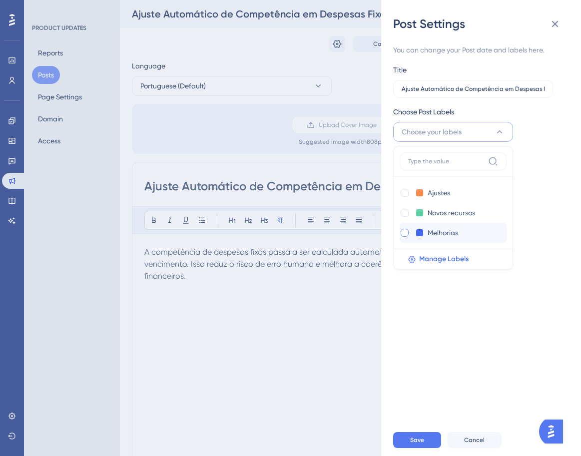
click at [405, 230] on div at bounding box center [405, 233] width 8 height 8
checkbox input "true"
click at [429, 443] on button "Save" at bounding box center [417, 440] width 48 height 16
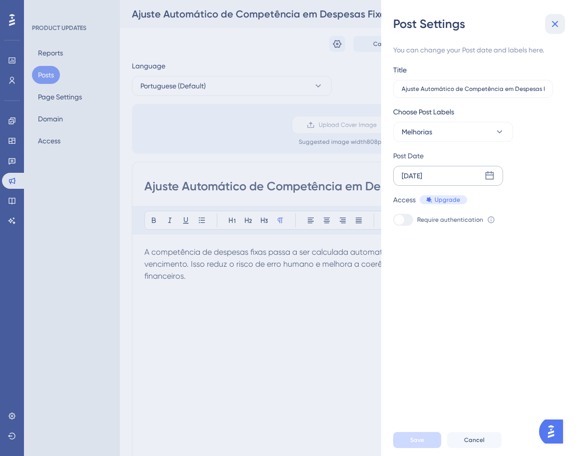
click at [557, 25] on icon at bounding box center [555, 24] width 12 height 12
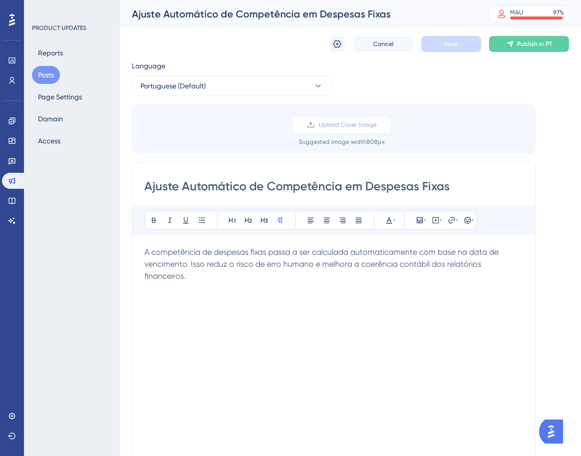
click at [49, 74] on button "Posts" at bounding box center [46, 75] width 28 height 18
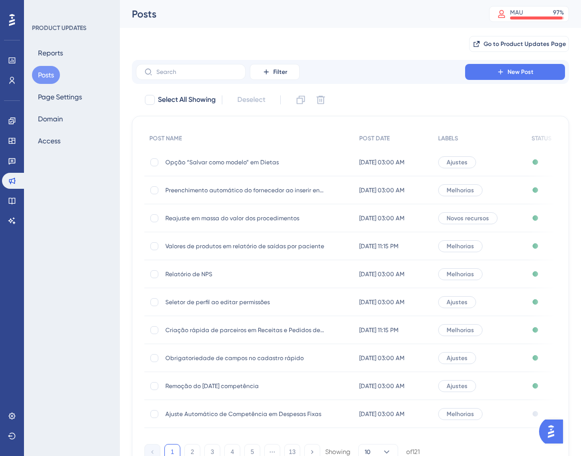
click at [474, 413] on span "Melhorias" at bounding box center [460, 414] width 27 height 8
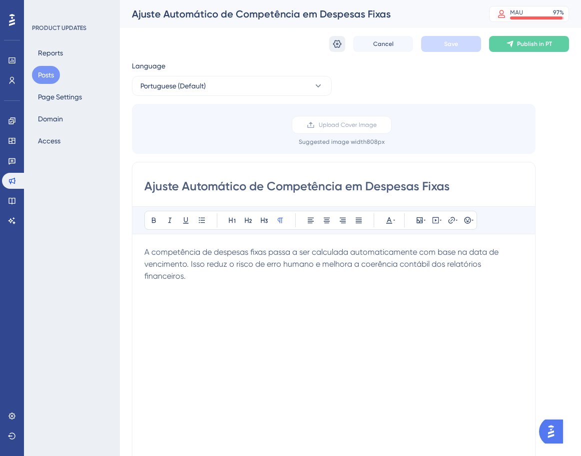
click at [334, 45] on icon at bounding box center [337, 44] width 8 height 8
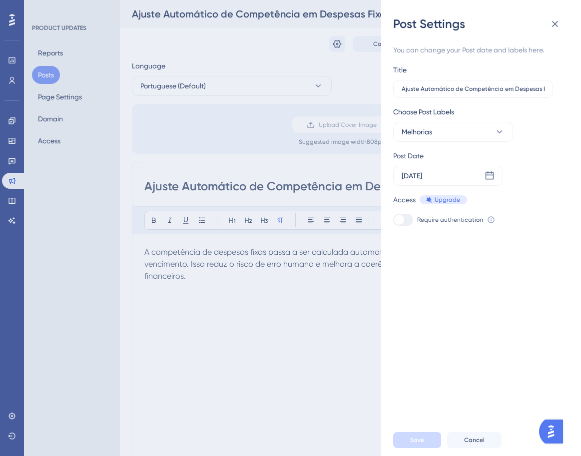
click at [303, 284] on div "Post Settings You can change your Post date and labels here. Title Ajuste Autom…" at bounding box center [290, 228] width 581 height 456
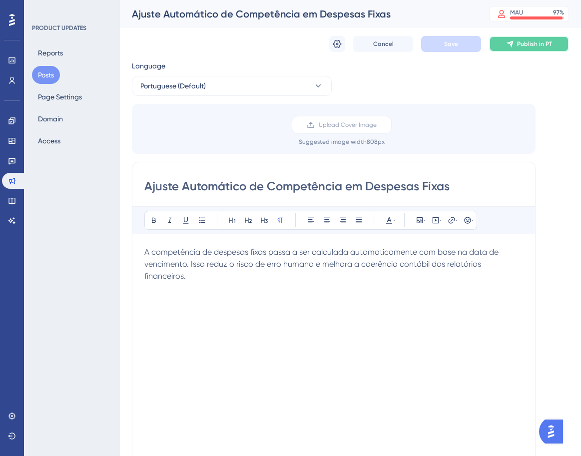
click at [538, 39] on button "Publish in PT" at bounding box center [529, 44] width 80 height 16
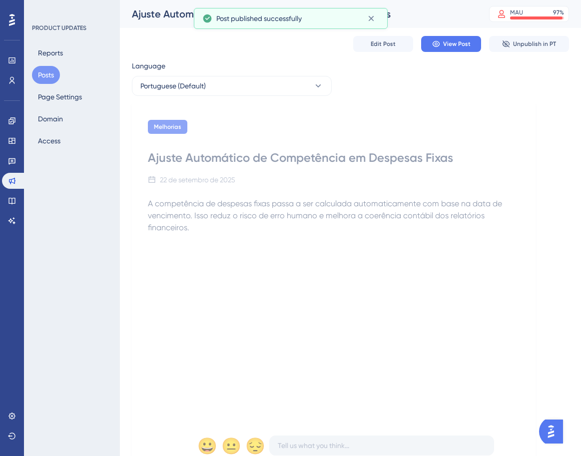
click at [52, 75] on button "Posts" at bounding box center [46, 75] width 28 height 18
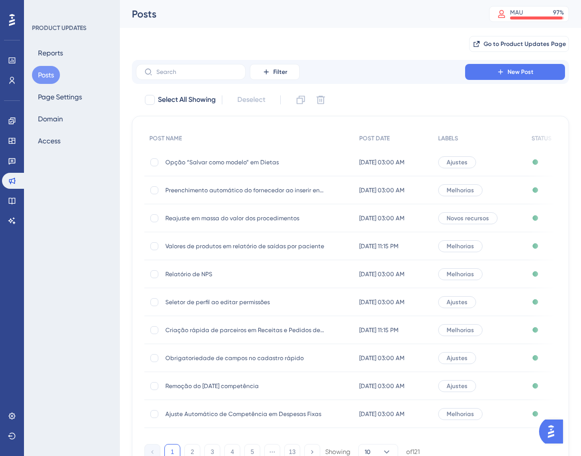
scroll to position [52, 0]
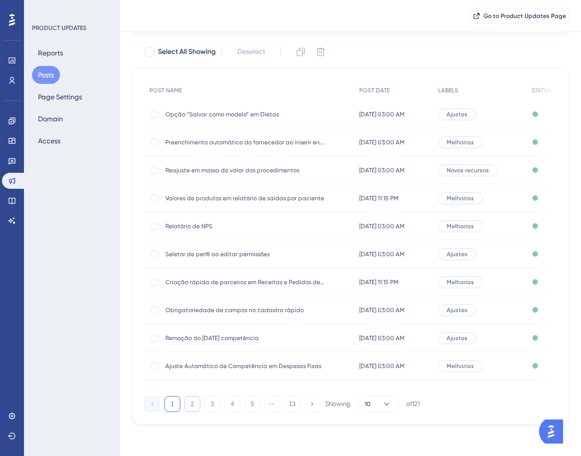
click at [192, 410] on button "2" at bounding box center [192, 404] width 16 height 16
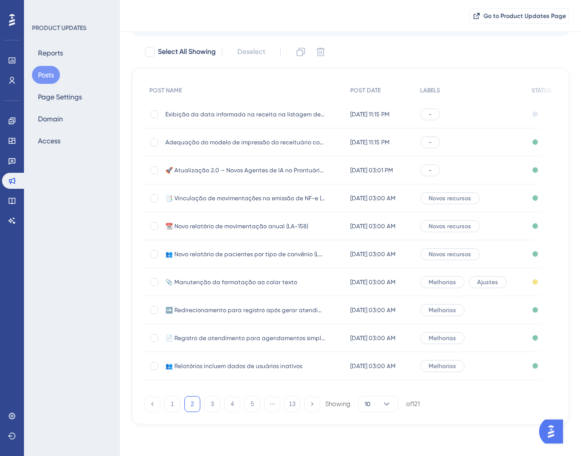
click at [440, 112] on div "-" at bounding box center [430, 114] width 20 height 12
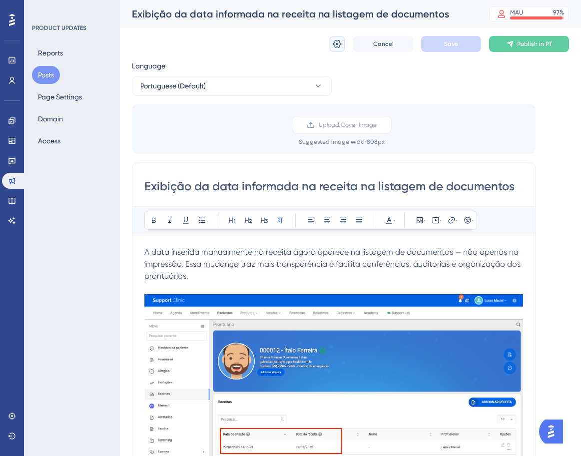
click at [340, 47] on icon at bounding box center [337, 44] width 10 height 10
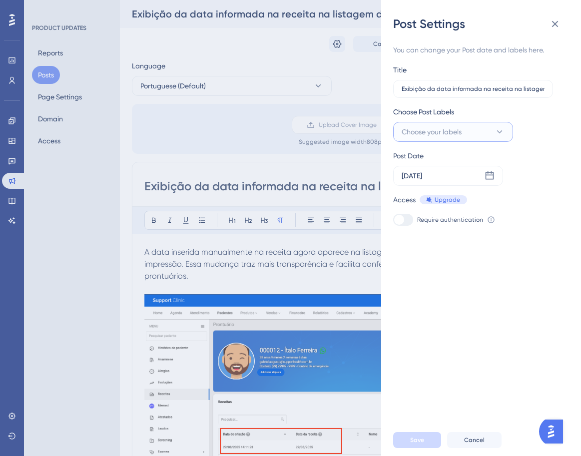
click at [496, 130] on icon at bounding box center [500, 132] width 10 height 10
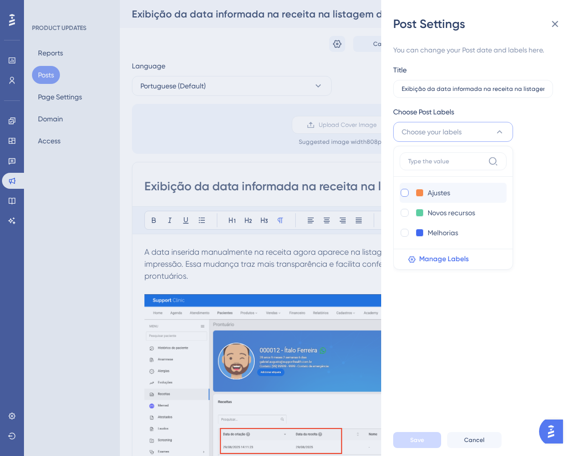
click at [406, 189] on div at bounding box center [405, 193] width 8 height 8
checkbox input "true"
click at [433, 444] on button "Save" at bounding box center [417, 440] width 48 height 16
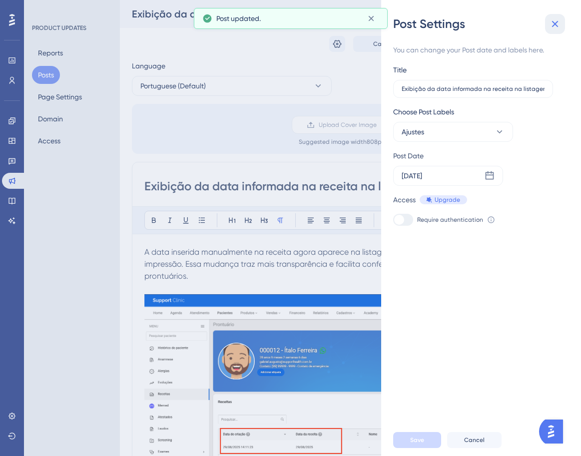
click at [564, 20] on button at bounding box center [555, 24] width 20 height 20
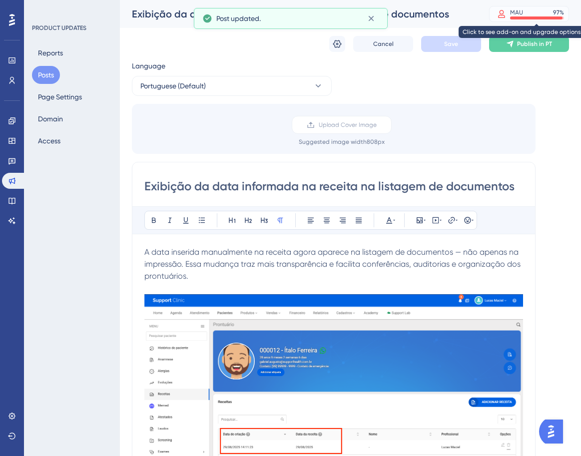
click at [553, 21] on div "MAU 97 %" at bounding box center [529, 14] width 80 height 16
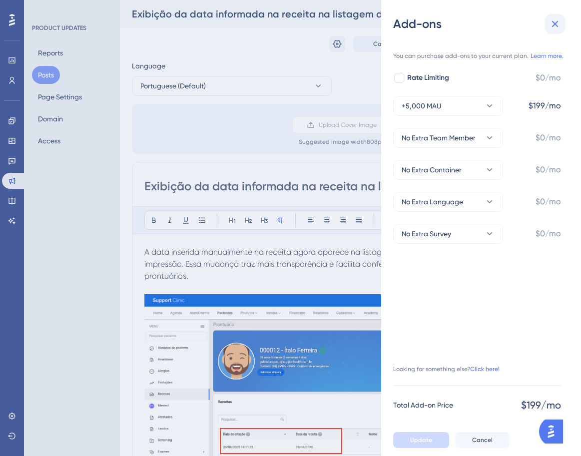
click at [558, 19] on icon at bounding box center [555, 24] width 12 height 12
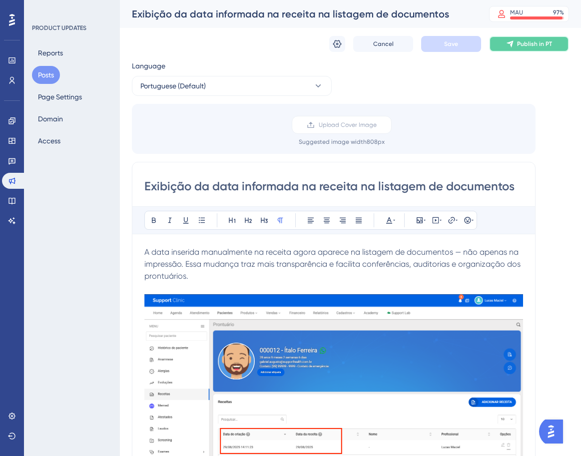
click at [534, 44] on span "Publish in PT" at bounding box center [534, 44] width 35 height 8
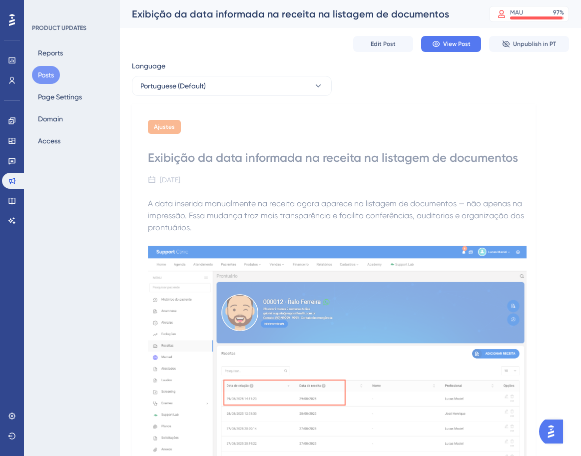
click at [46, 73] on button "Posts" at bounding box center [46, 75] width 28 height 18
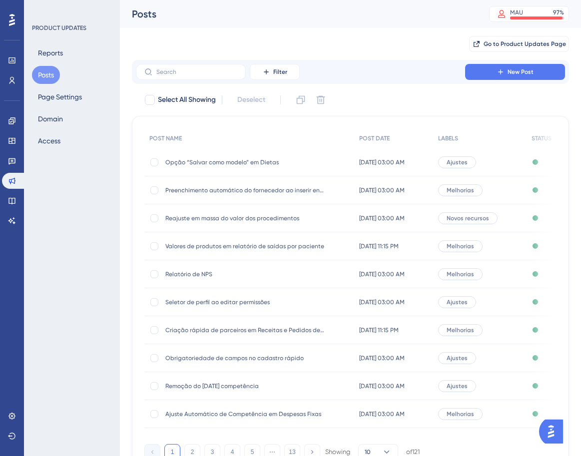
click at [46, 73] on button "Posts" at bounding box center [46, 75] width 28 height 18
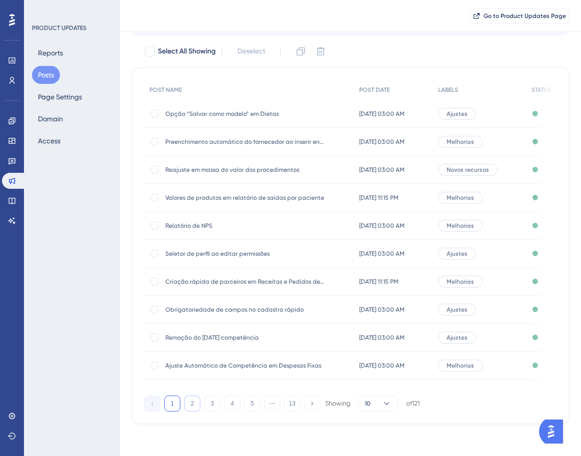
click at [193, 406] on button "2" at bounding box center [192, 404] width 16 height 16
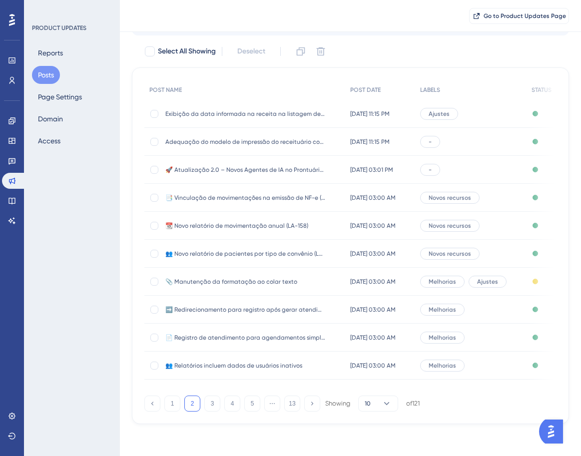
click at [467, 139] on div "-" at bounding box center [470, 142] width 111 height 28
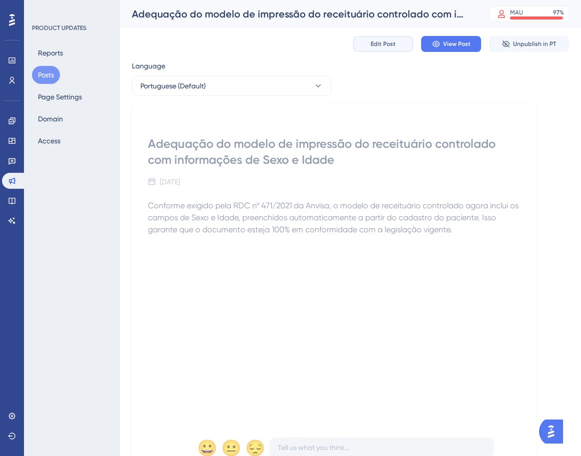
click at [389, 45] on span "Edit Post" at bounding box center [383, 44] width 25 height 8
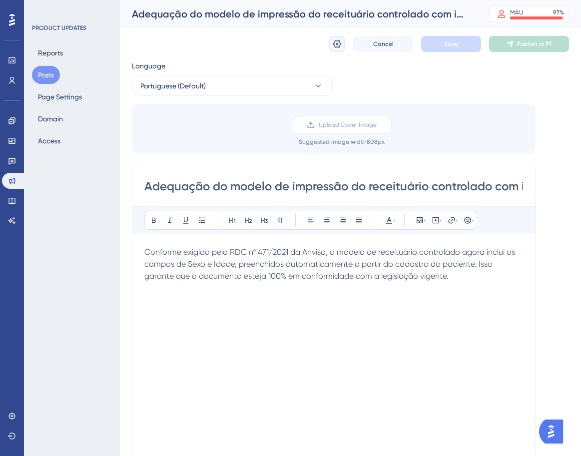
click at [336, 42] on icon at bounding box center [337, 44] width 10 height 10
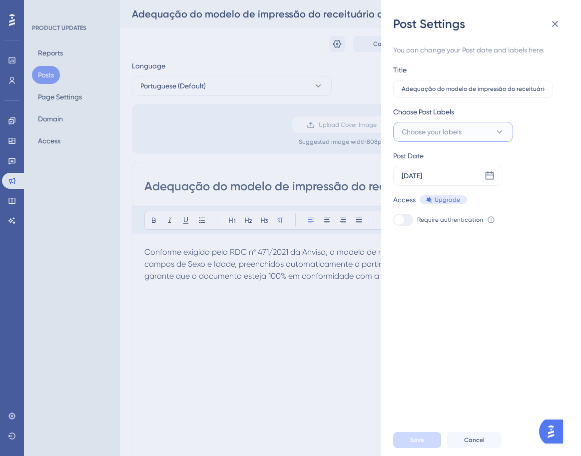
click at [485, 133] on button "Choose your labels" at bounding box center [453, 132] width 120 height 20
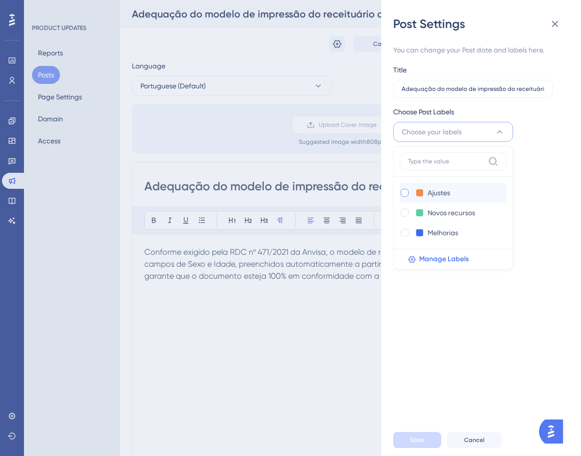
click at [405, 192] on div at bounding box center [405, 193] width 8 height 8
checkbox input "true"
drag, startPoint x: 411, startPoint y: 316, endPoint x: 417, endPoint y: 244, distance: 71.7
click at [411, 315] on div "You can change your Post date and labels here. Title Adequação do modelo de imp…" at bounding box center [485, 228] width 184 height 392
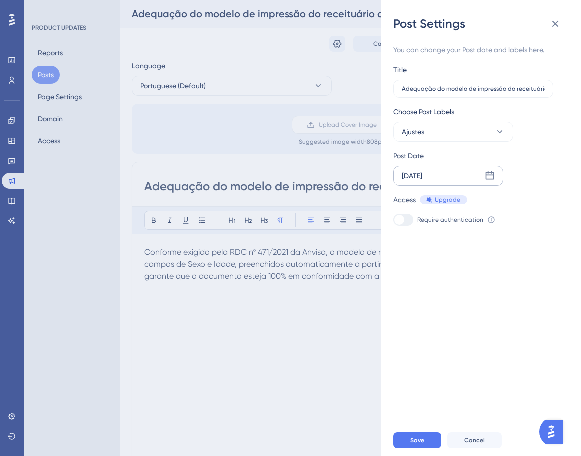
click at [442, 173] on div "[DATE]" at bounding box center [448, 176] width 110 height 20
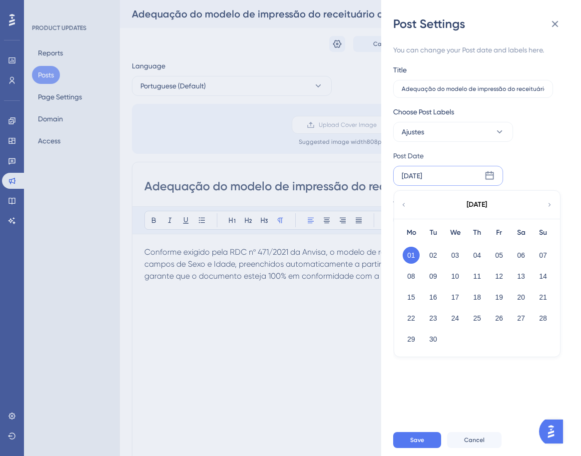
click at [416, 311] on button "22" at bounding box center [411, 318] width 17 height 17
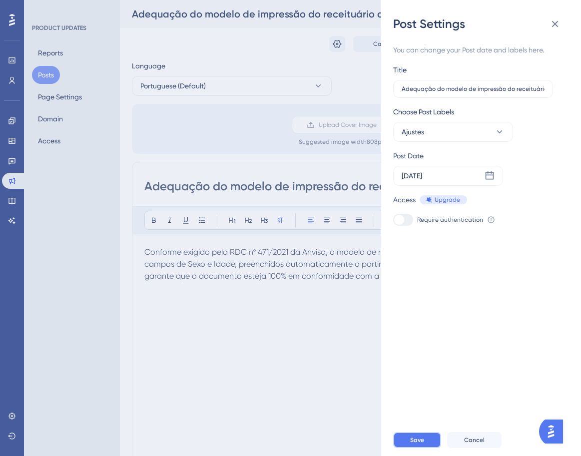
click at [421, 444] on span "Save" at bounding box center [417, 440] width 14 height 8
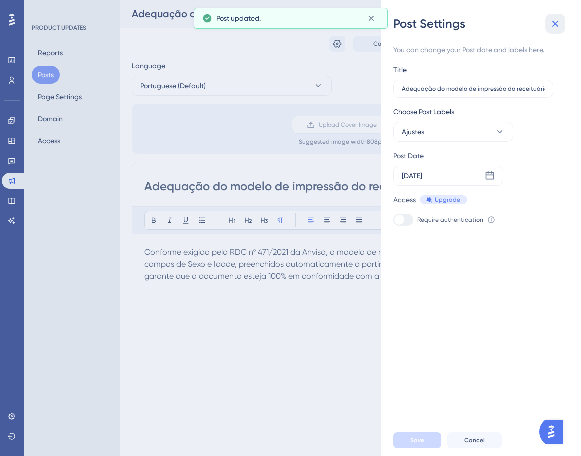
click at [553, 23] on icon at bounding box center [555, 24] width 12 height 12
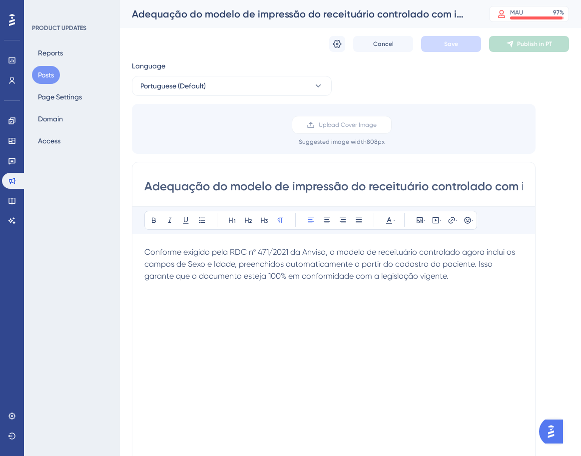
click at [54, 78] on button "Posts" at bounding box center [46, 75] width 28 height 18
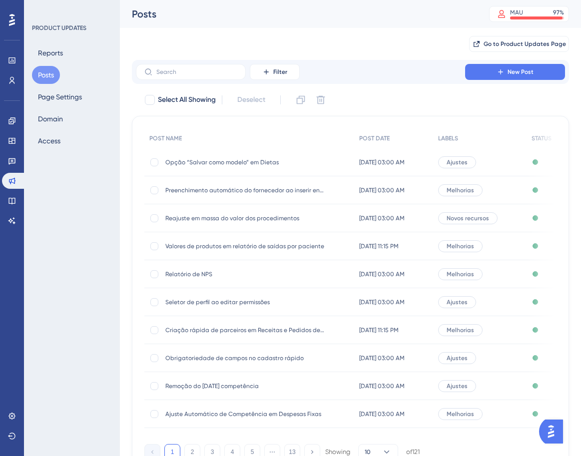
click at [495, 163] on div "Ajustes" at bounding box center [479, 162] width 93 height 28
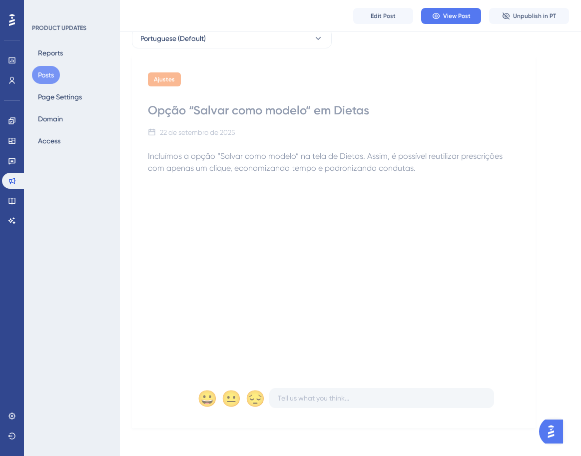
scroll to position [55, 0]
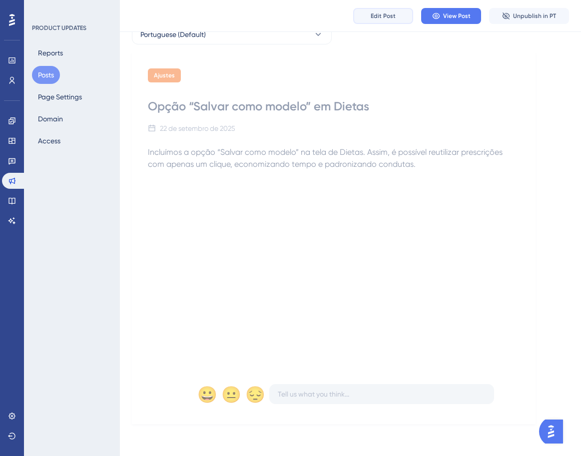
click at [385, 13] on span "Edit Post" at bounding box center [383, 16] width 25 height 8
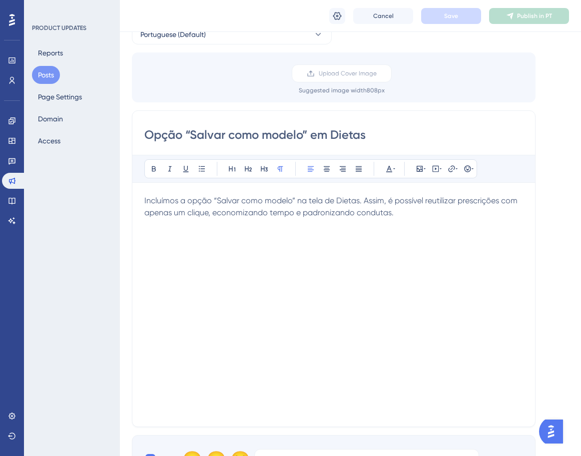
scroll to position [604, 0]
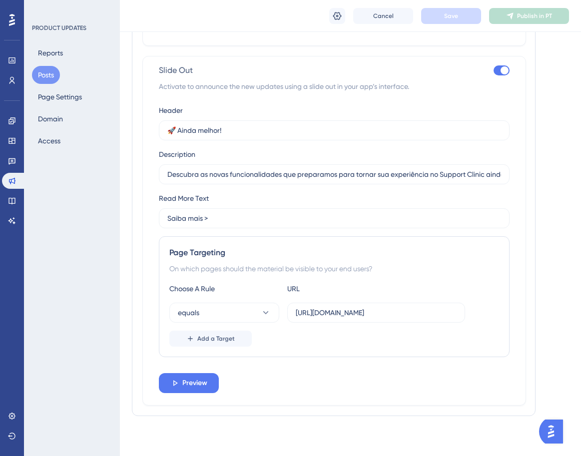
click at [44, 73] on button "Posts" at bounding box center [46, 75] width 28 height 18
